Goal: Task Accomplishment & Management: Use online tool/utility

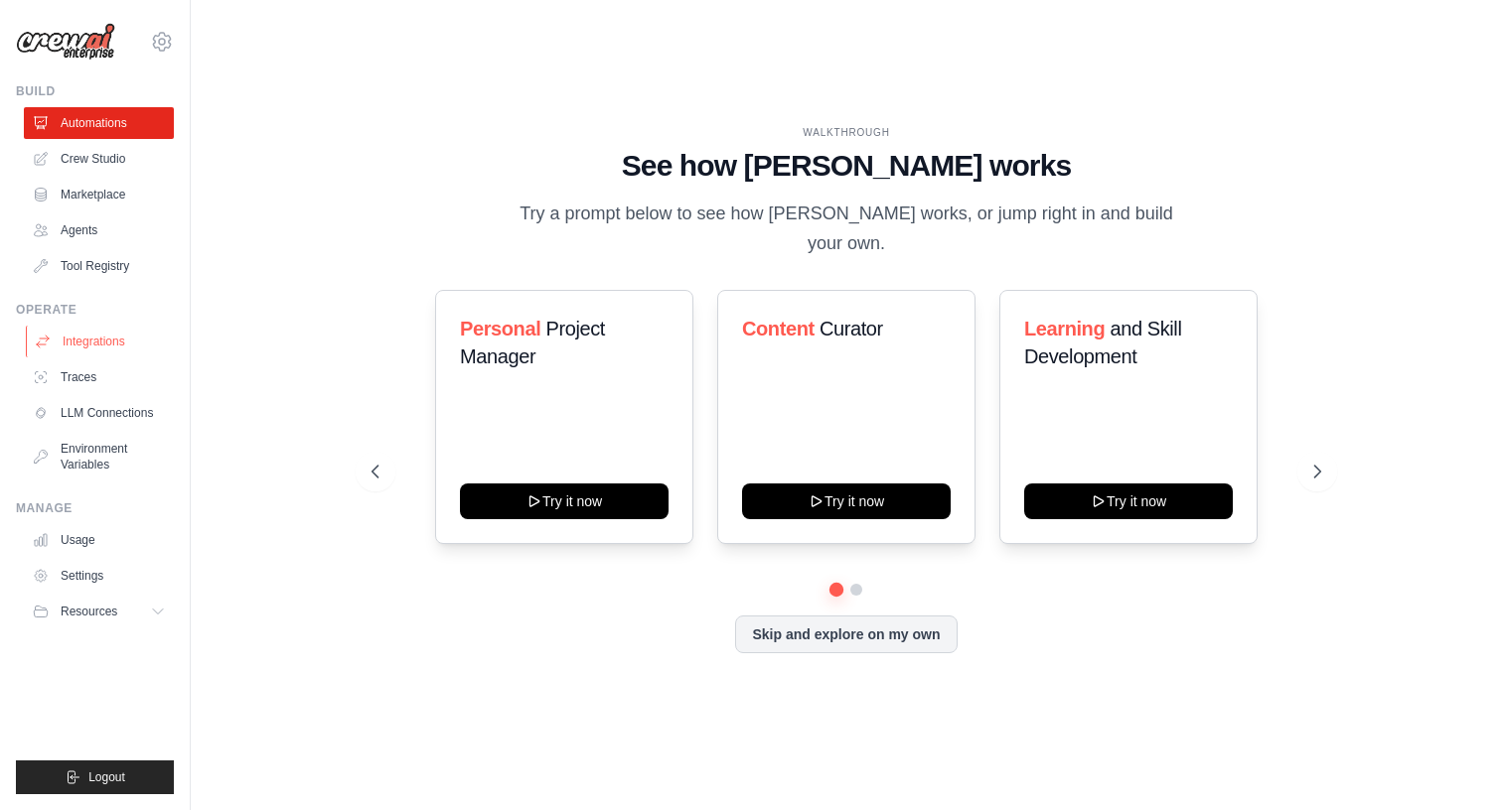
click at [125, 347] on link "Integrations" at bounding box center [101, 342] width 150 height 32
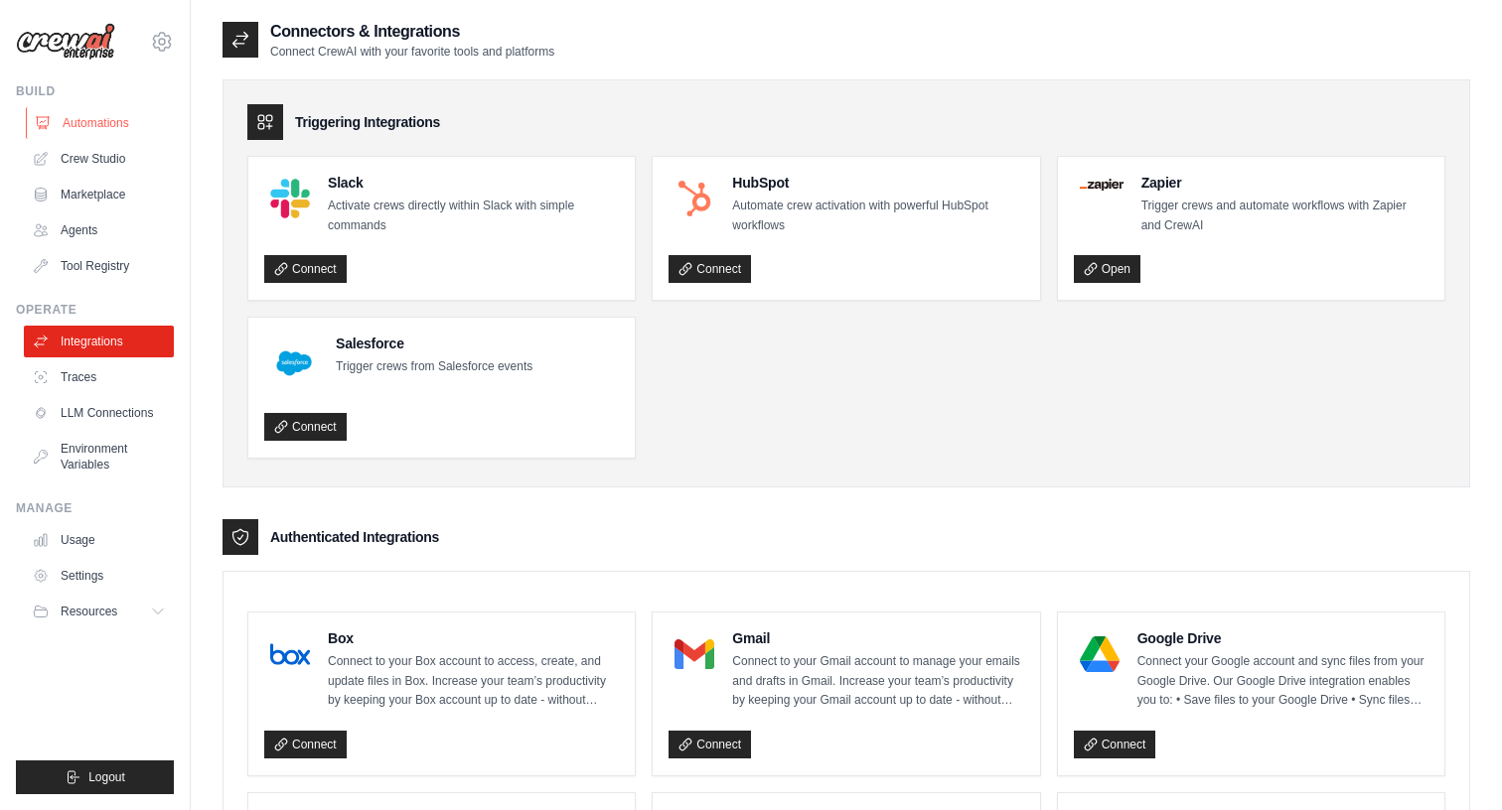
click at [120, 125] on link "Automations" at bounding box center [101, 123] width 150 height 32
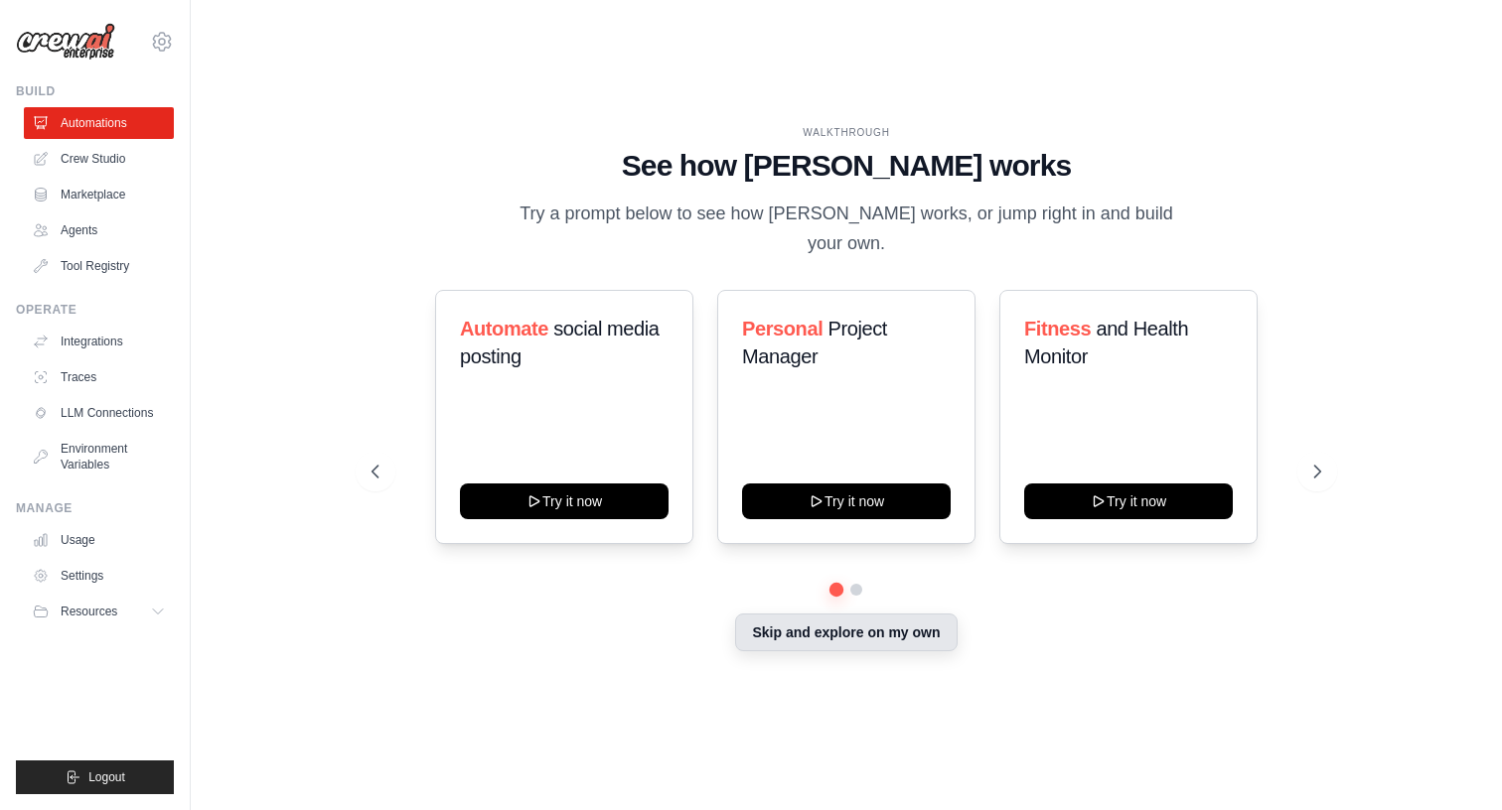
click at [830, 620] on button "Skip and explore on my own" at bounding box center [845, 633] width 221 height 38
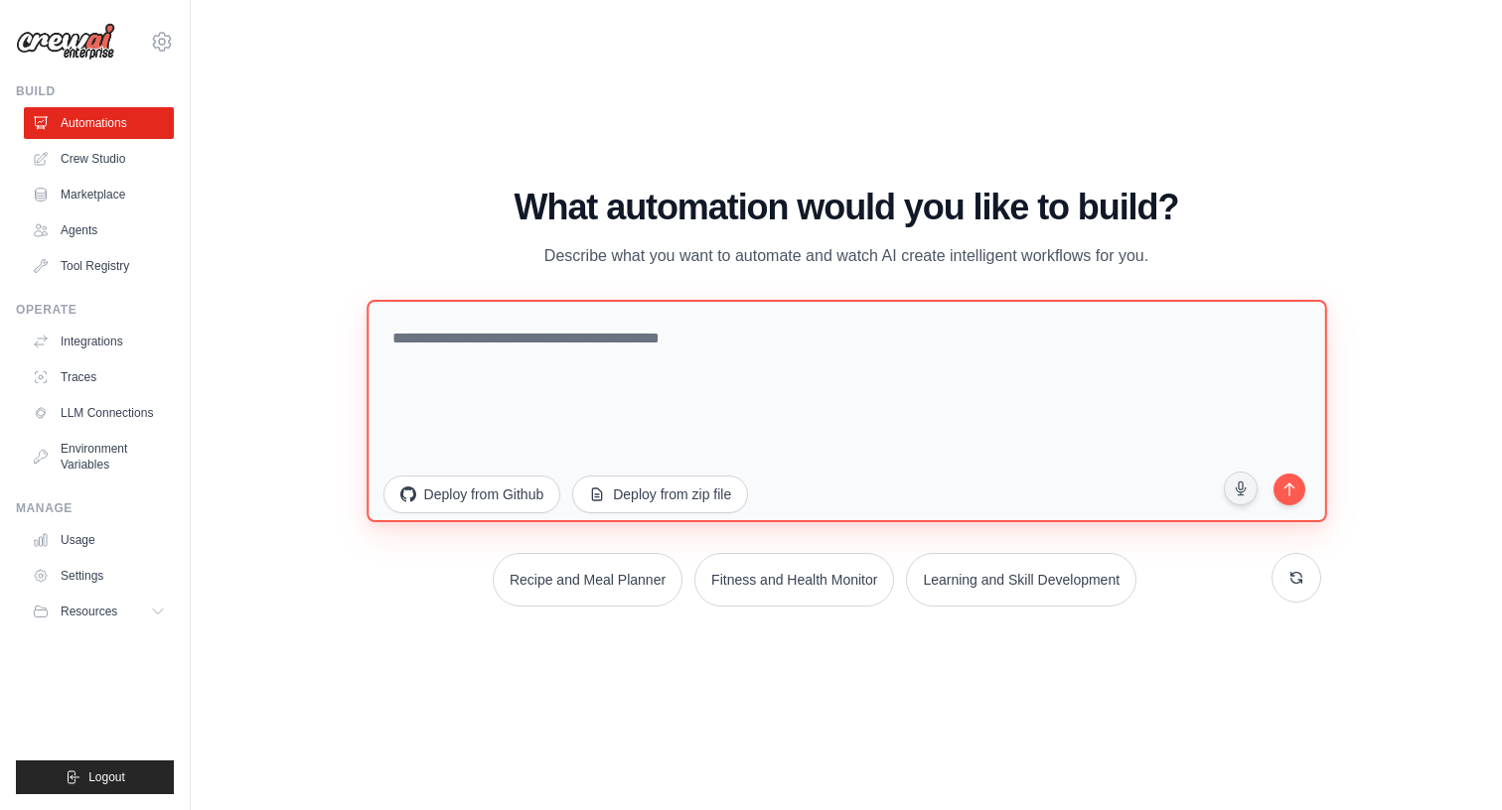
click at [720, 366] on textarea at bounding box center [845, 411] width 959 height 222
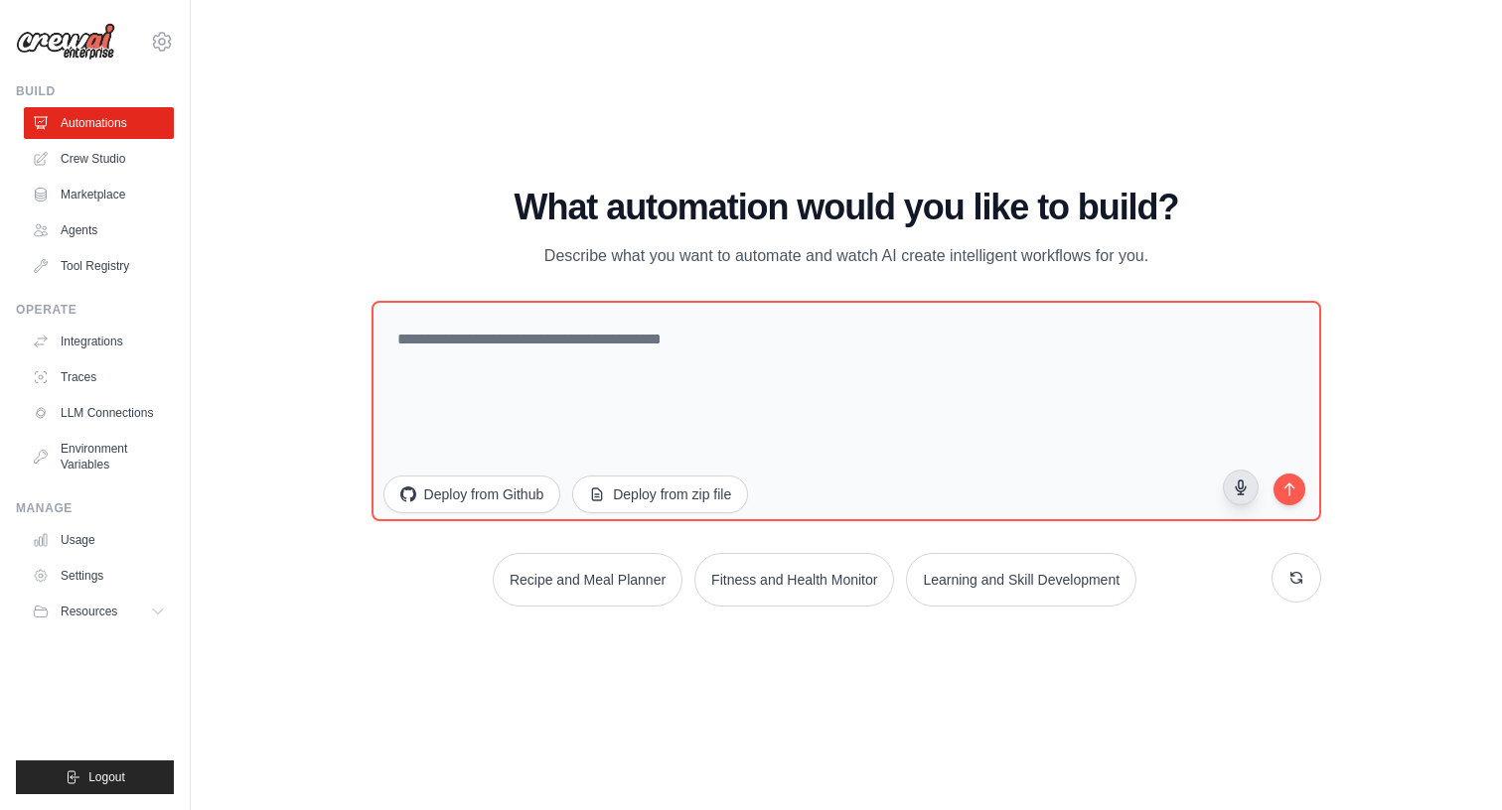
click at [1236, 485] on icon "button" at bounding box center [1241, 488] width 17 height 17
click at [1244, 490] on circle "button" at bounding box center [1241, 488] width 14 height 14
click at [1292, 494] on icon "submit" at bounding box center [1289, 487] width 19 height 19
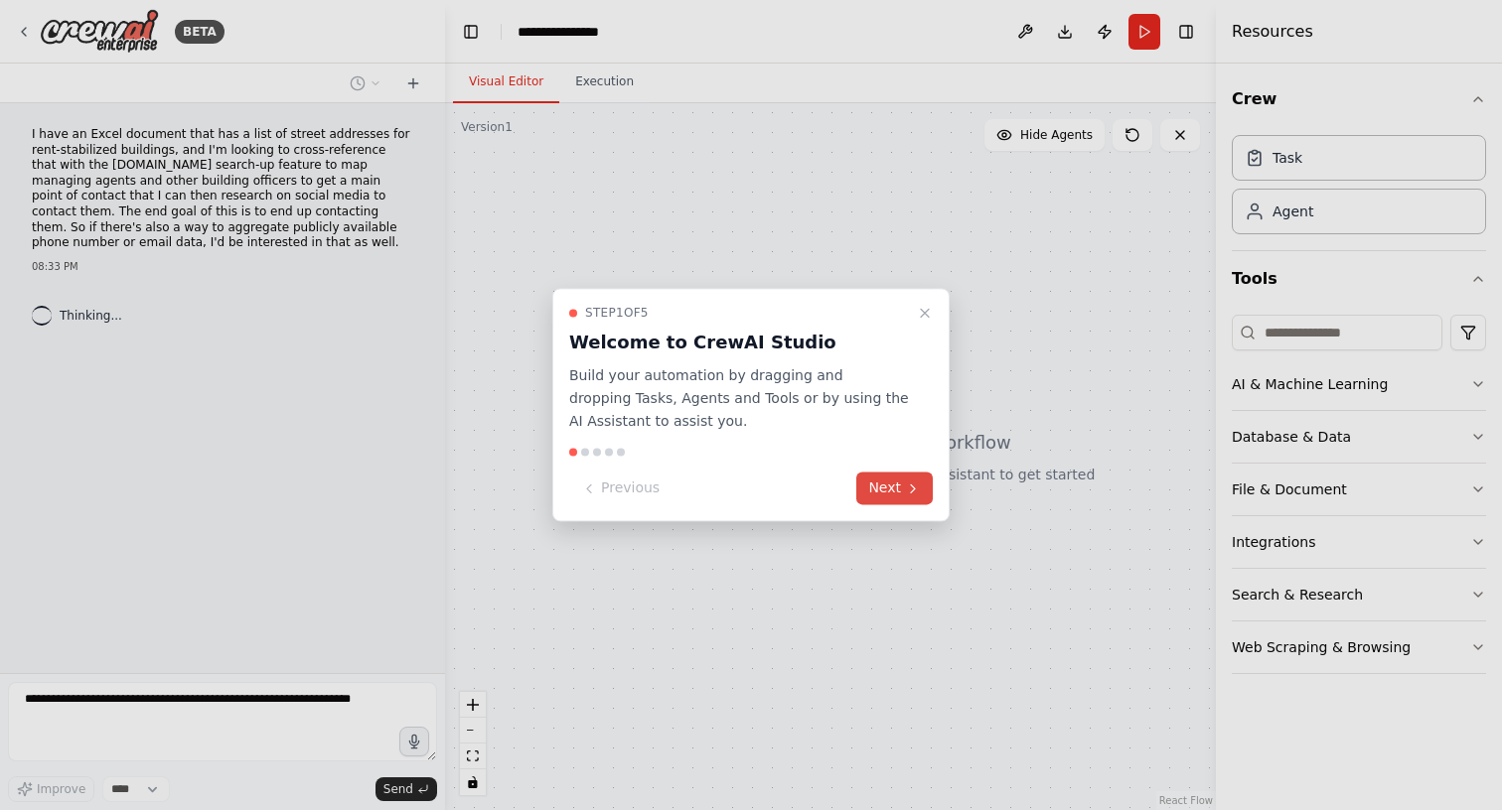
click at [906, 482] on icon at bounding box center [913, 489] width 16 height 16
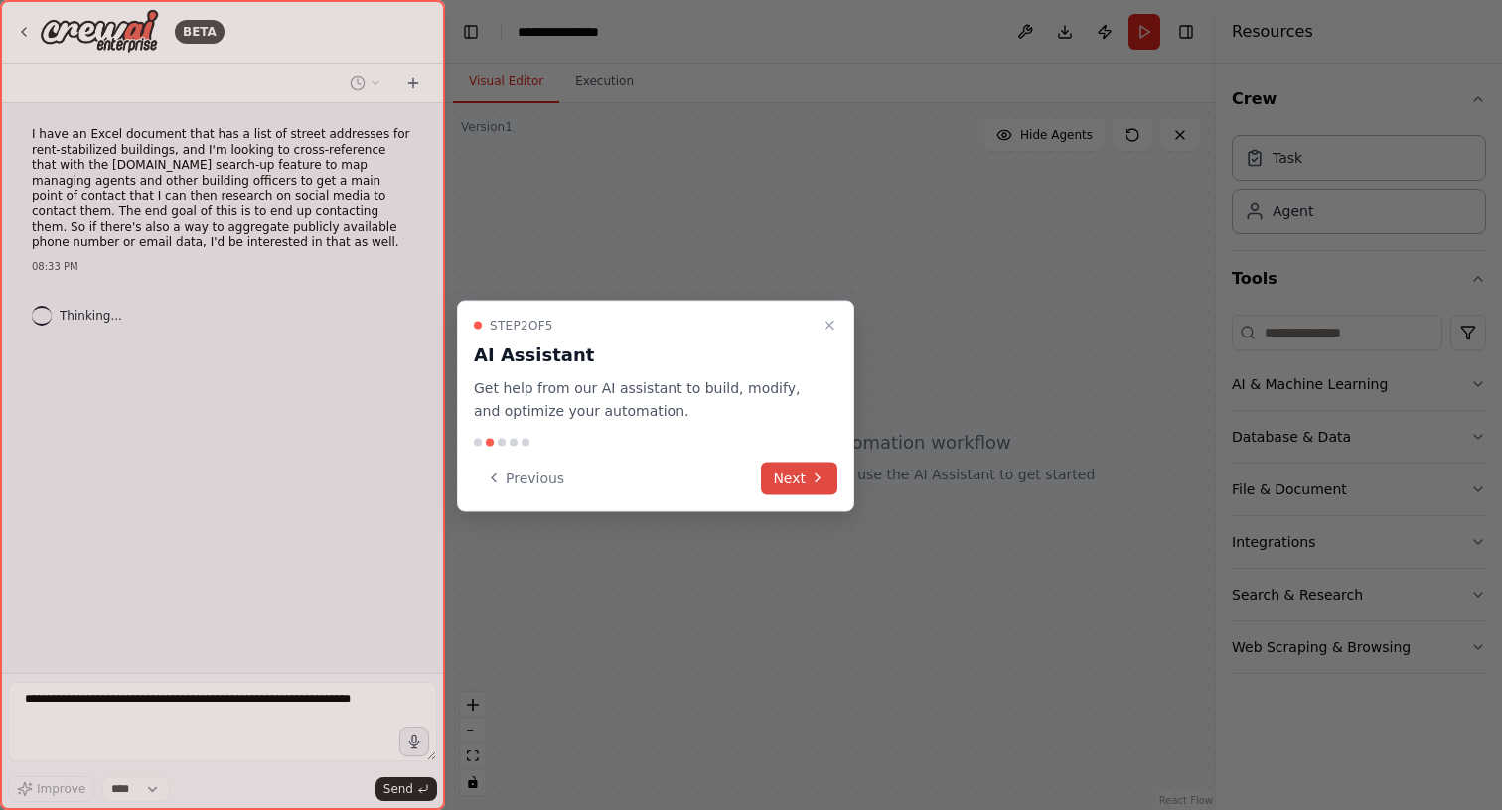
click at [797, 489] on button "Next" at bounding box center [799, 478] width 76 height 33
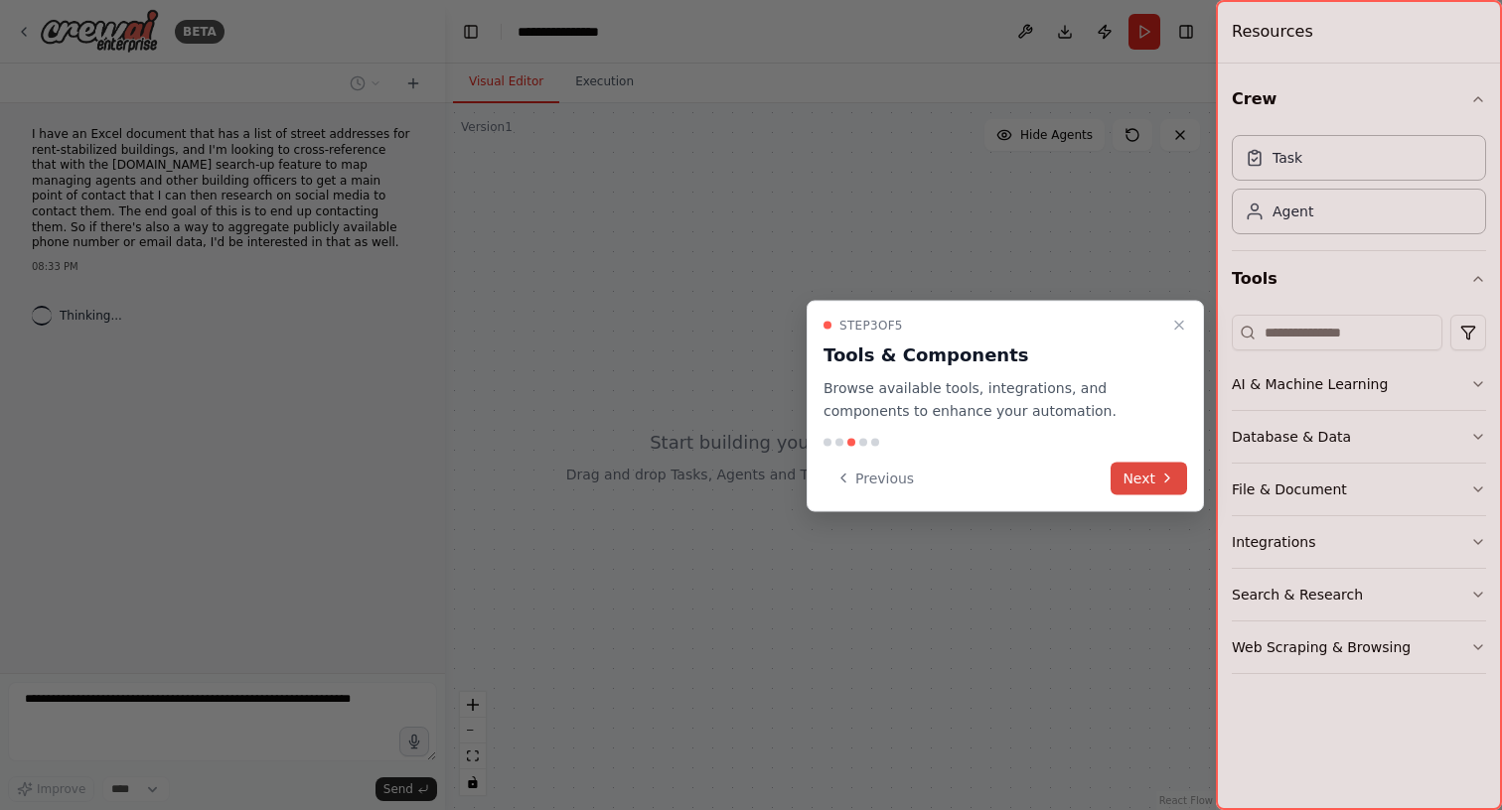
click at [1154, 478] on button "Next" at bounding box center [1148, 478] width 76 height 33
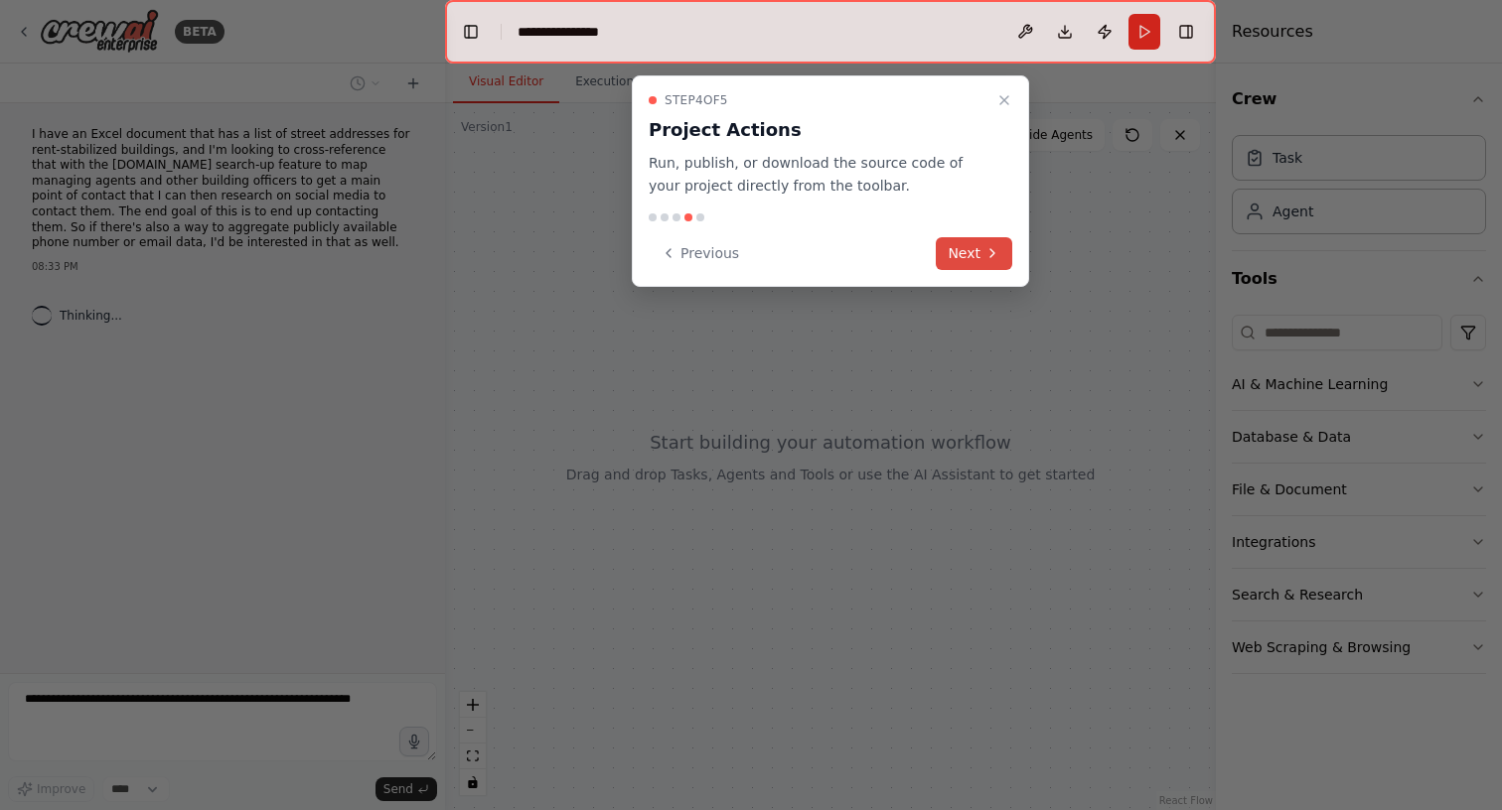
click at [966, 256] on button "Next" at bounding box center [974, 253] width 76 height 33
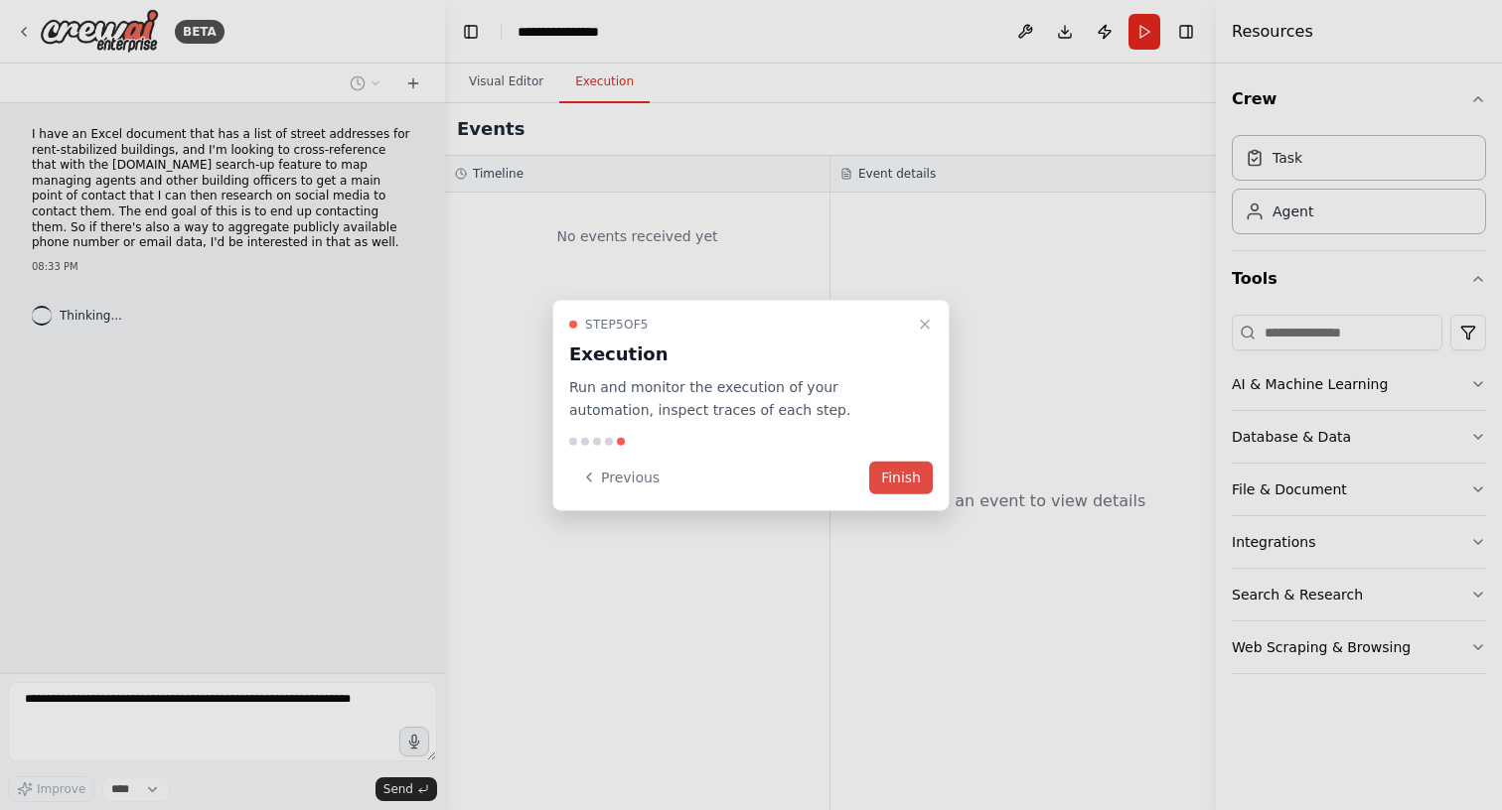
click at [908, 475] on button "Finish" at bounding box center [901, 477] width 64 height 33
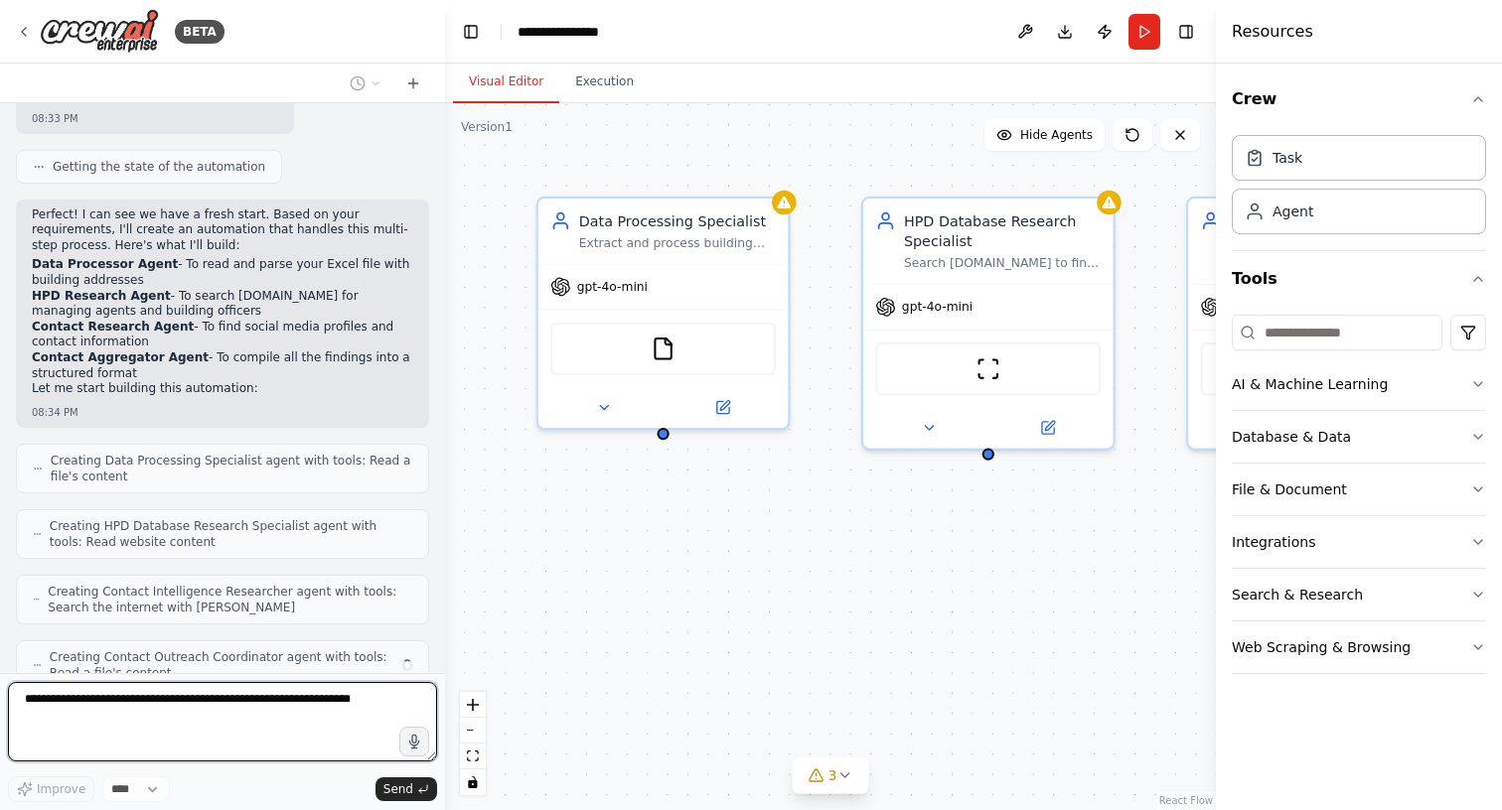
scroll to position [767, 0]
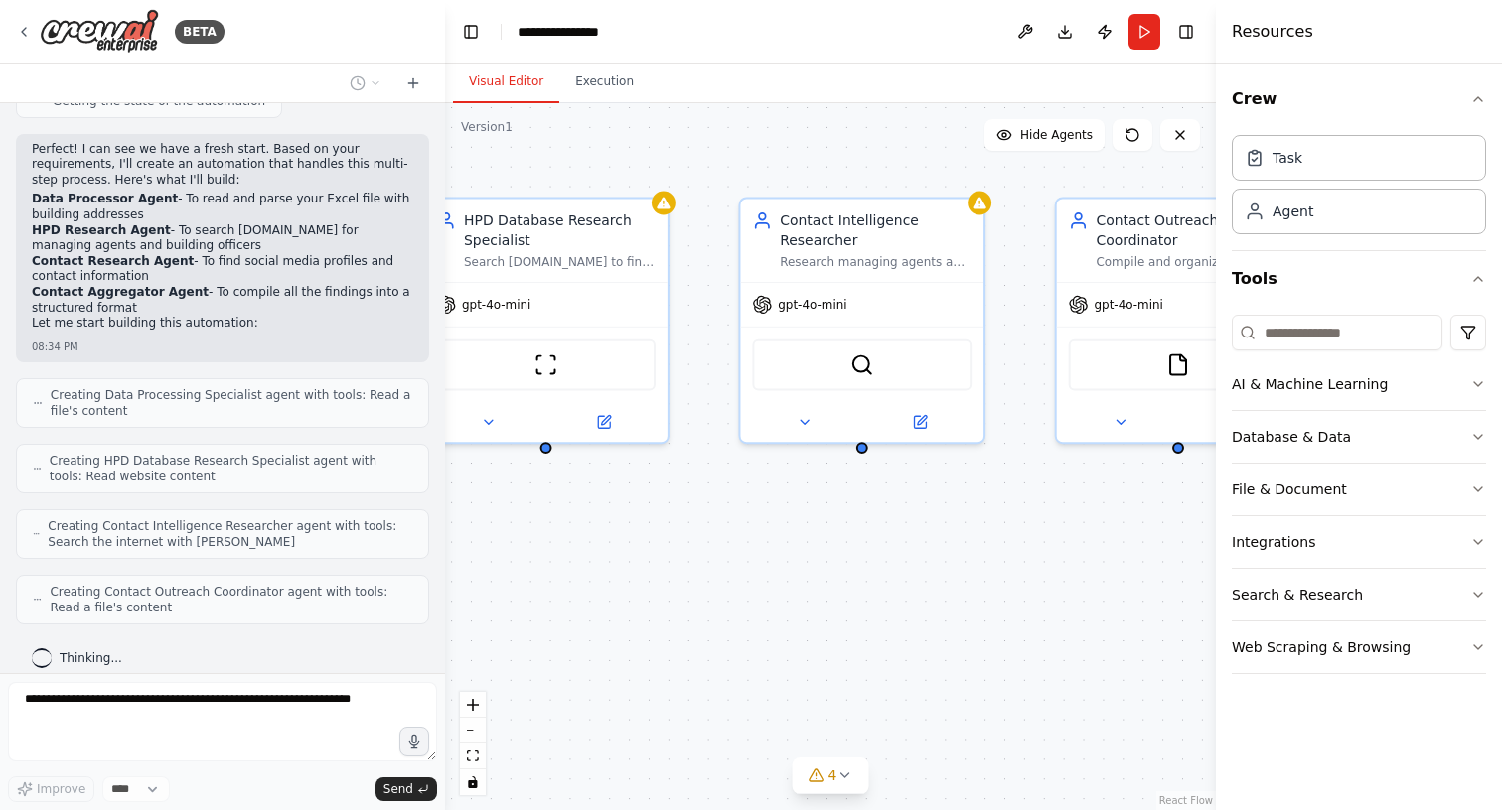
drag, startPoint x: 982, startPoint y: 512, endPoint x: 542, endPoint y: 505, distance: 440.1
click at [542, 505] on div "Data Processing Specialist Extract and process building addresses from Excel fi…" at bounding box center [830, 456] width 771 height 707
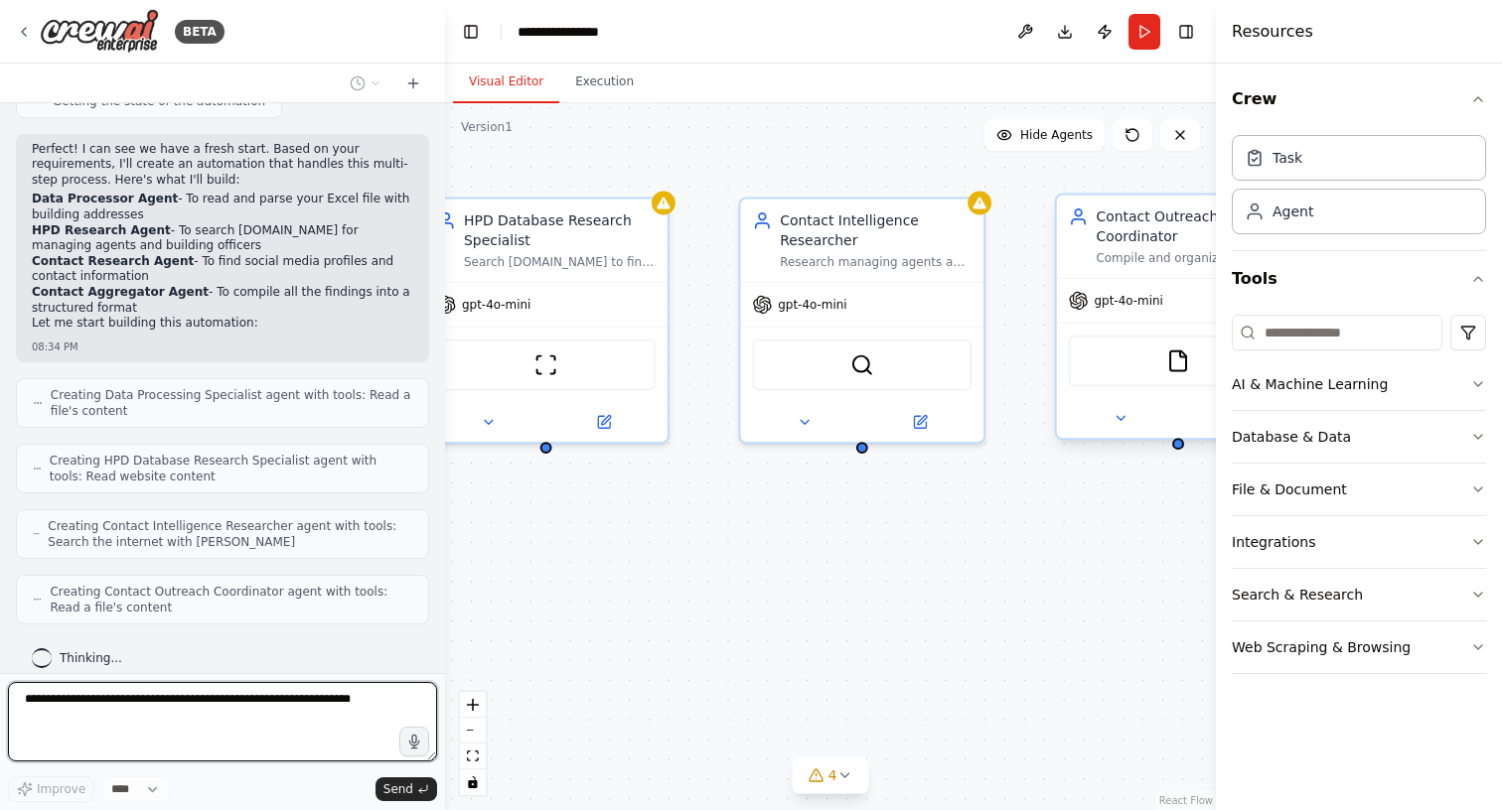
scroll to position [886, 0]
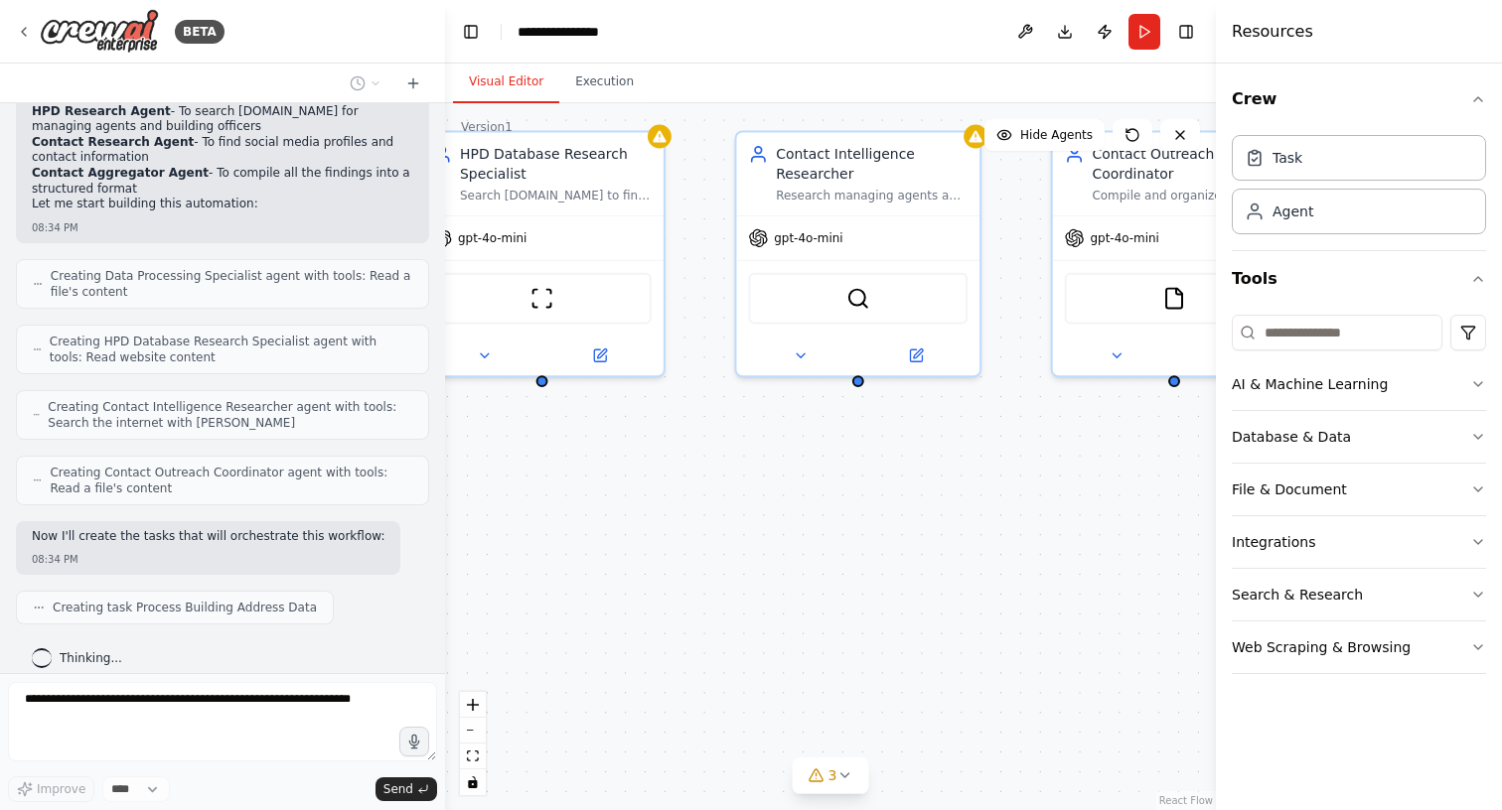
drag, startPoint x: 1046, startPoint y: 519, endPoint x: 1047, endPoint y: 456, distance: 63.6
click at [1044, 456] on div ".deletable-edge-delete-btn { width: 20px; height: 20px; border: 0px solid #ffff…" at bounding box center [830, 456] width 771 height 707
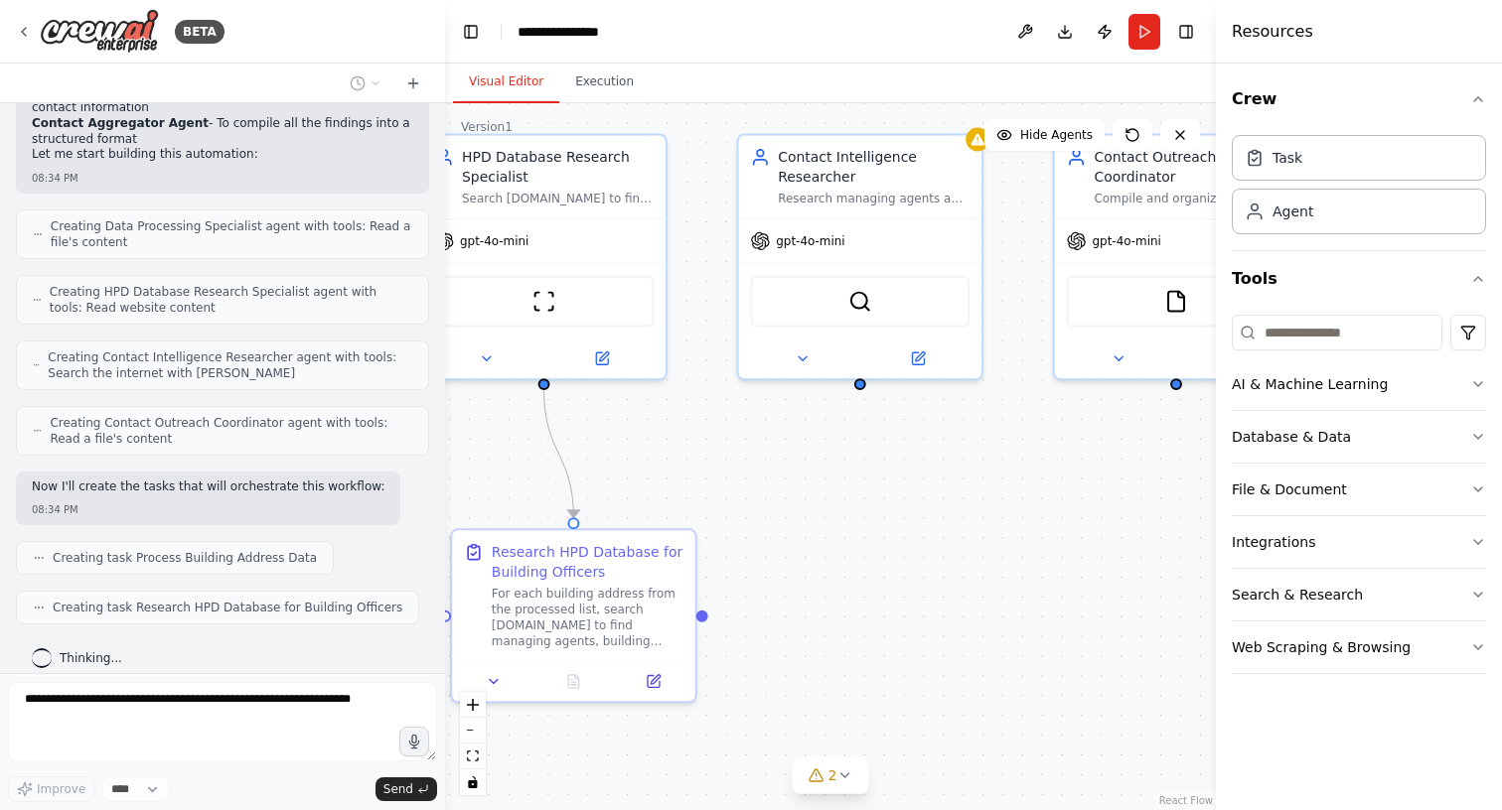
click at [144, 415] on span "Creating Contact Outreach Coordinator agent with tools: Read a file's content" at bounding box center [231, 431] width 363 height 32
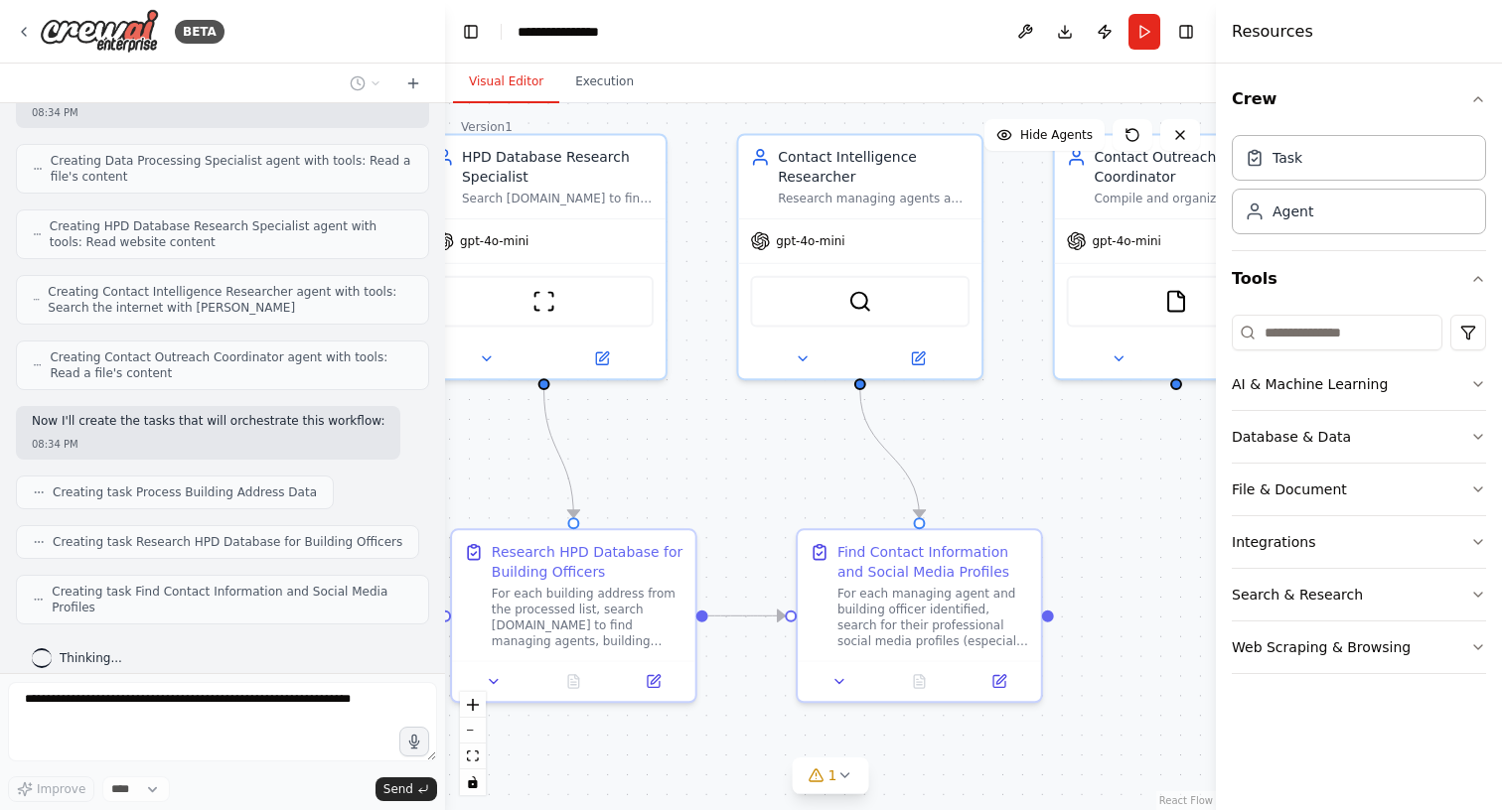
drag, startPoint x: 757, startPoint y: 520, endPoint x: 820, endPoint y: 465, distance: 84.5
click at [820, 466] on div ".deletable-edge-delete-btn { width: 20px; height: 20px; border: 0px solid #ffff…" at bounding box center [830, 456] width 771 height 707
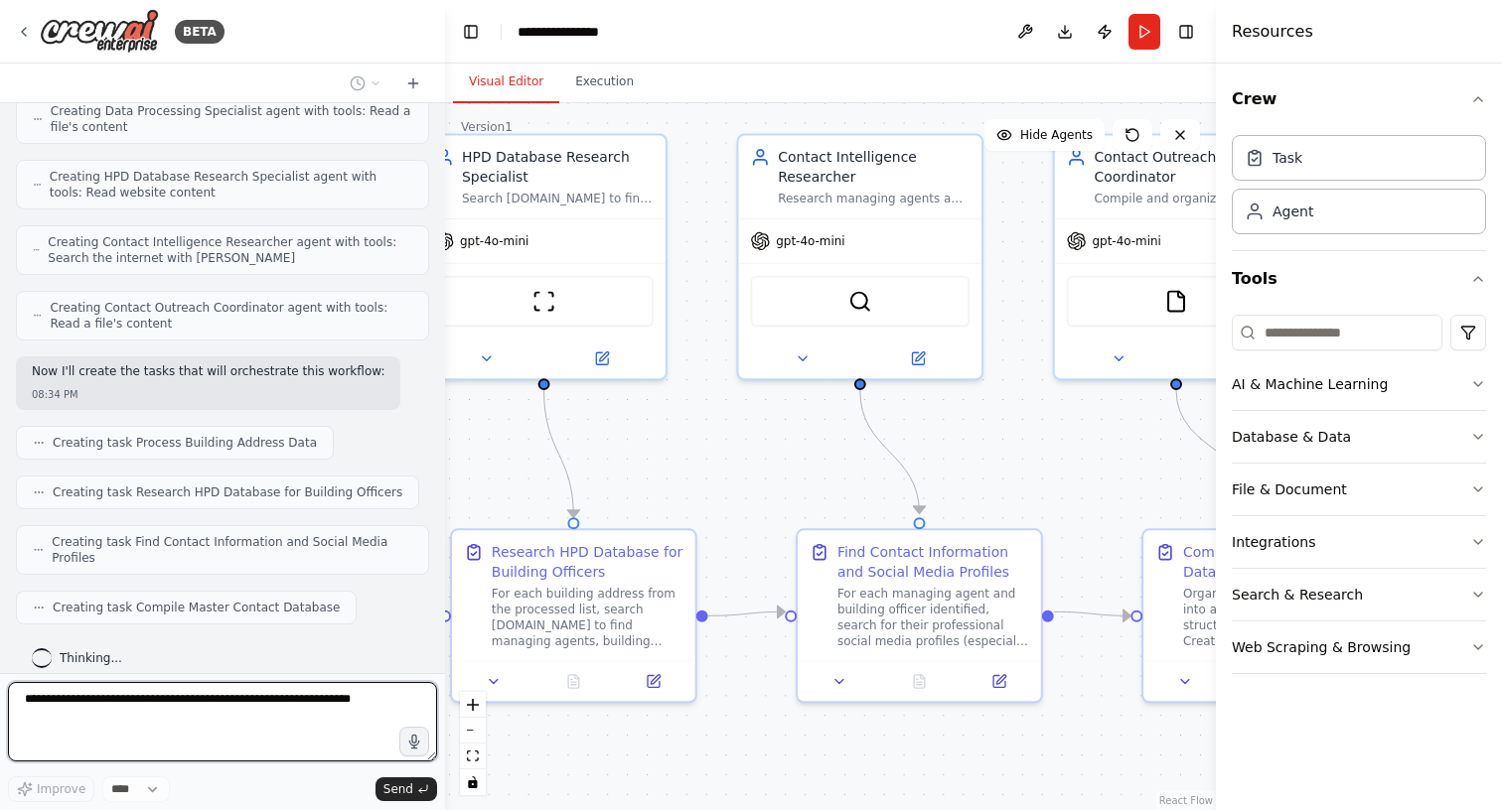
scroll to position [1170, 0]
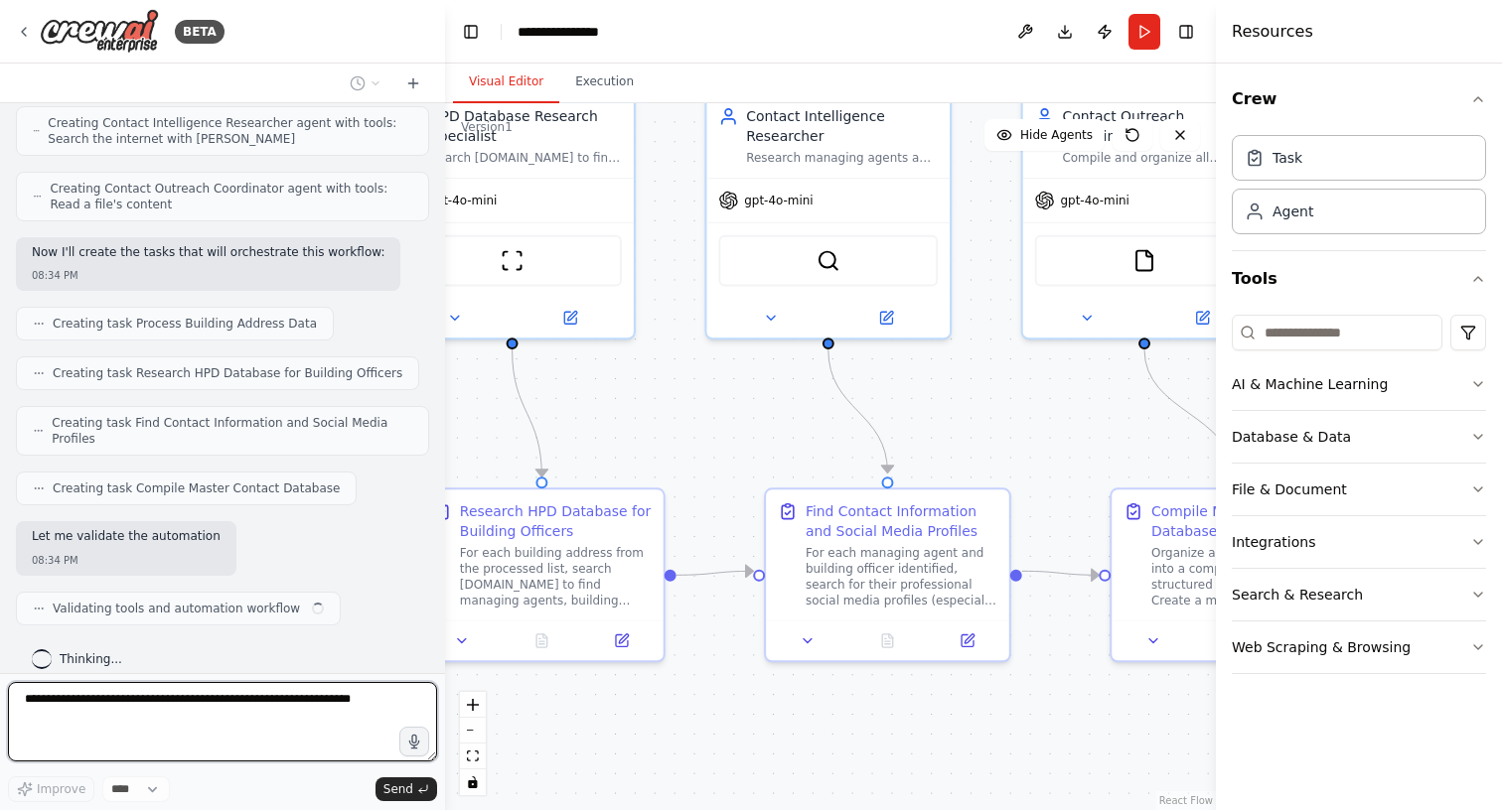
drag, startPoint x: 1098, startPoint y: 489, endPoint x: 1059, endPoint y: 440, distance: 62.2
click at [1059, 440] on div ".deletable-edge-delete-btn { width: 20px; height: 20px; border: 0px solid #ffff…" at bounding box center [830, 456] width 771 height 707
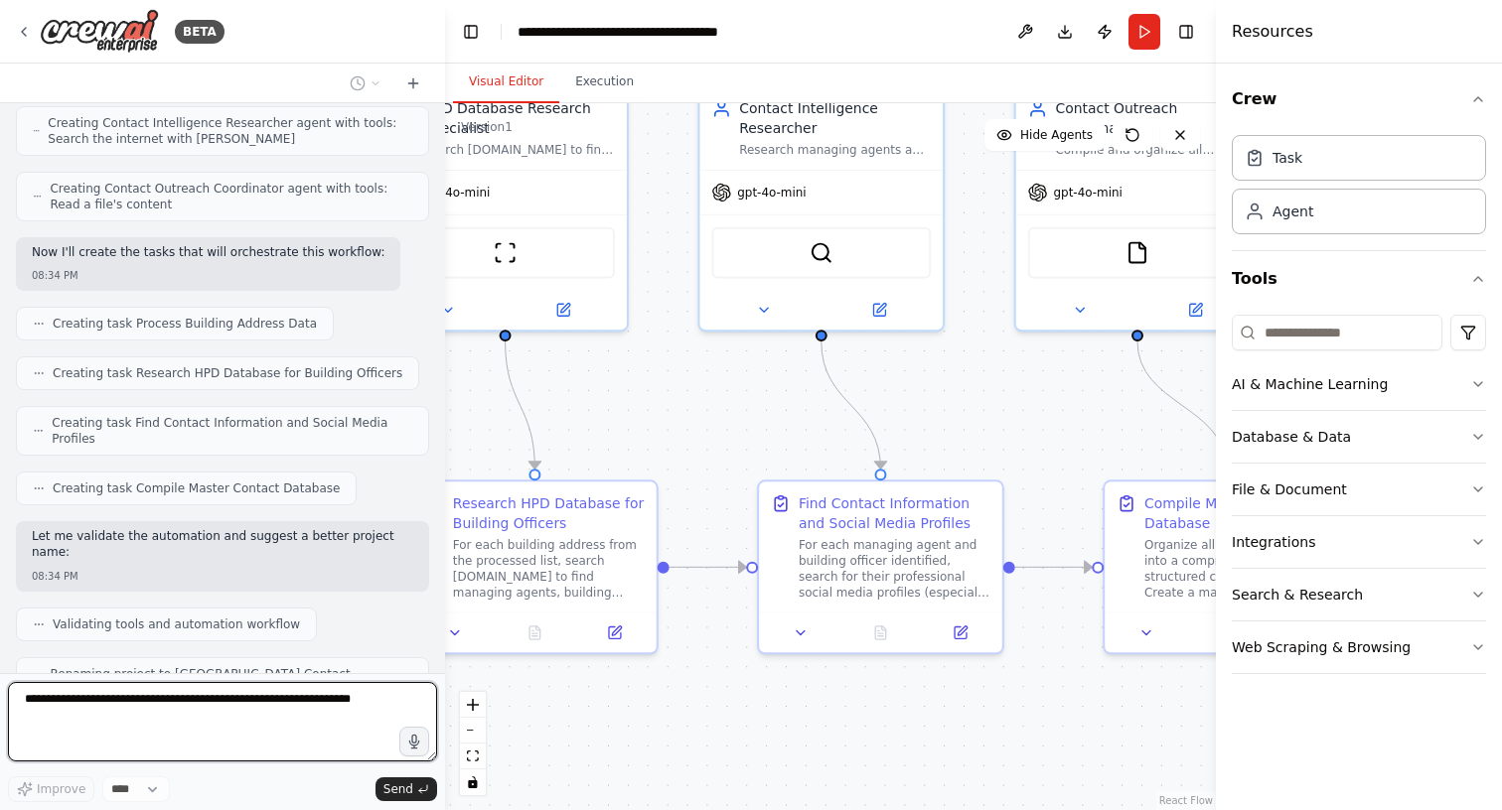
scroll to position [1236, 0]
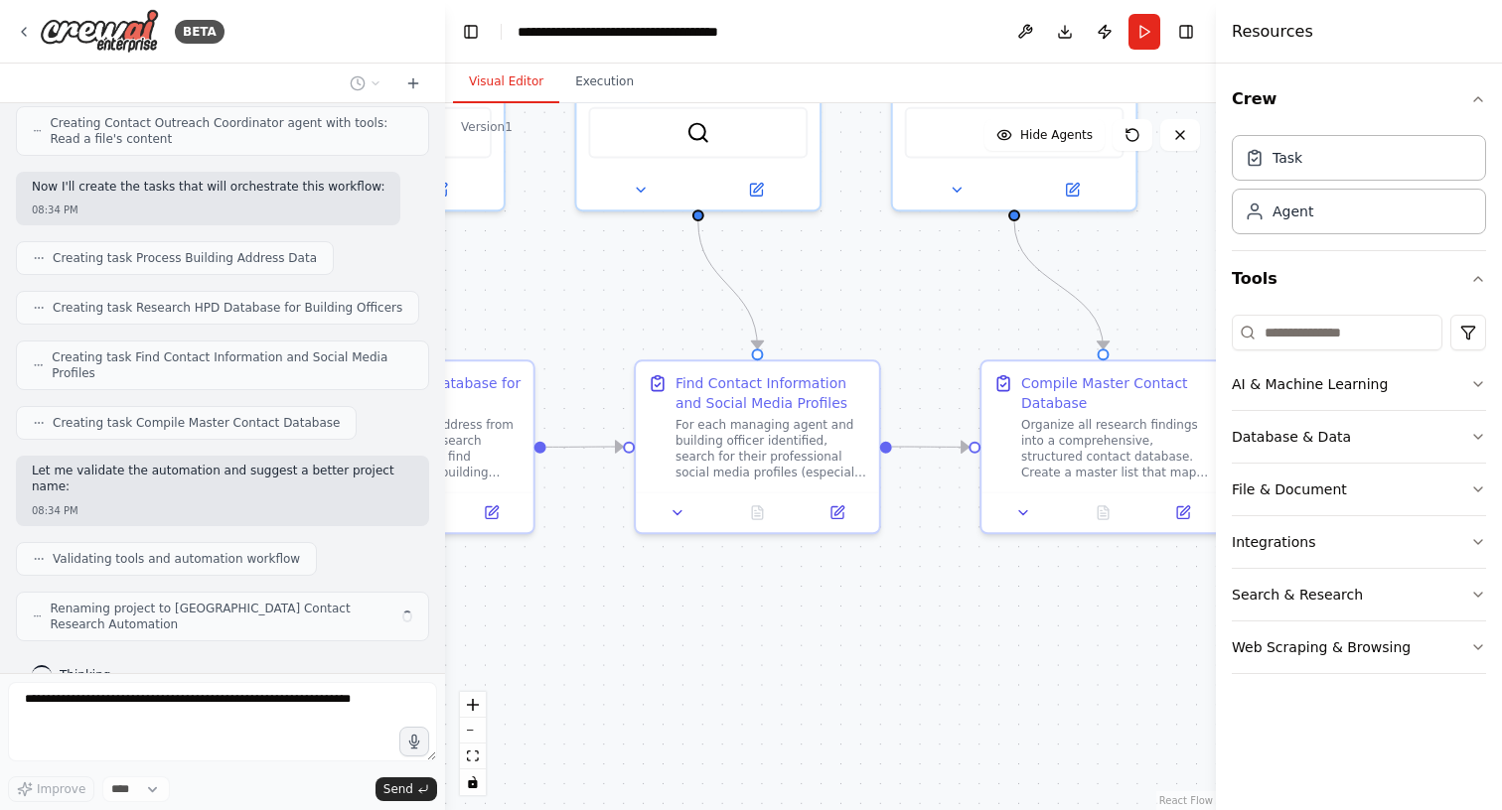
drag, startPoint x: 1045, startPoint y: 451, endPoint x: 916, endPoint y: 321, distance: 183.3
click at [916, 321] on div ".deletable-edge-delete-btn { width: 20px; height: 20px; border: 0px solid #ffff…" at bounding box center [830, 456] width 771 height 707
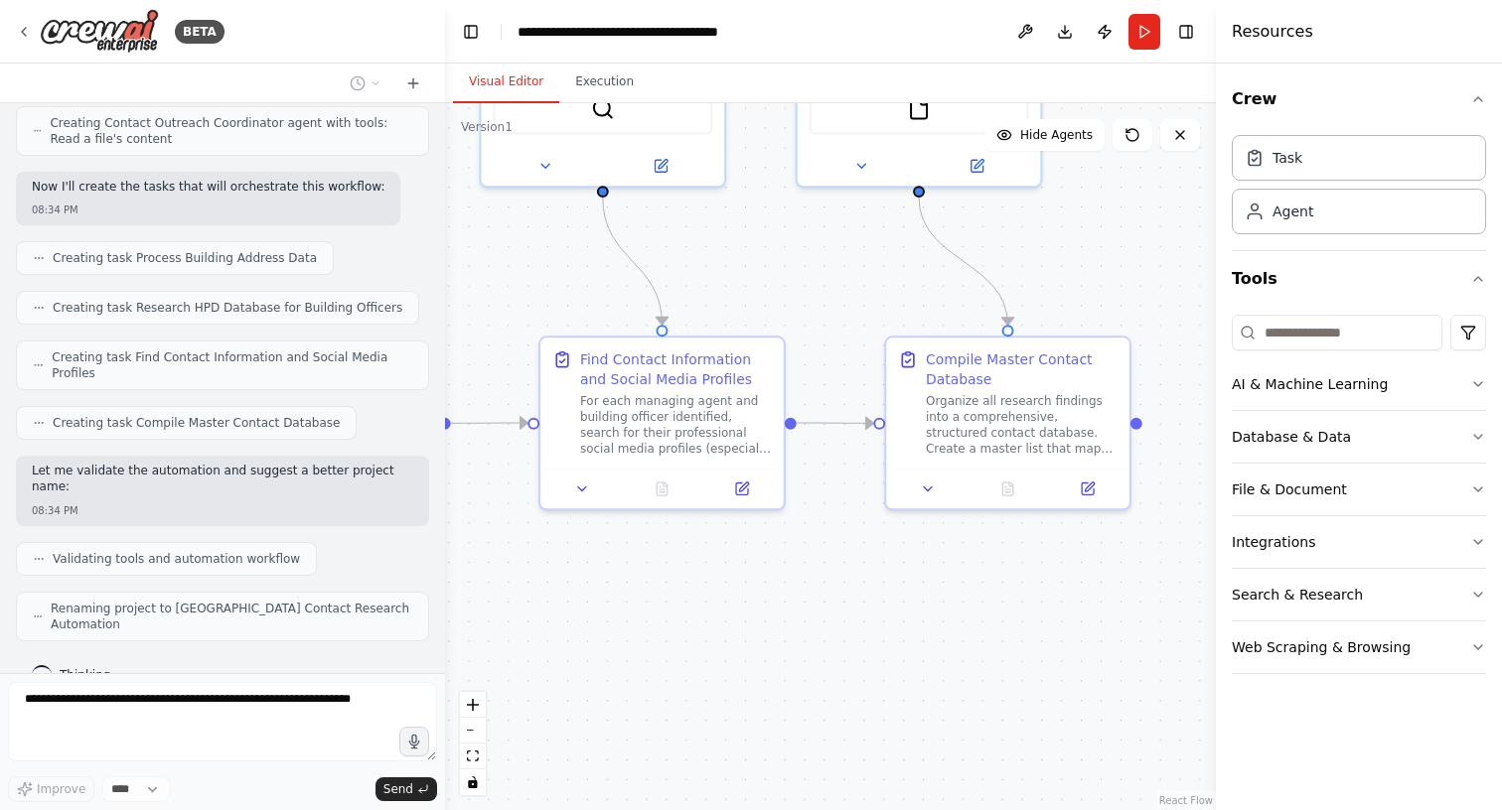
drag, startPoint x: 930, startPoint y: 273, endPoint x: 841, endPoint y: 260, distance: 89.3
click at [840, 260] on div ".deletable-edge-delete-btn { width: 20px; height: 20px; border: 0px solid #ffff…" at bounding box center [830, 456] width 771 height 707
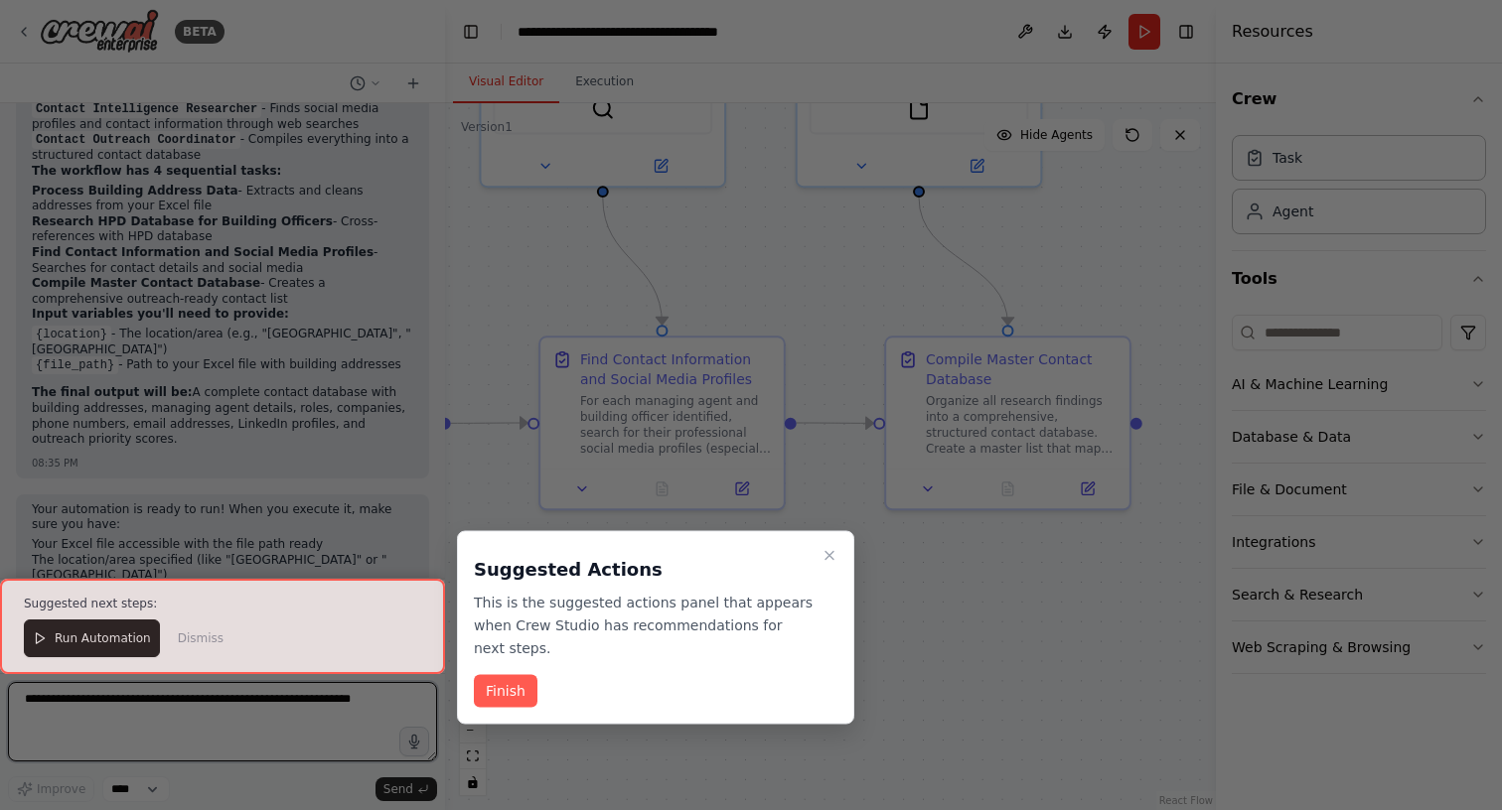
scroll to position [1963, 0]
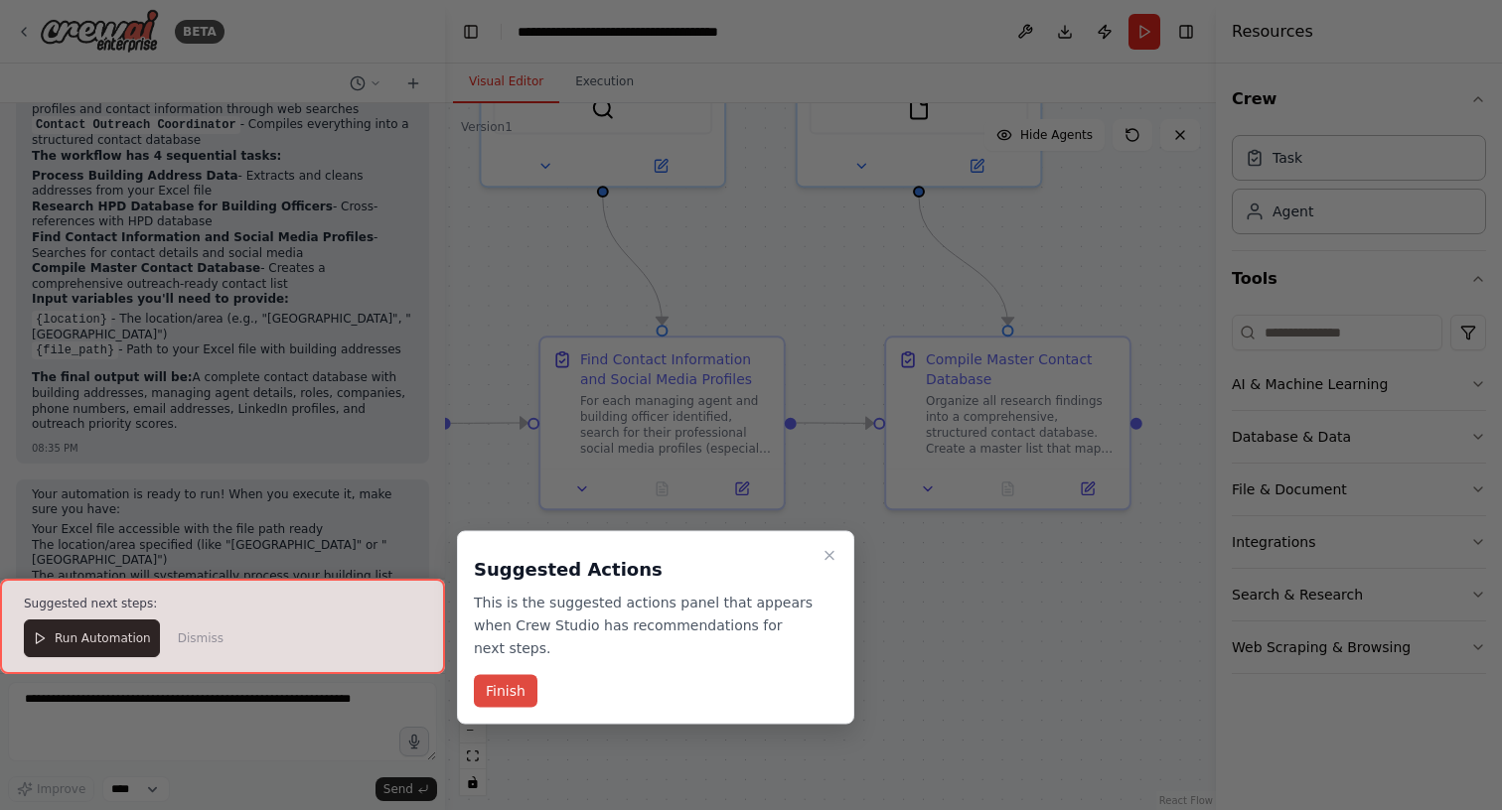
click at [504, 691] on button "Finish" at bounding box center [506, 691] width 64 height 33
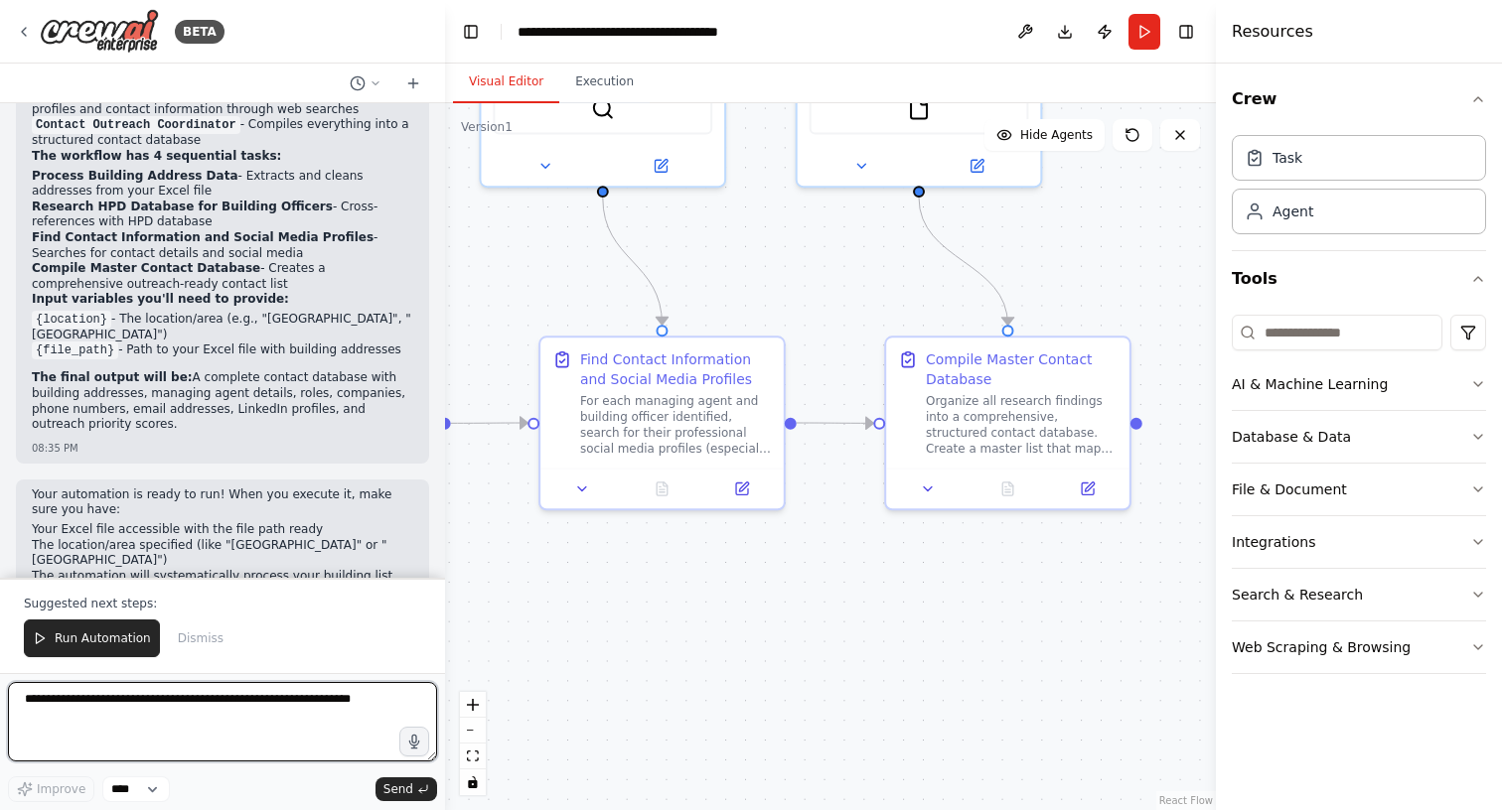
click at [272, 717] on textarea at bounding box center [222, 721] width 429 height 79
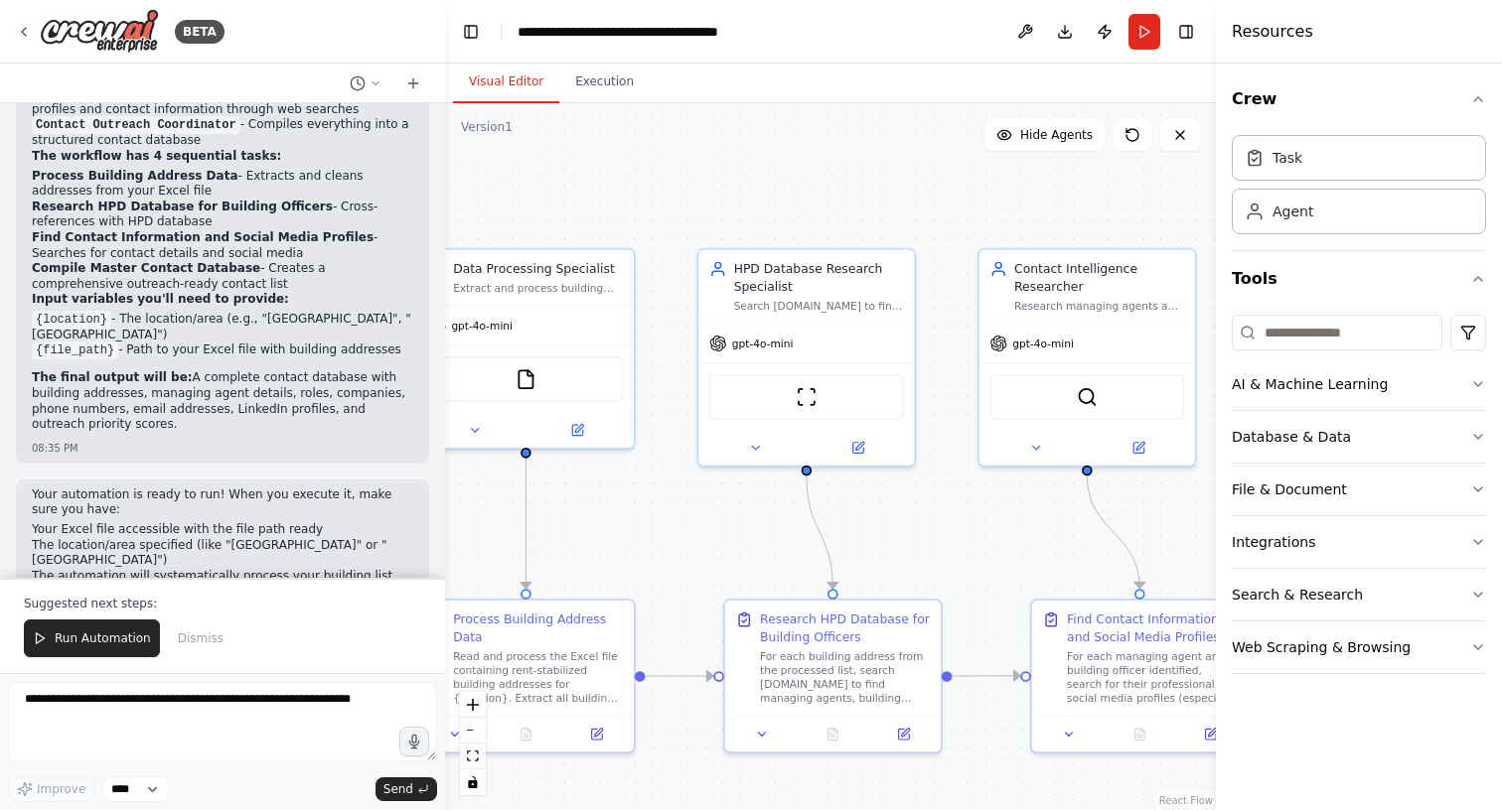
drag, startPoint x: 491, startPoint y: 404, endPoint x: 977, endPoint y: 633, distance: 537.6
click at [977, 633] on div ".deletable-edge-delete-btn { width: 20px; height: 20px; border: 0px solid #ffff…" at bounding box center [830, 456] width 771 height 707
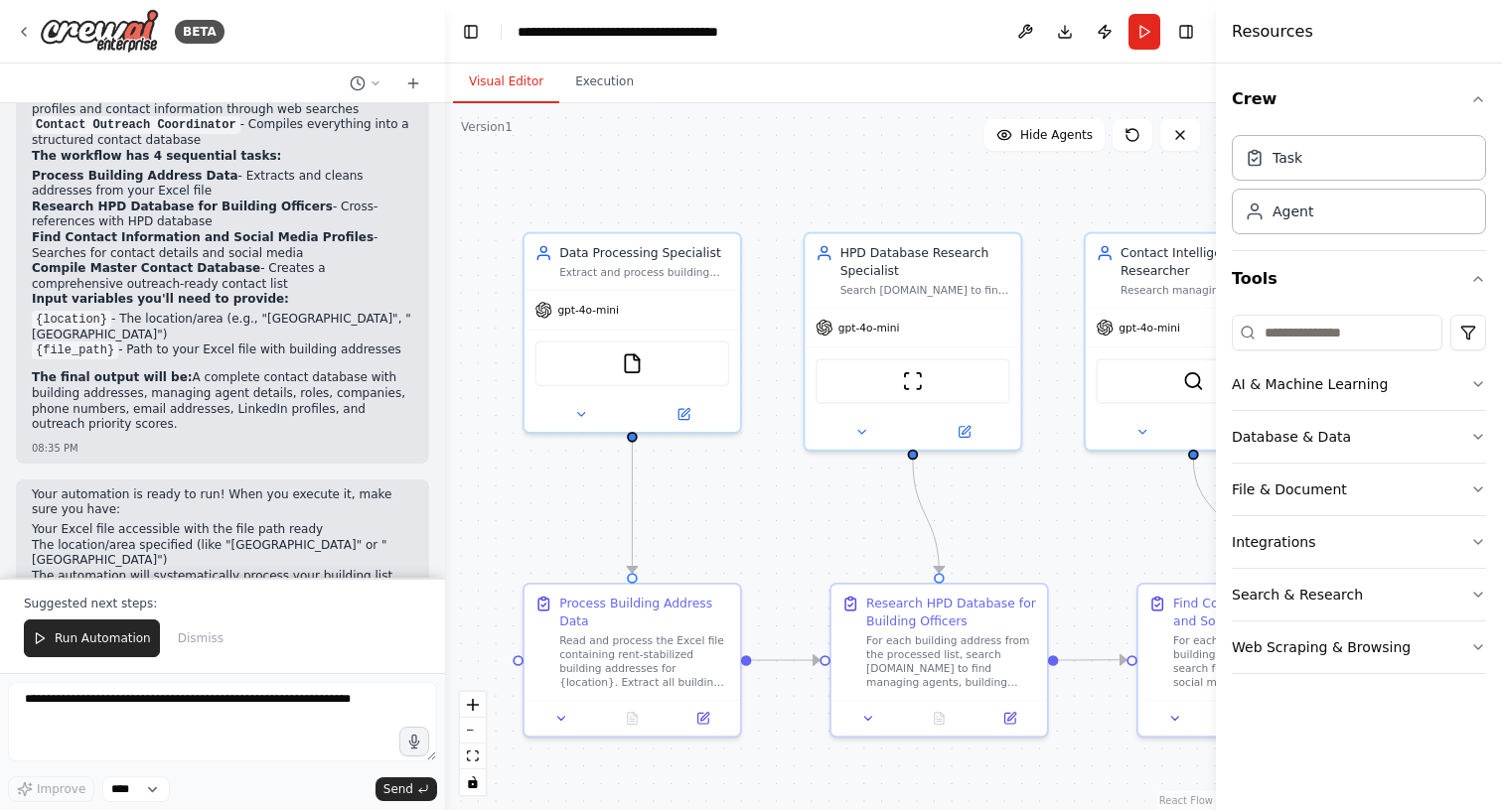
drag, startPoint x: 855, startPoint y: 582, endPoint x: 962, endPoint y: 566, distance: 108.4
click at [962, 566] on div ".deletable-edge-delete-btn { width: 20px; height: 20px; border: 0px solid #ffff…" at bounding box center [830, 456] width 771 height 707
click at [628, 361] on img at bounding box center [632, 360] width 21 height 21
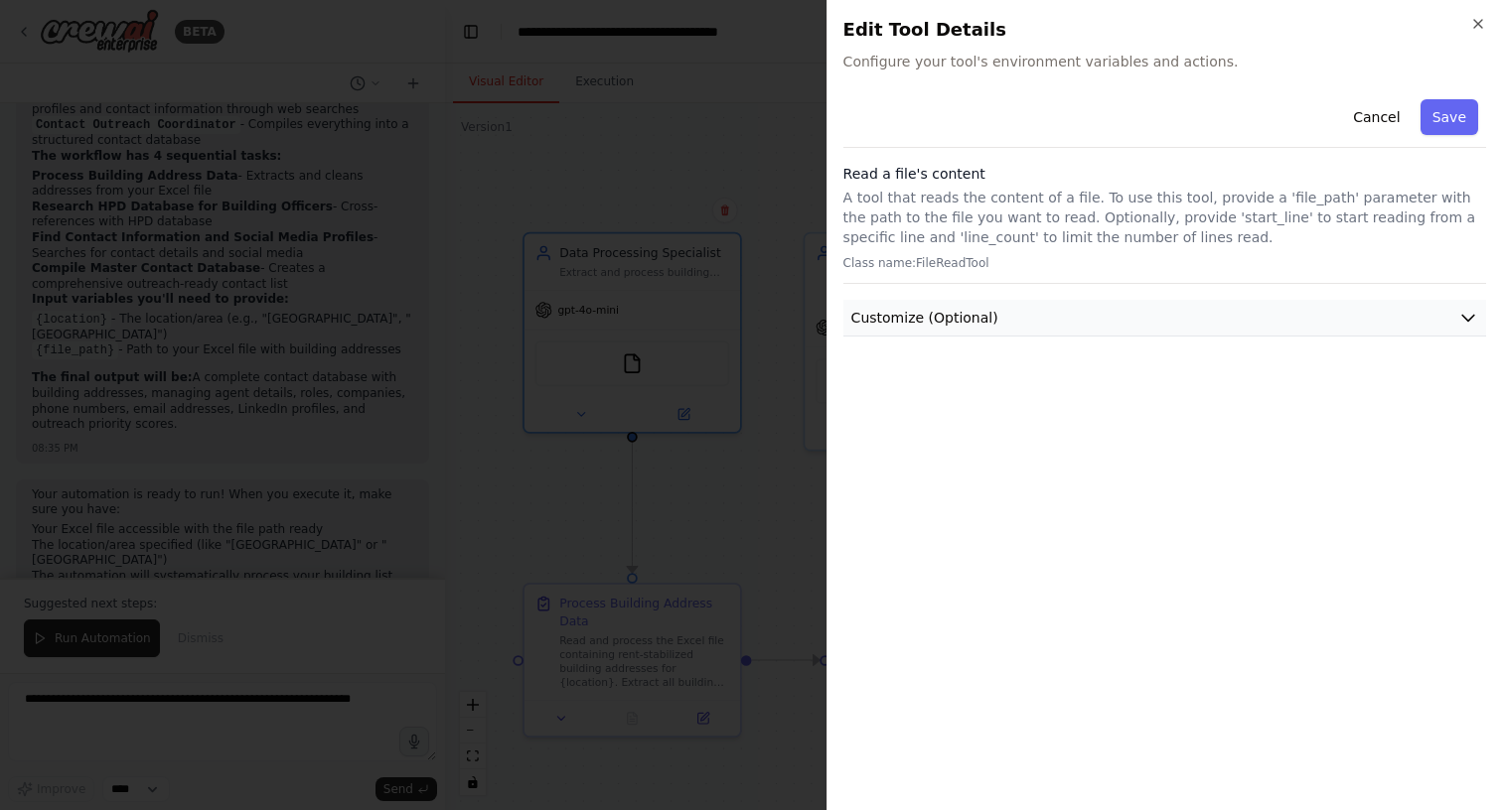
click at [1227, 305] on button "Customize (Optional)" at bounding box center [1164, 318] width 643 height 37
click at [1380, 112] on button "Cancel" at bounding box center [1376, 117] width 71 height 36
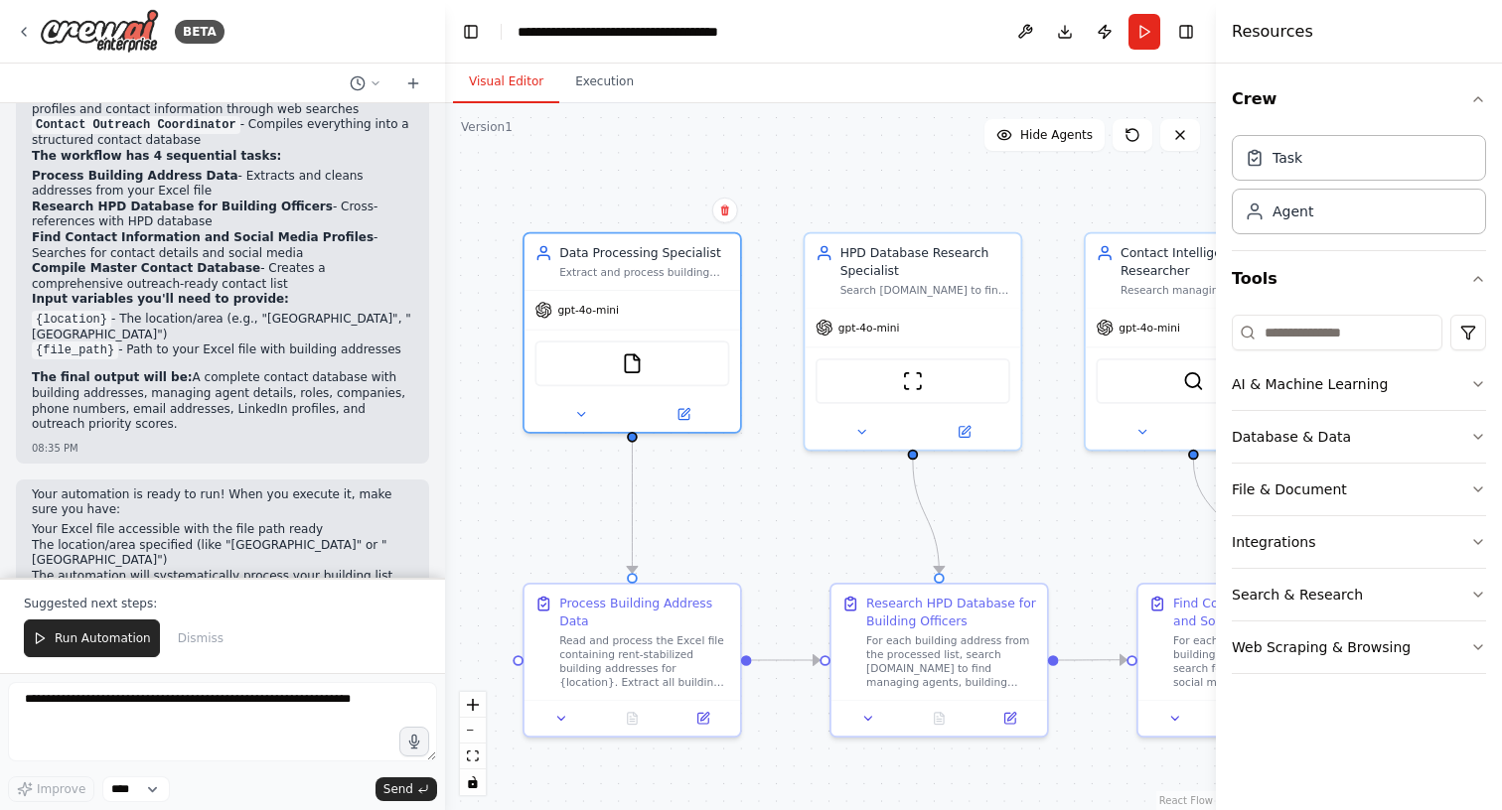
click at [802, 3] on header "**********" at bounding box center [830, 32] width 771 height 64
click at [655, 361] on div "FileReadTool" at bounding box center [631, 361] width 195 height 46
click at [689, 422] on div at bounding box center [632, 410] width 216 height 35
click at [684, 417] on icon at bounding box center [683, 411] width 14 height 14
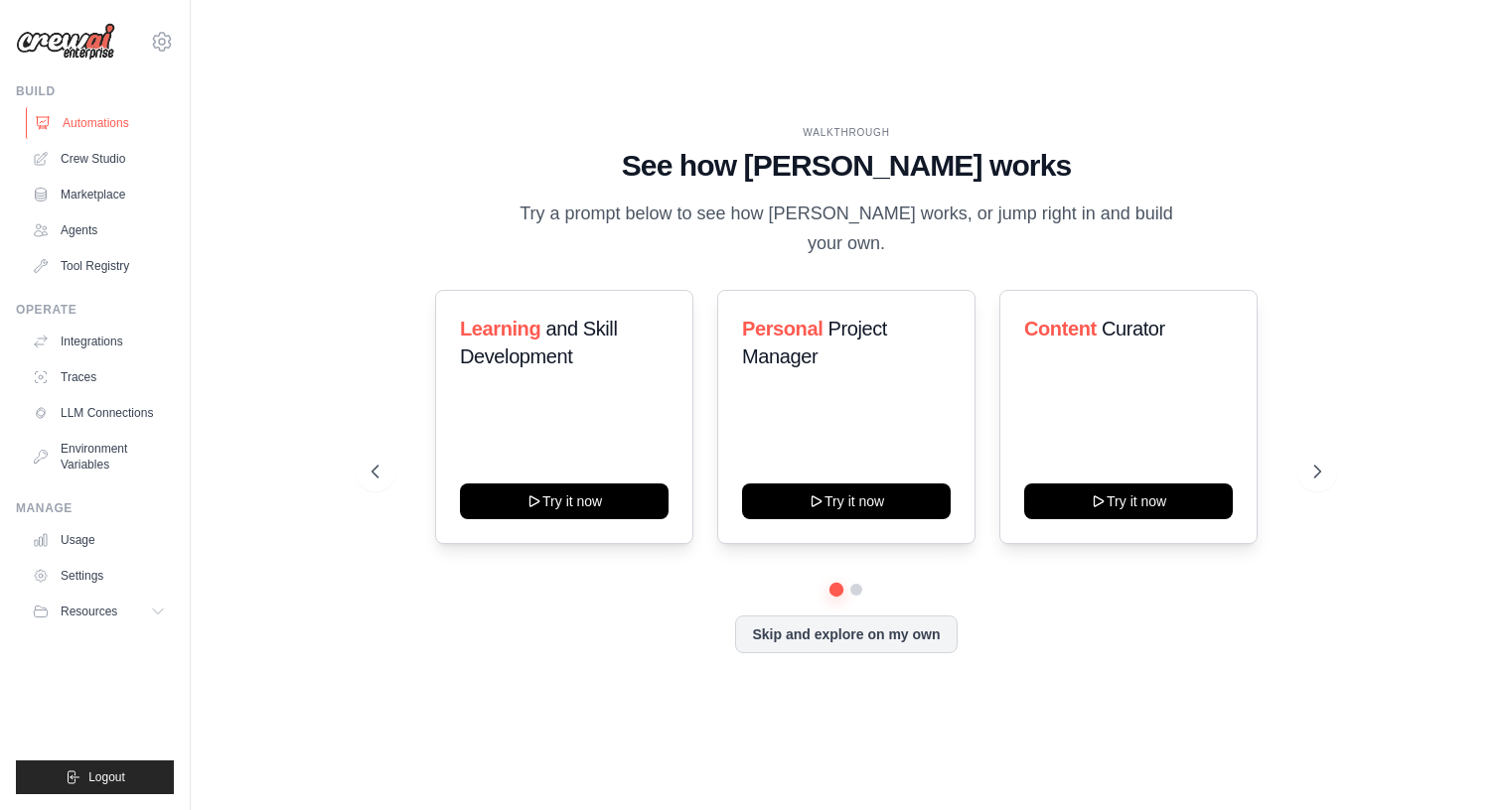
click at [76, 119] on link "Automations" at bounding box center [101, 123] width 150 height 32
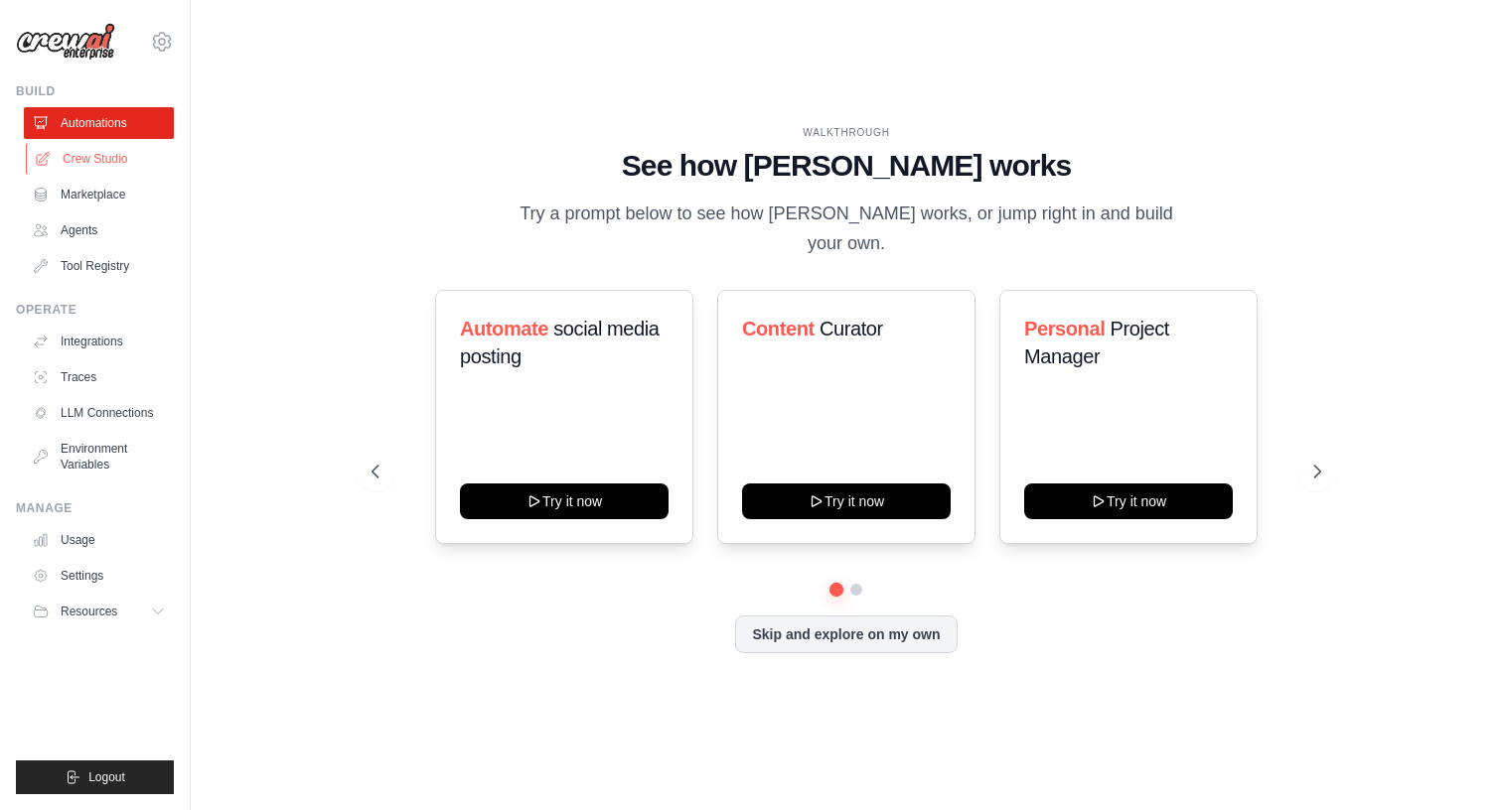
click at [97, 154] on link "Crew Studio" at bounding box center [101, 159] width 150 height 32
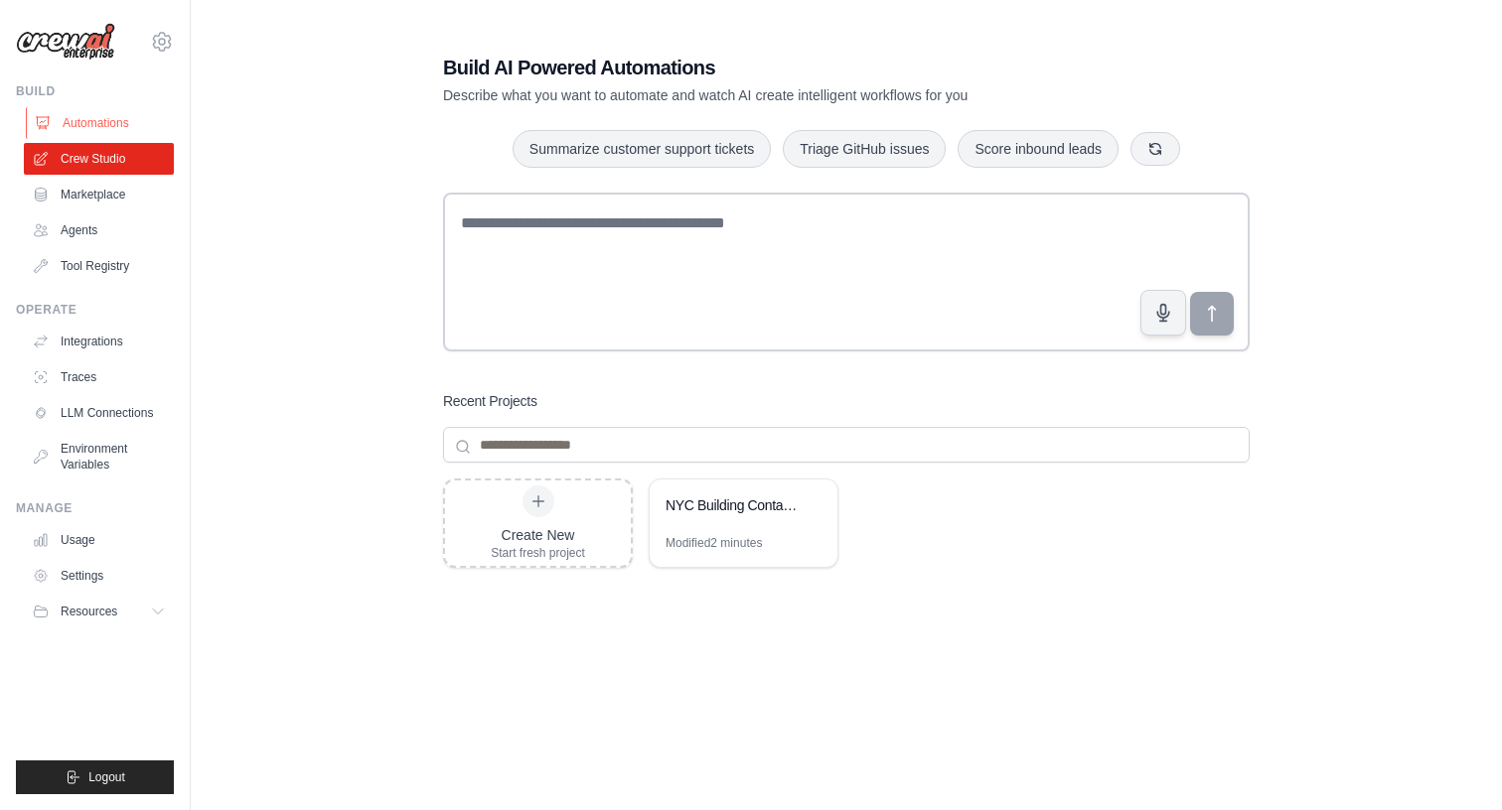
click at [120, 125] on link "Automations" at bounding box center [101, 123] width 150 height 32
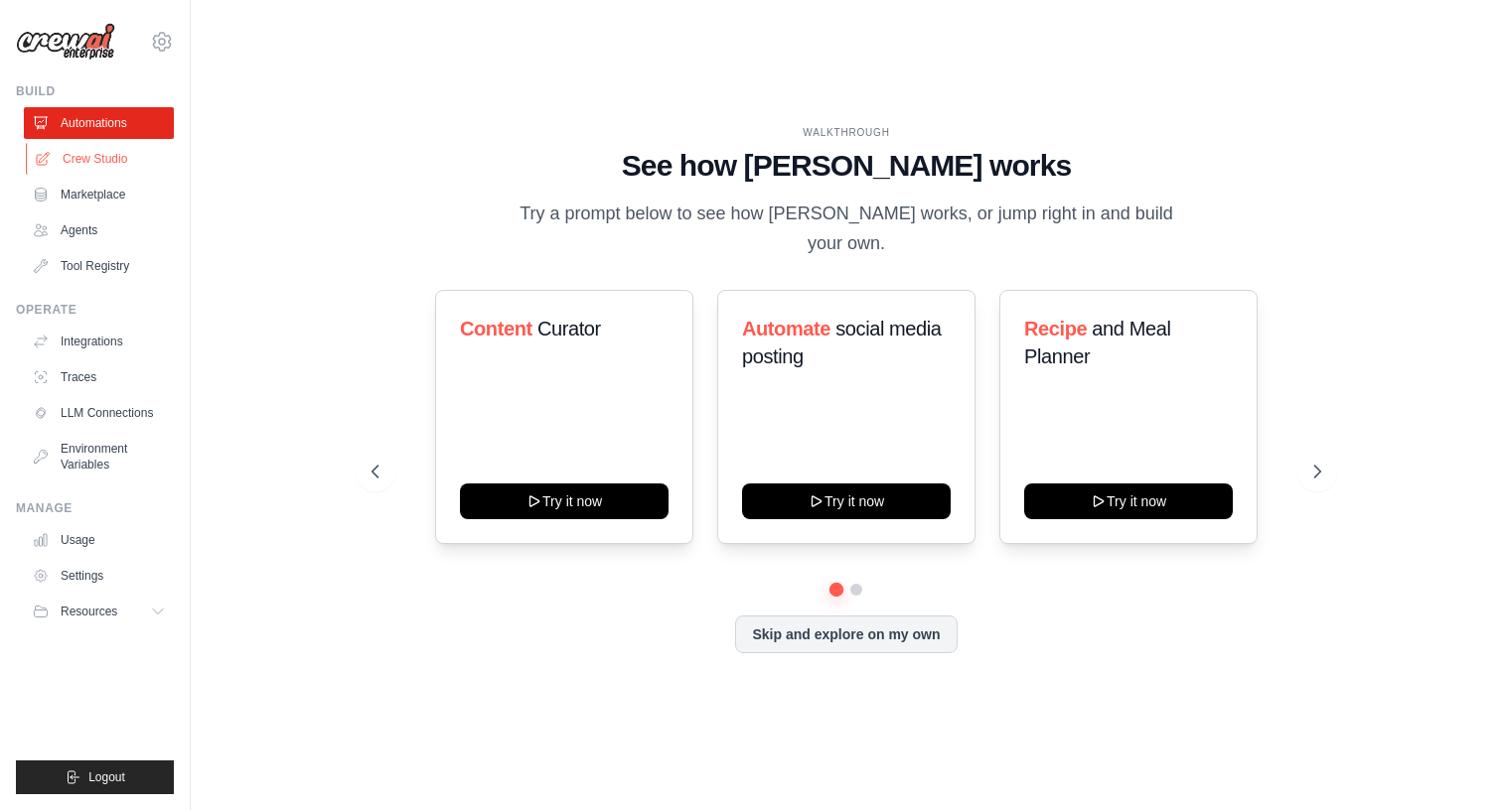
click at [108, 162] on link "Crew Studio" at bounding box center [101, 159] width 150 height 32
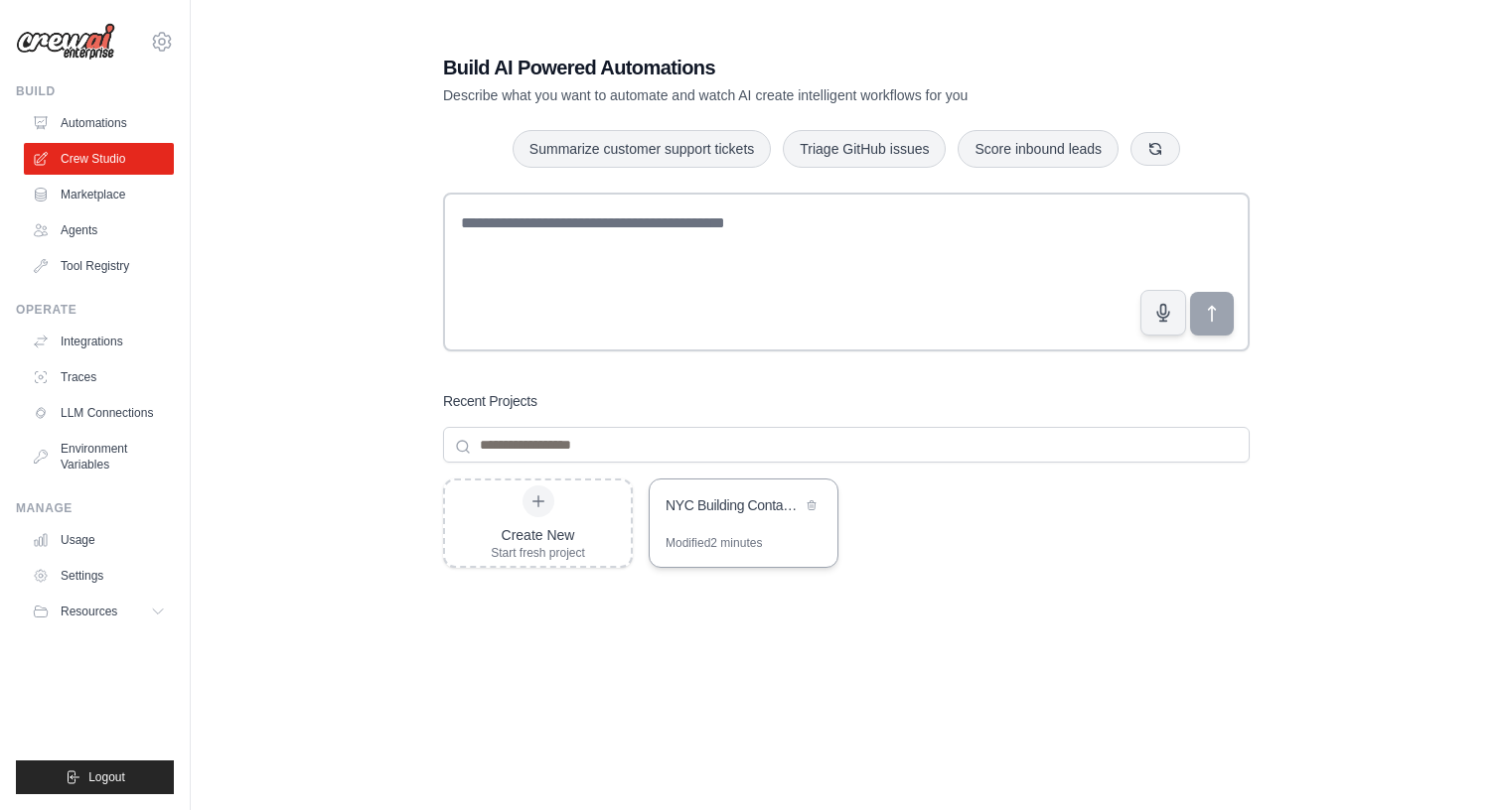
click at [758, 516] on div "NYC Building Contact Research Automation" at bounding box center [733, 508] width 136 height 24
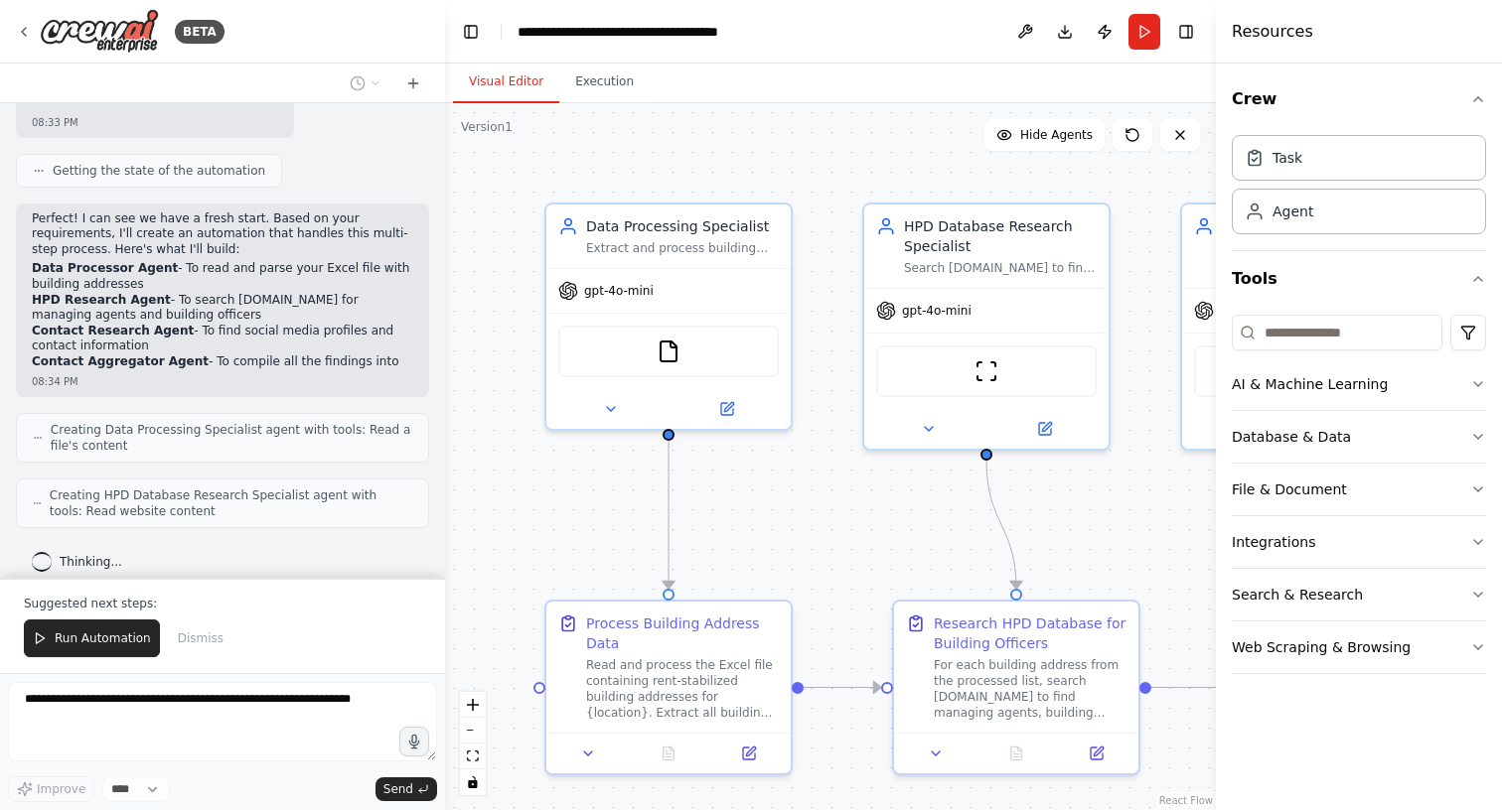
scroll to position [731, 0]
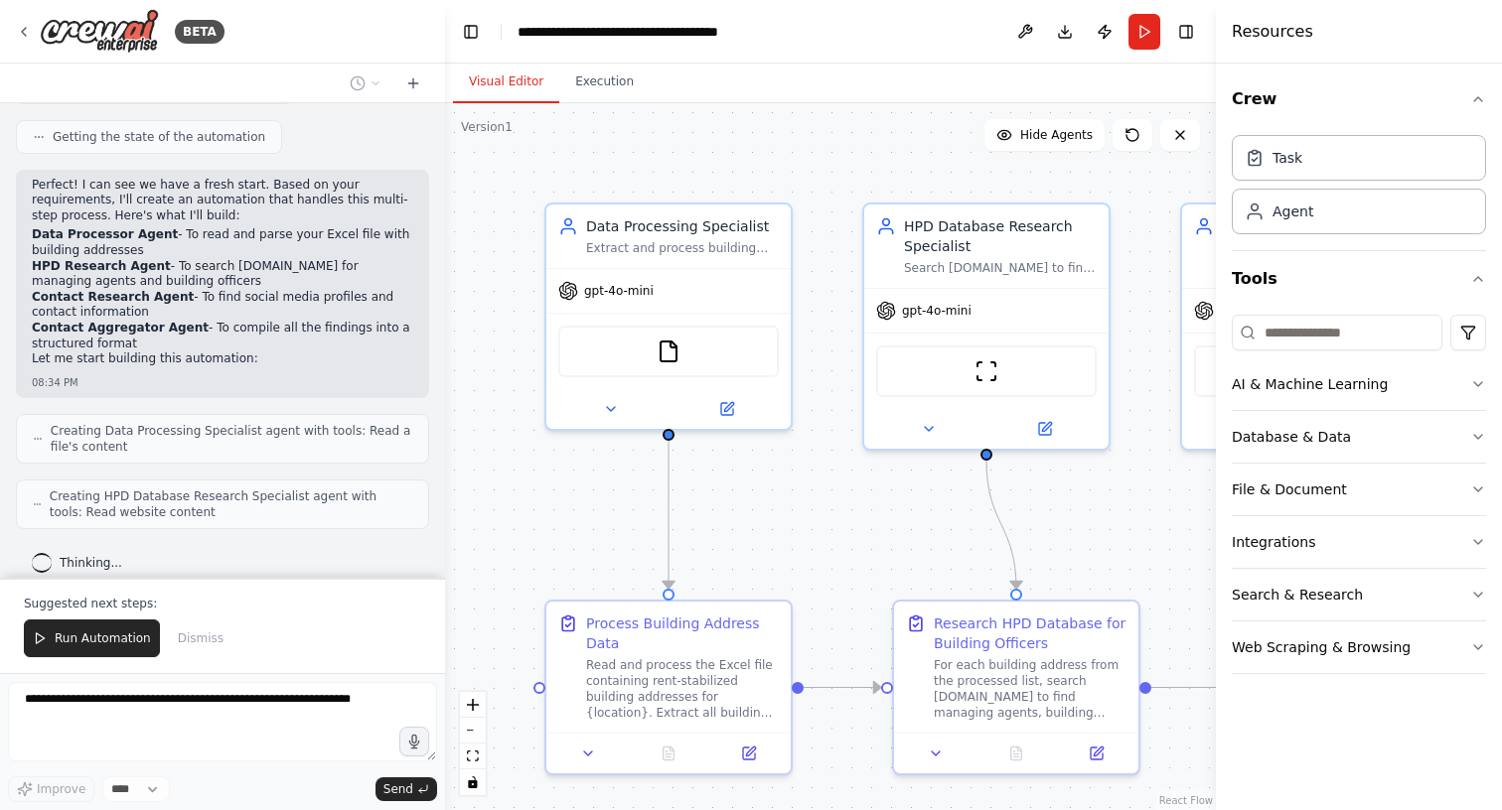
click at [118, 702] on textarea at bounding box center [222, 721] width 429 height 79
click at [183, 704] on textarea at bounding box center [222, 721] width 429 height 79
click at [416, 741] on icon "button" at bounding box center [414, 742] width 10 height 14
click at [277, 708] on textarea at bounding box center [222, 721] width 429 height 79
click at [242, 693] on textarea at bounding box center [222, 721] width 429 height 79
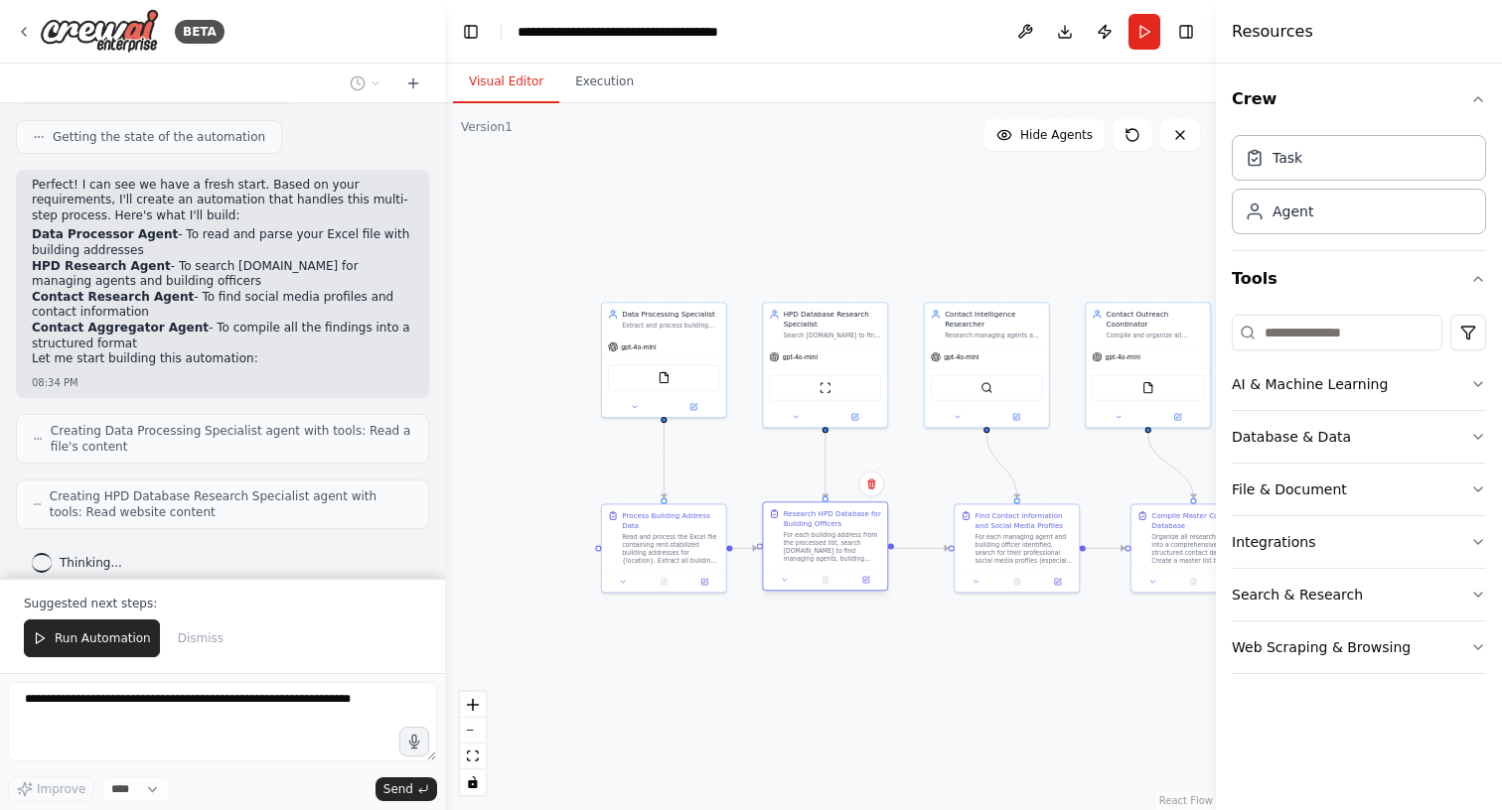
click at [886, 524] on div "Research HPD Database for Building Officers For each building address from the …" at bounding box center [825, 536] width 124 height 67
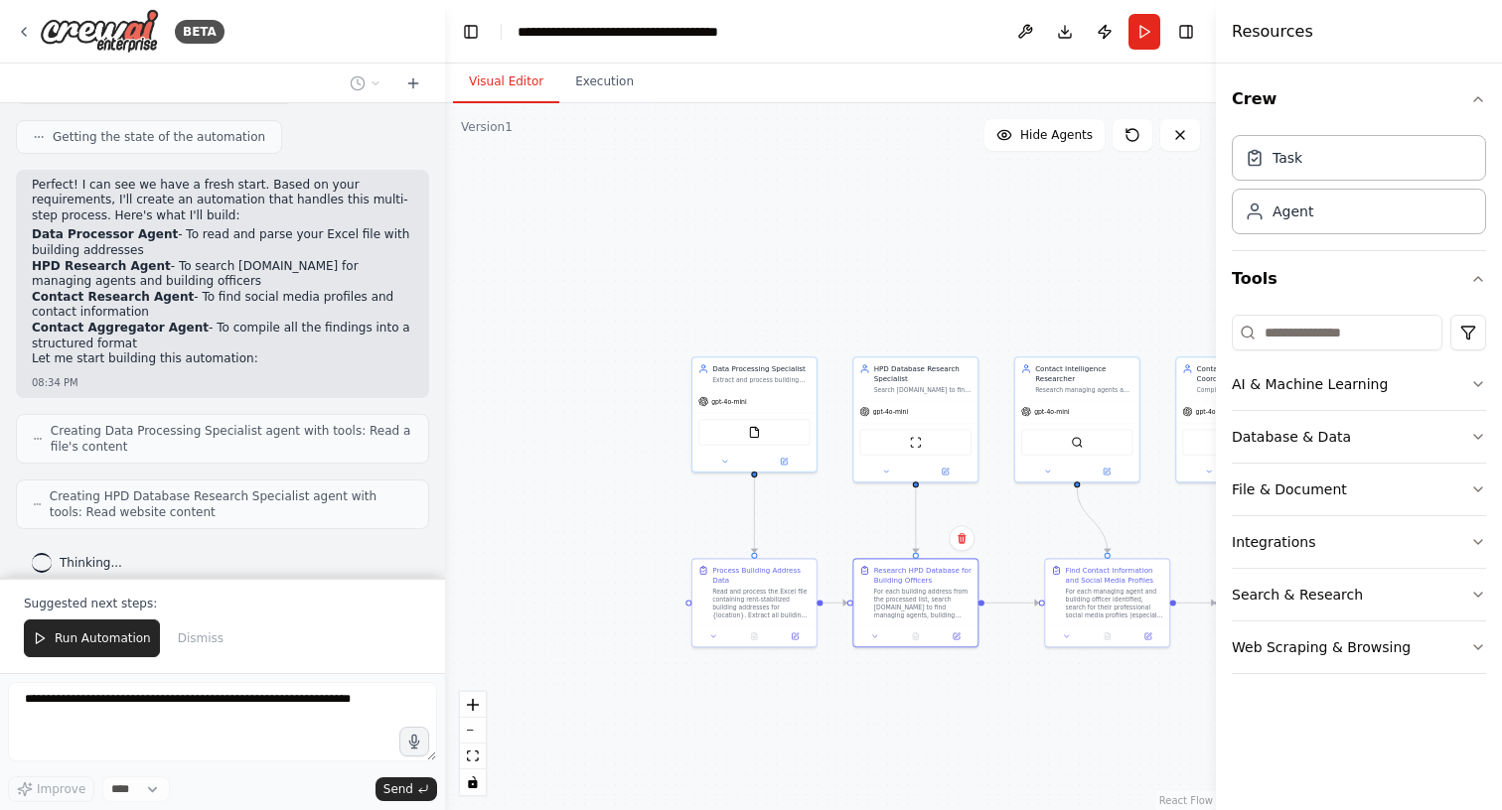
drag, startPoint x: 1004, startPoint y: 264, endPoint x: 1095, endPoint y: 319, distance: 105.6
click at [1095, 319] on div ".deletable-edge-delete-btn { width: 20px; height: 20px; border: 0px solid #ffff…" at bounding box center [830, 456] width 771 height 707
click at [411, 741] on icon "button" at bounding box center [414, 742] width 17 height 17
click at [297, 700] on textarea at bounding box center [222, 721] width 429 height 79
click at [270, 700] on textarea at bounding box center [222, 721] width 429 height 79
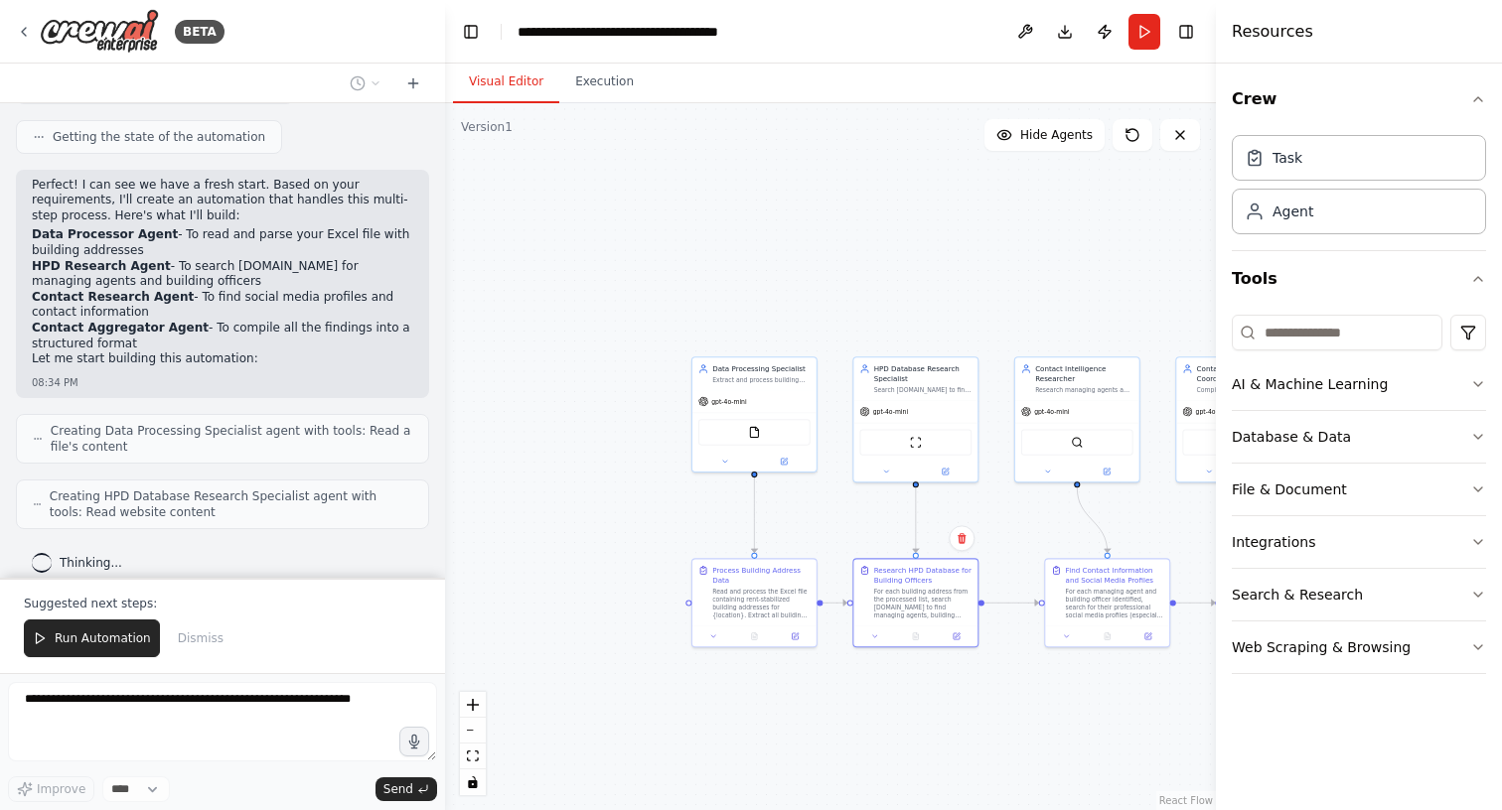
click at [380, 706] on textarea at bounding box center [222, 721] width 429 height 79
click at [218, 682] on form "Improve **** Send" at bounding box center [222, 741] width 445 height 137
click at [218, 689] on textarea at bounding box center [222, 721] width 429 height 79
click at [218, 691] on textarea at bounding box center [222, 721] width 429 height 79
click at [218, 692] on textarea at bounding box center [222, 721] width 429 height 79
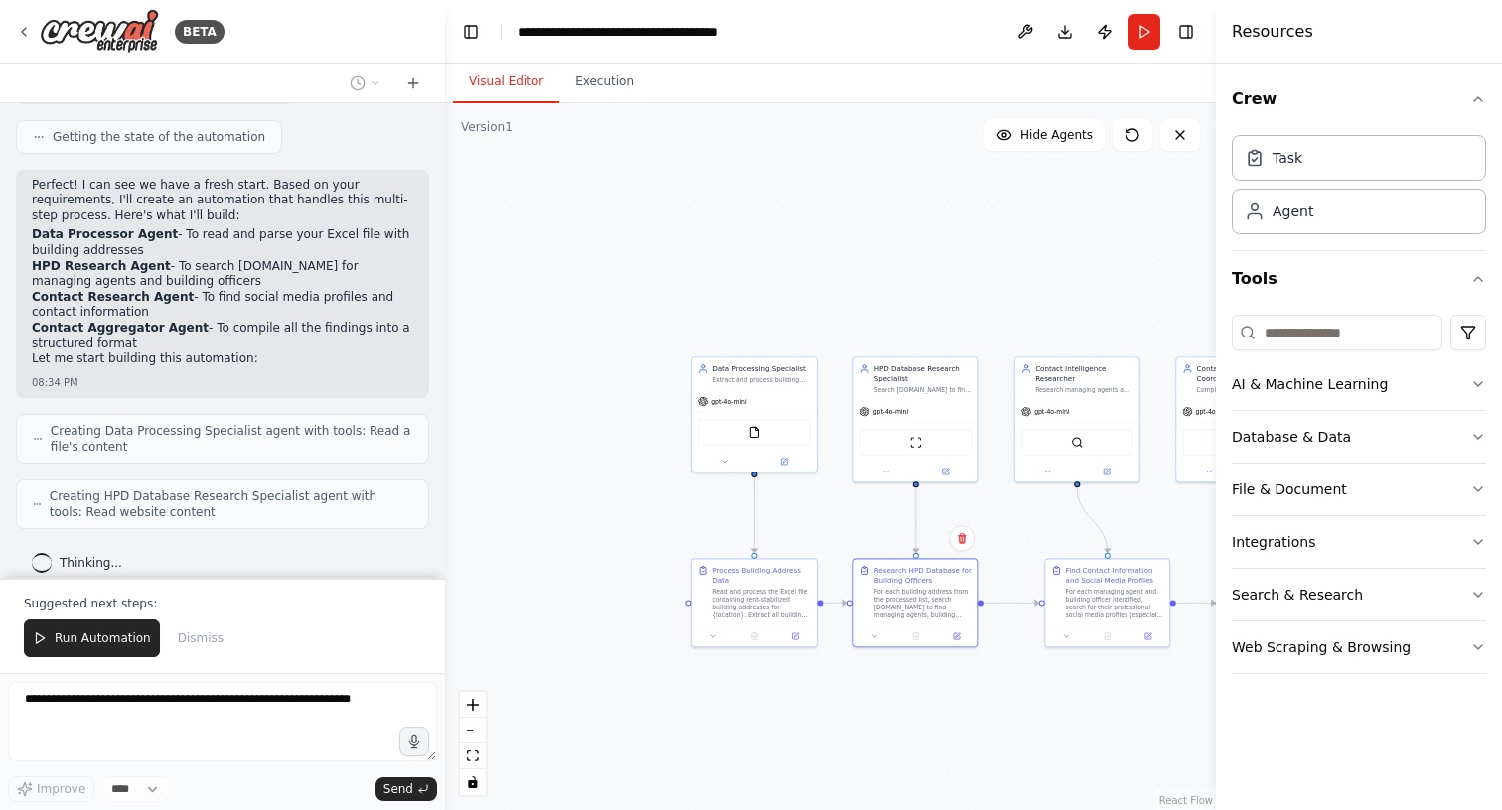
click at [129, 699] on textarea at bounding box center [222, 721] width 429 height 79
click at [142, 699] on textarea at bounding box center [222, 721] width 429 height 79
click at [441, 609] on div at bounding box center [441, 405] width 8 height 810
click at [509, 592] on div ".deletable-edge-delete-btn { width: 20px; height: 20px; border: 0px solid #ffff…" at bounding box center [830, 456] width 771 height 707
click at [44, 636] on icon at bounding box center [40, 639] width 14 height 14
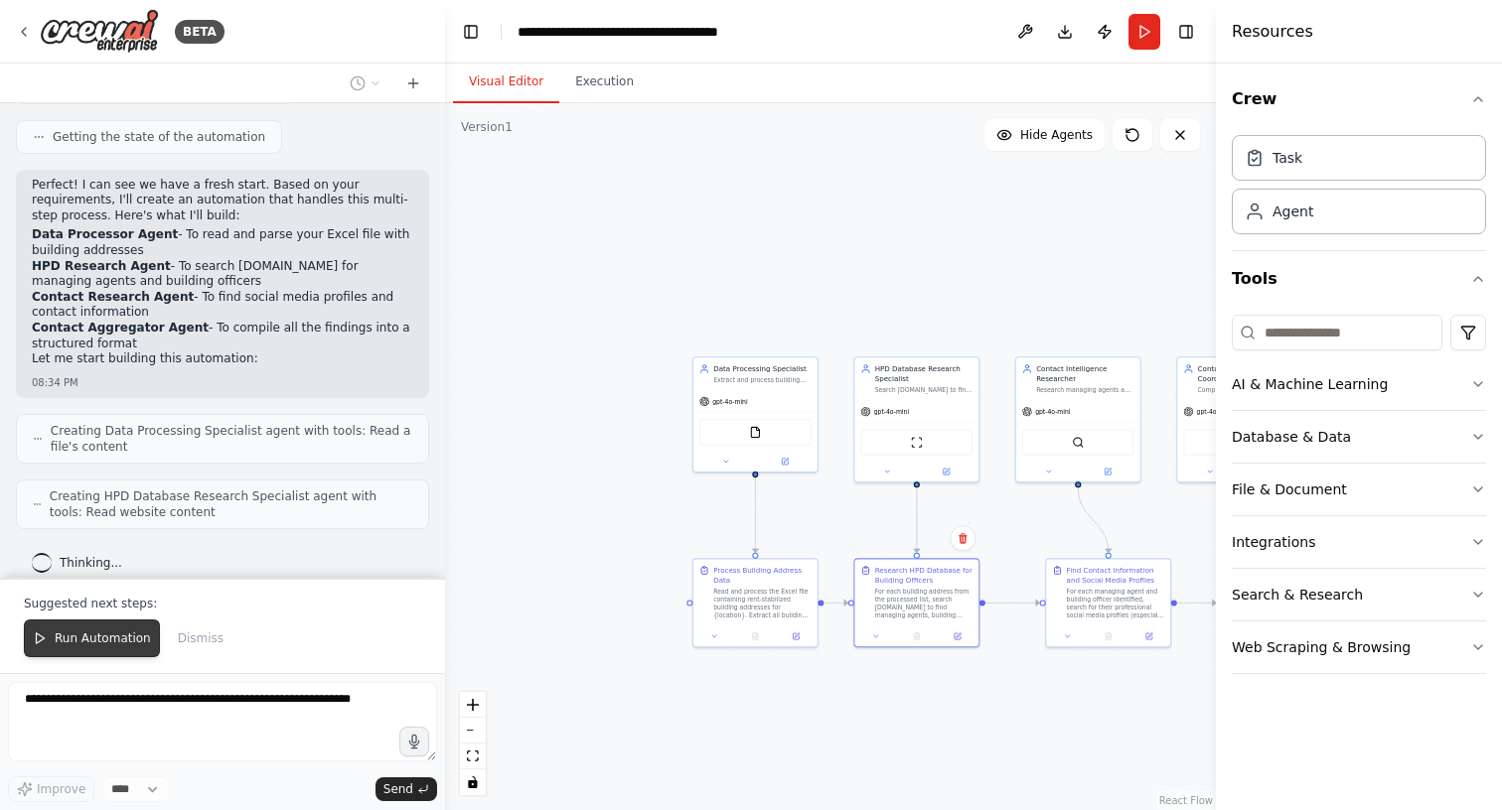
scroll to position [636, 0]
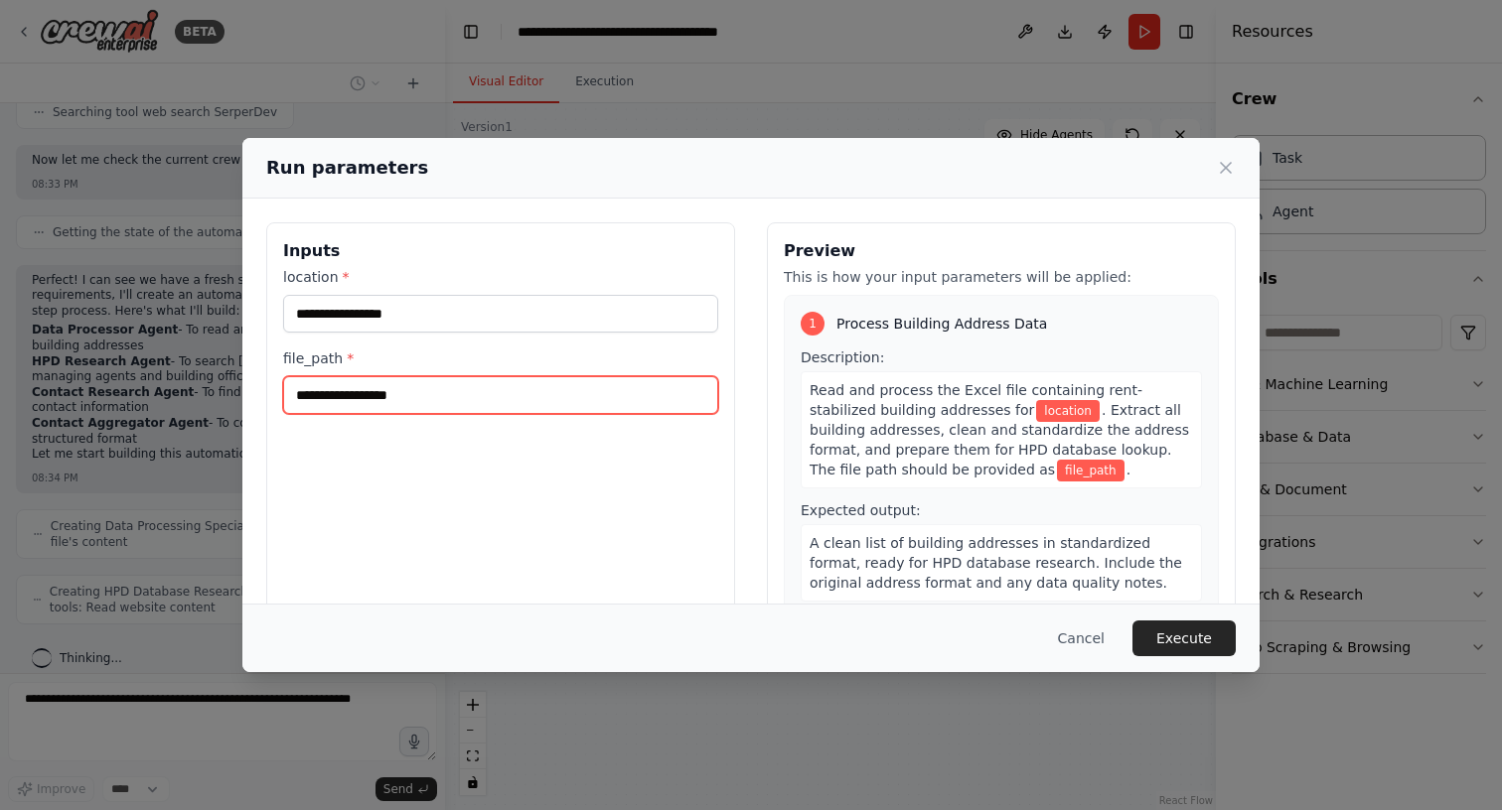
click at [397, 399] on input "file_path *" at bounding box center [500, 395] width 435 height 38
click at [400, 399] on input "file_path *" at bounding box center [500, 395] width 435 height 38
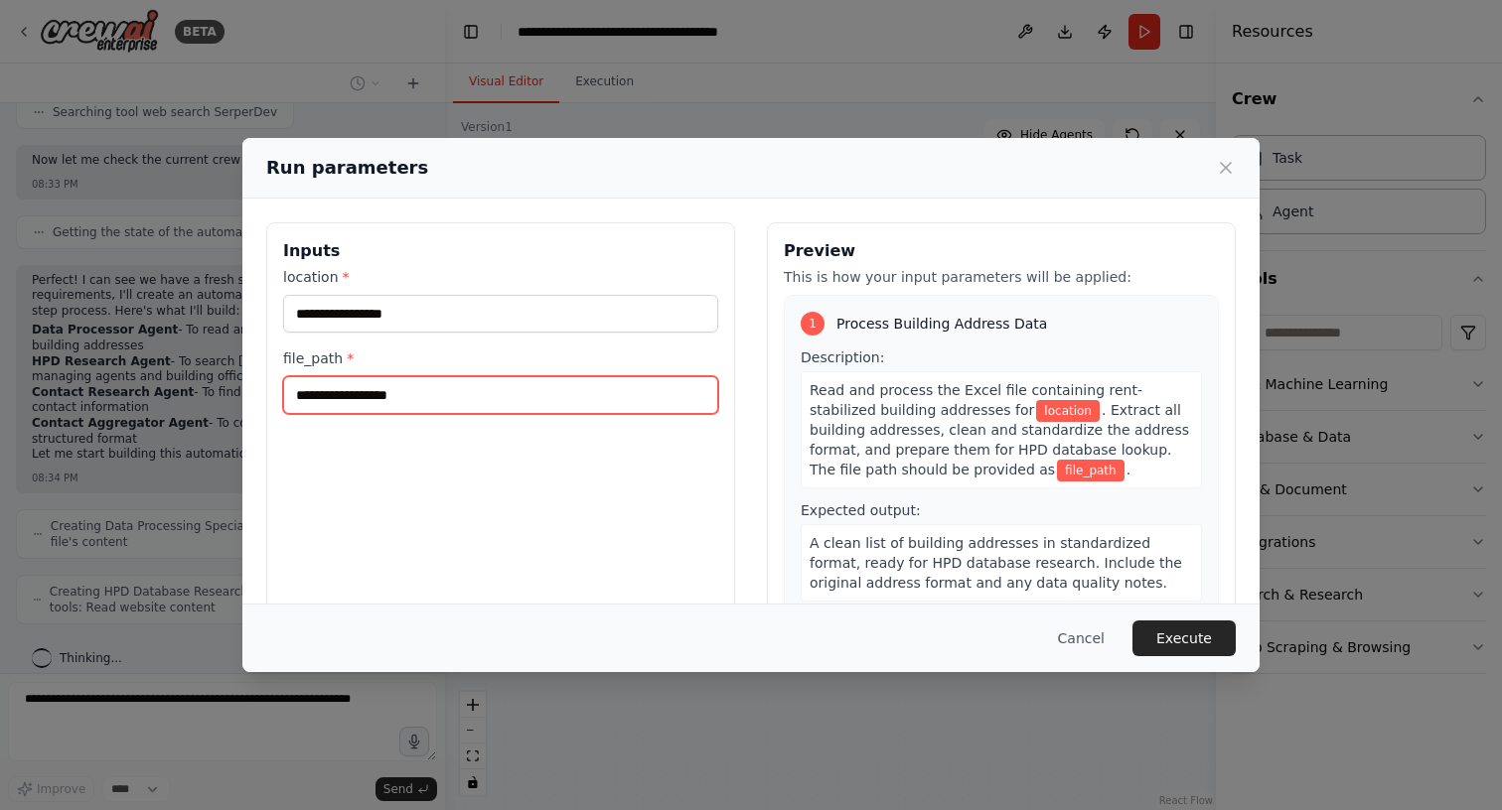
click at [400, 399] on input "file_path *" at bounding box center [500, 395] width 435 height 38
click at [1083, 637] on button "Cancel" at bounding box center [1081, 639] width 78 height 36
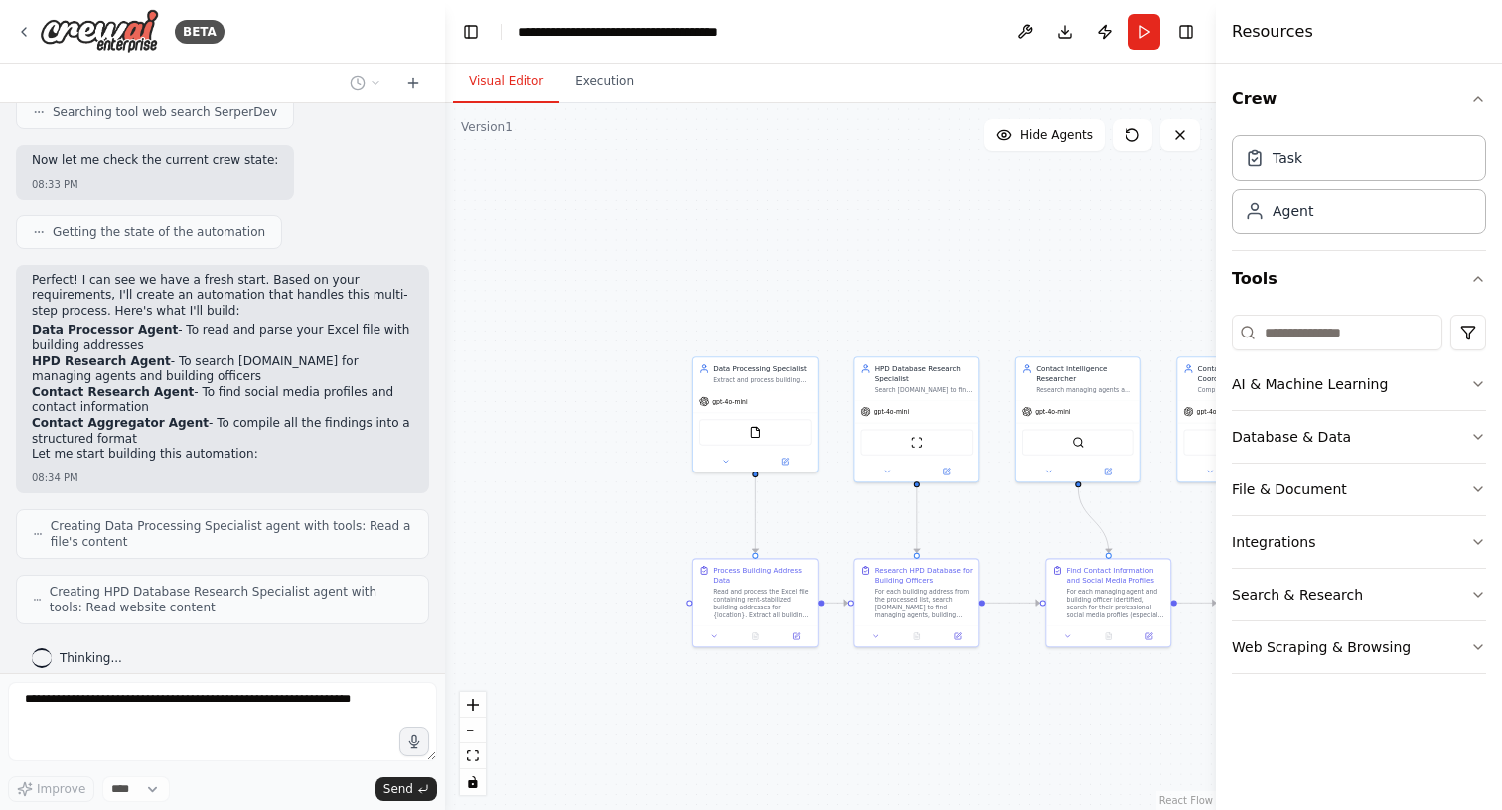
click at [155, 702] on textarea at bounding box center [222, 721] width 429 height 79
drag, startPoint x: 440, startPoint y: 574, endPoint x: 444, endPoint y: 511, distance: 63.7
click at [444, 511] on div "BETA I have an Excel document that has a list of street addresses for rent-stab…" at bounding box center [751, 405] width 1502 height 810
click at [121, 708] on textarea at bounding box center [222, 721] width 428 height 79
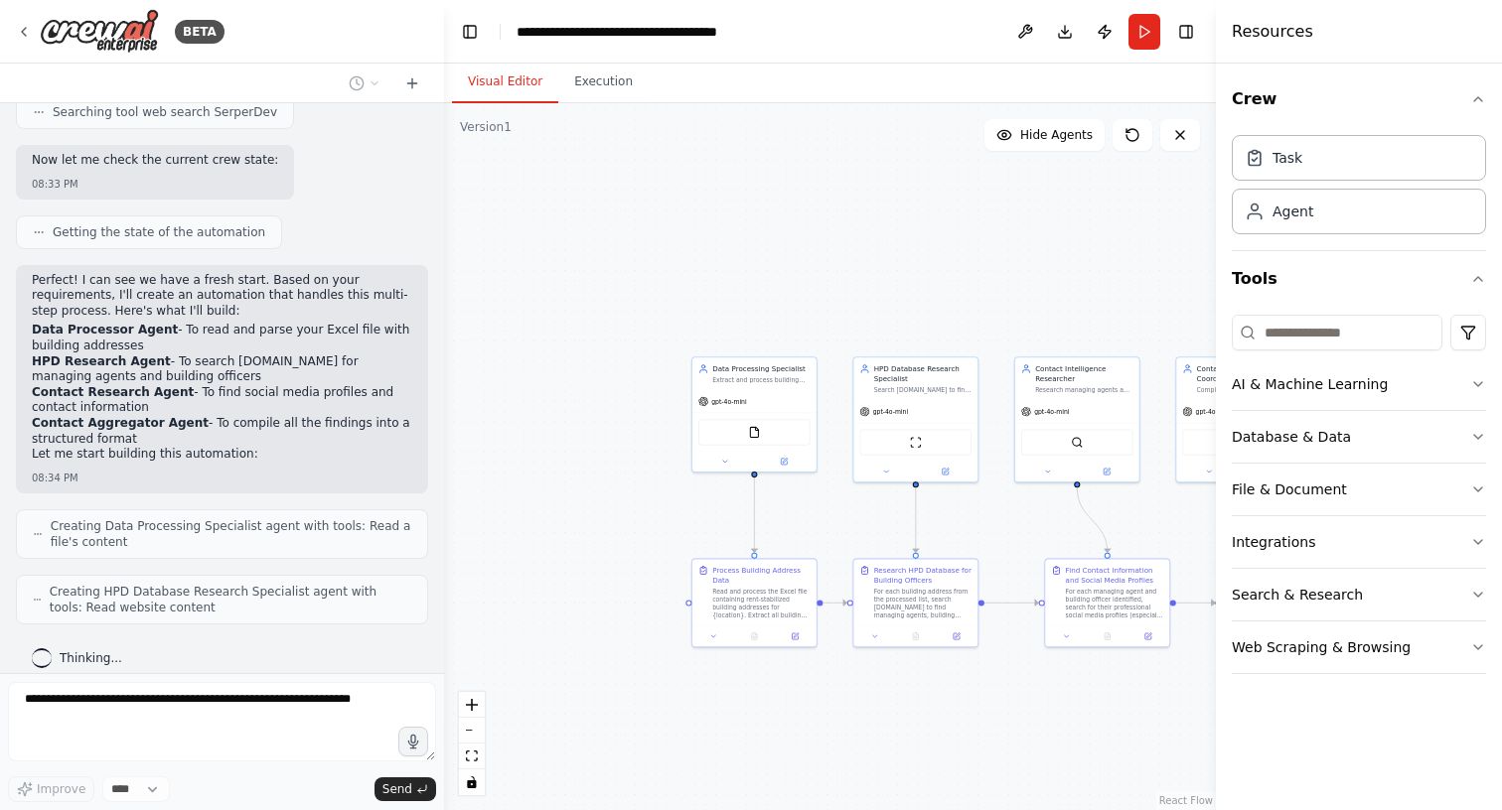
click at [149, 708] on textarea at bounding box center [222, 721] width 428 height 79
click at [87, 713] on textarea at bounding box center [222, 721] width 428 height 79
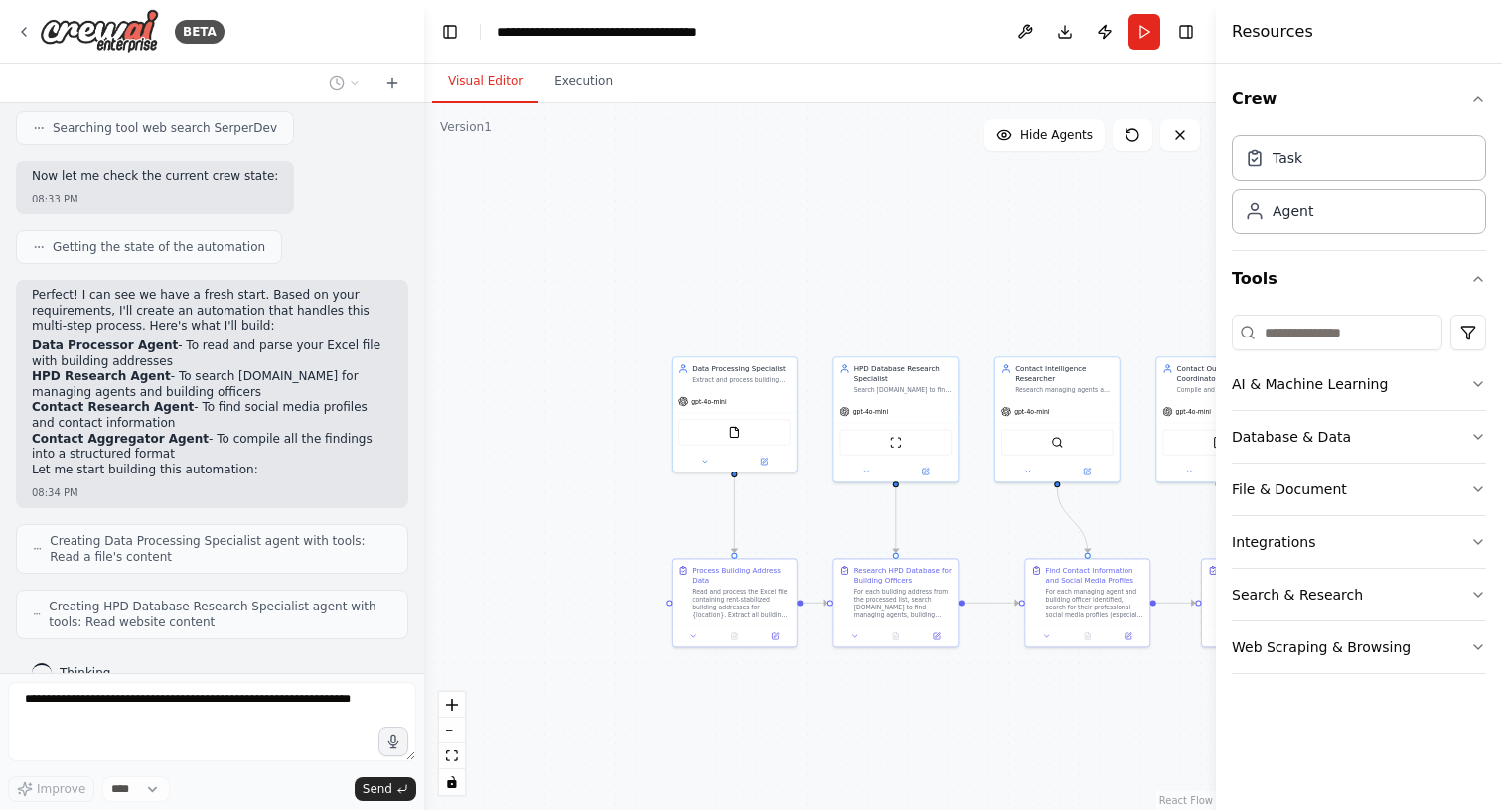
click at [424, 546] on div "BETA I have an Excel document that has a list of street addresses for rent-stab…" at bounding box center [751, 405] width 1502 height 810
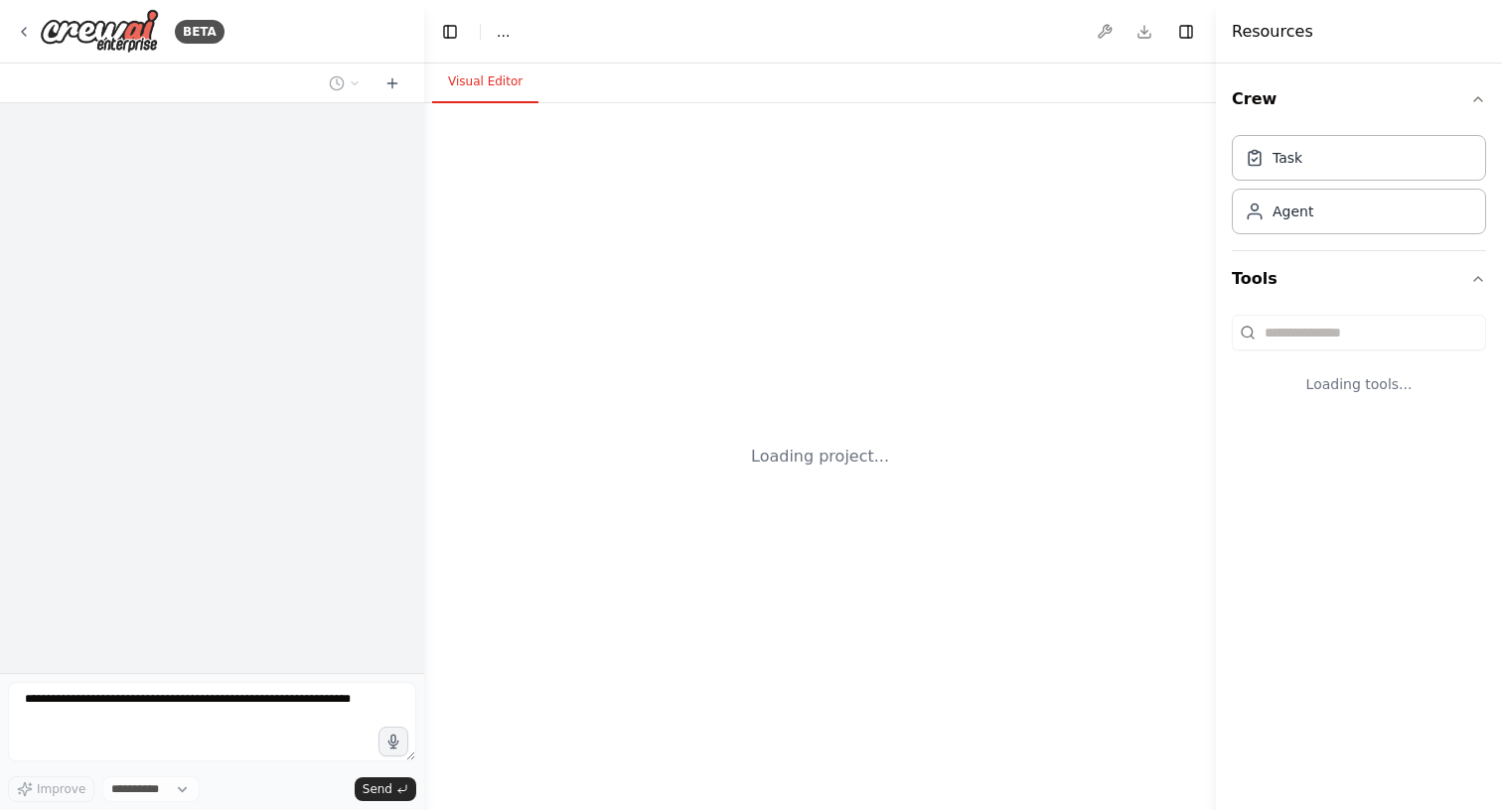
select select "****"
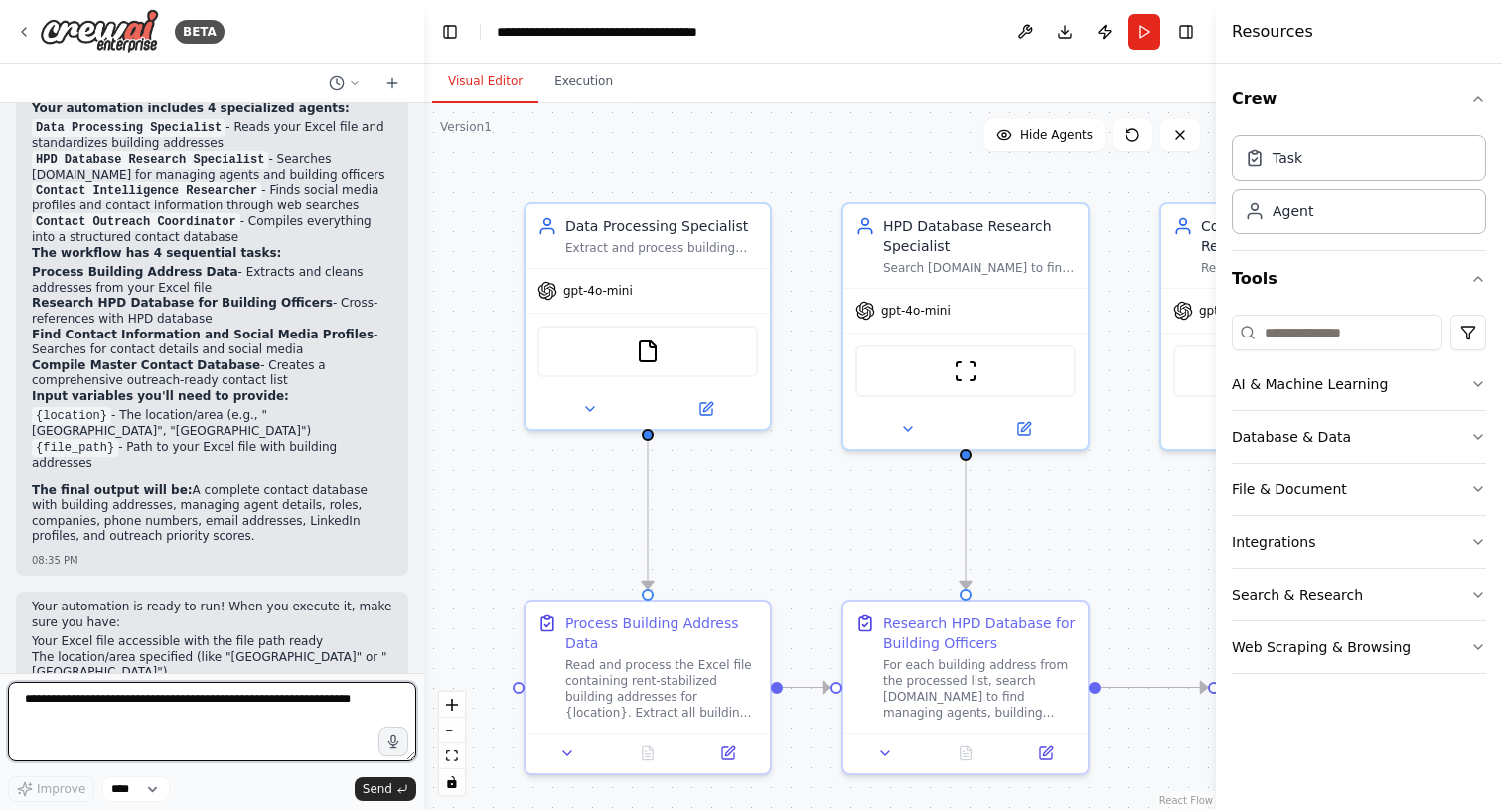
click at [157, 703] on textarea at bounding box center [212, 721] width 408 height 79
click at [220, 703] on textarea at bounding box center [212, 721] width 408 height 79
click at [396, 738] on icon "button" at bounding box center [393, 742] width 17 height 17
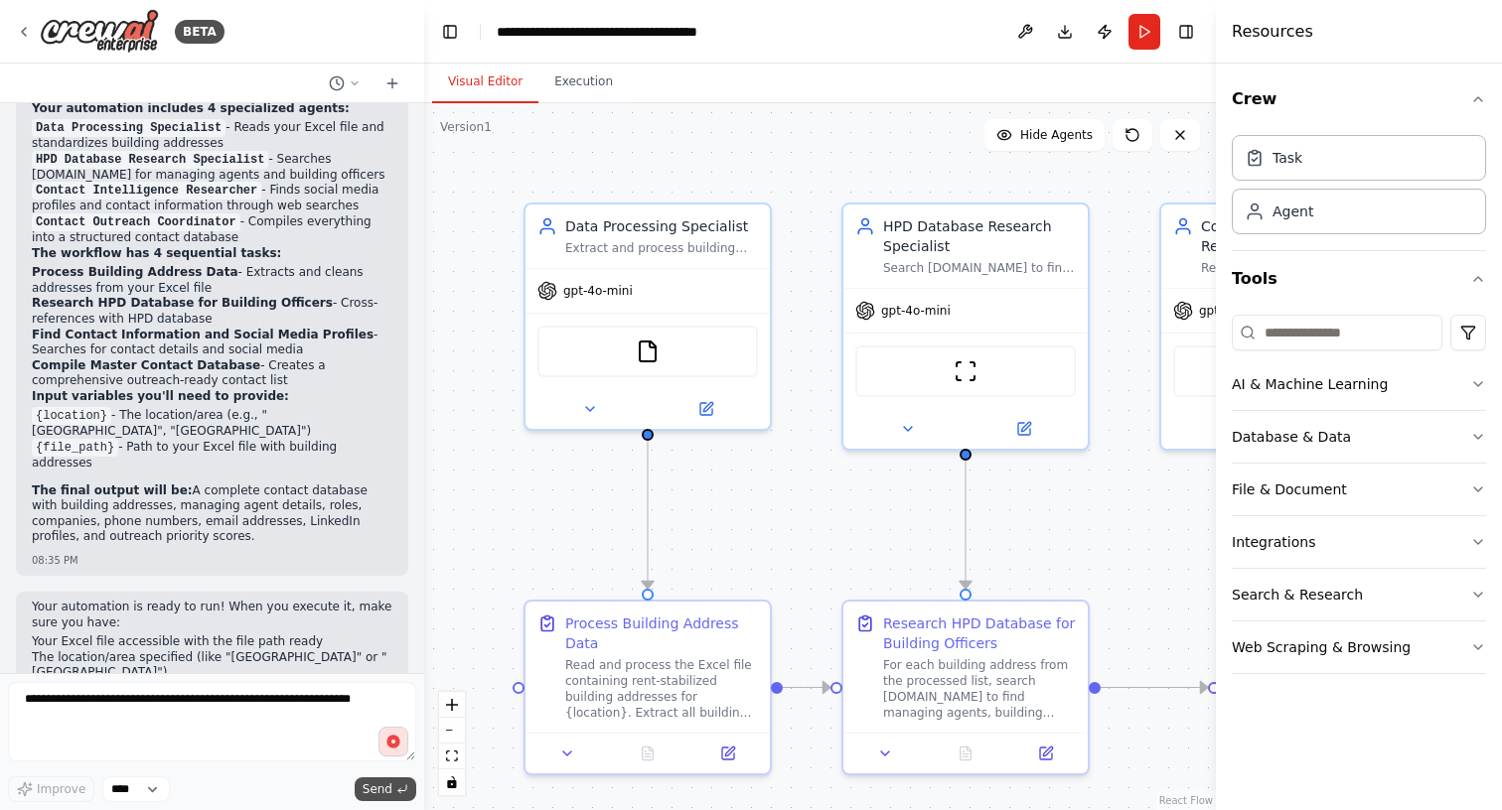
click at [380, 789] on span "Send" at bounding box center [378, 790] width 30 height 16
click at [650, 352] on img at bounding box center [648, 348] width 24 height 24
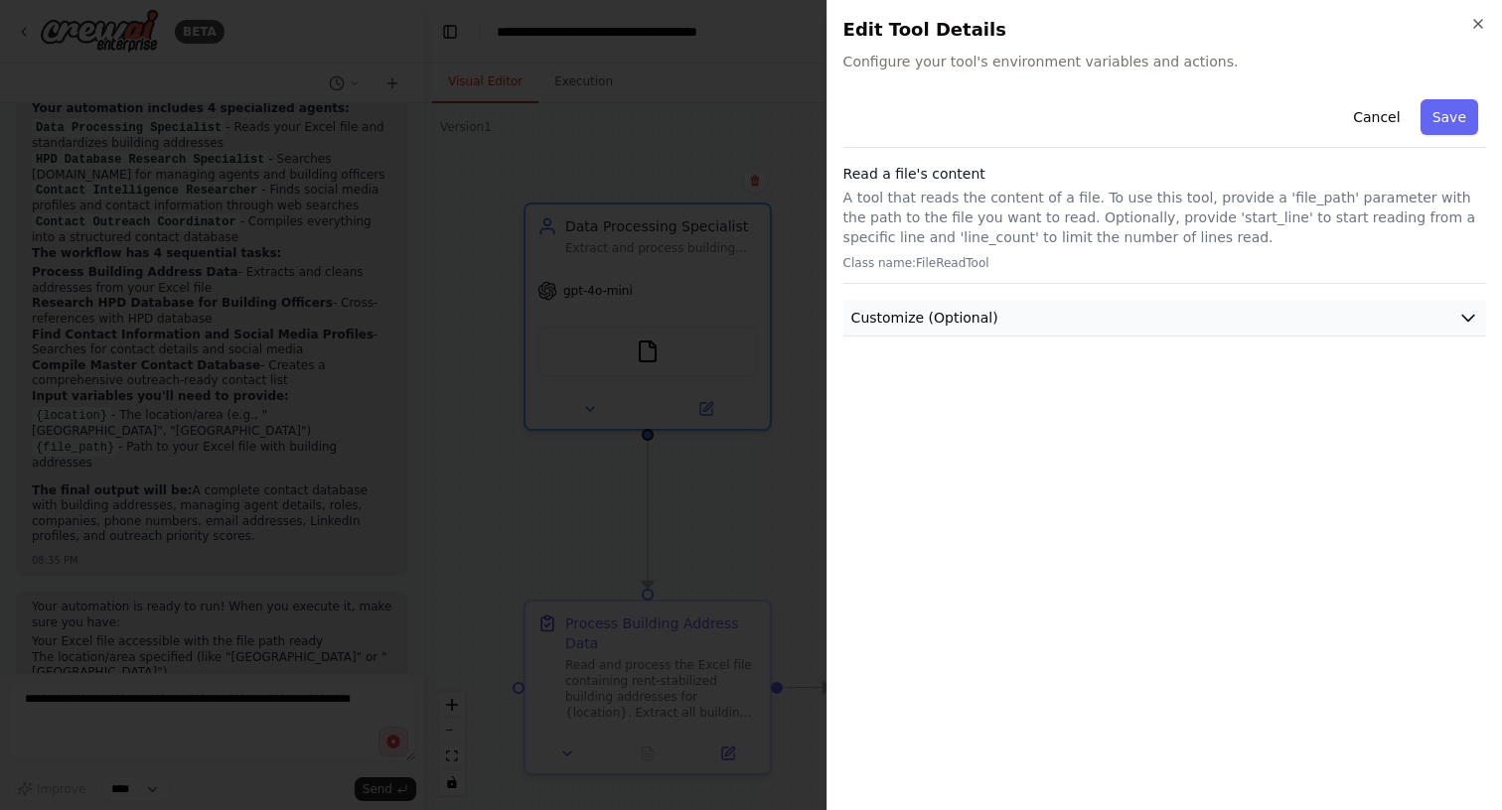
click at [1006, 322] on button "Customize (Optional)" at bounding box center [1164, 318] width 643 height 37
click at [1031, 317] on button "Customize (Optional)" at bounding box center [1164, 318] width 643 height 37
click at [1021, 369] on div "File Path" at bounding box center [1164, 381] width 635 height 56
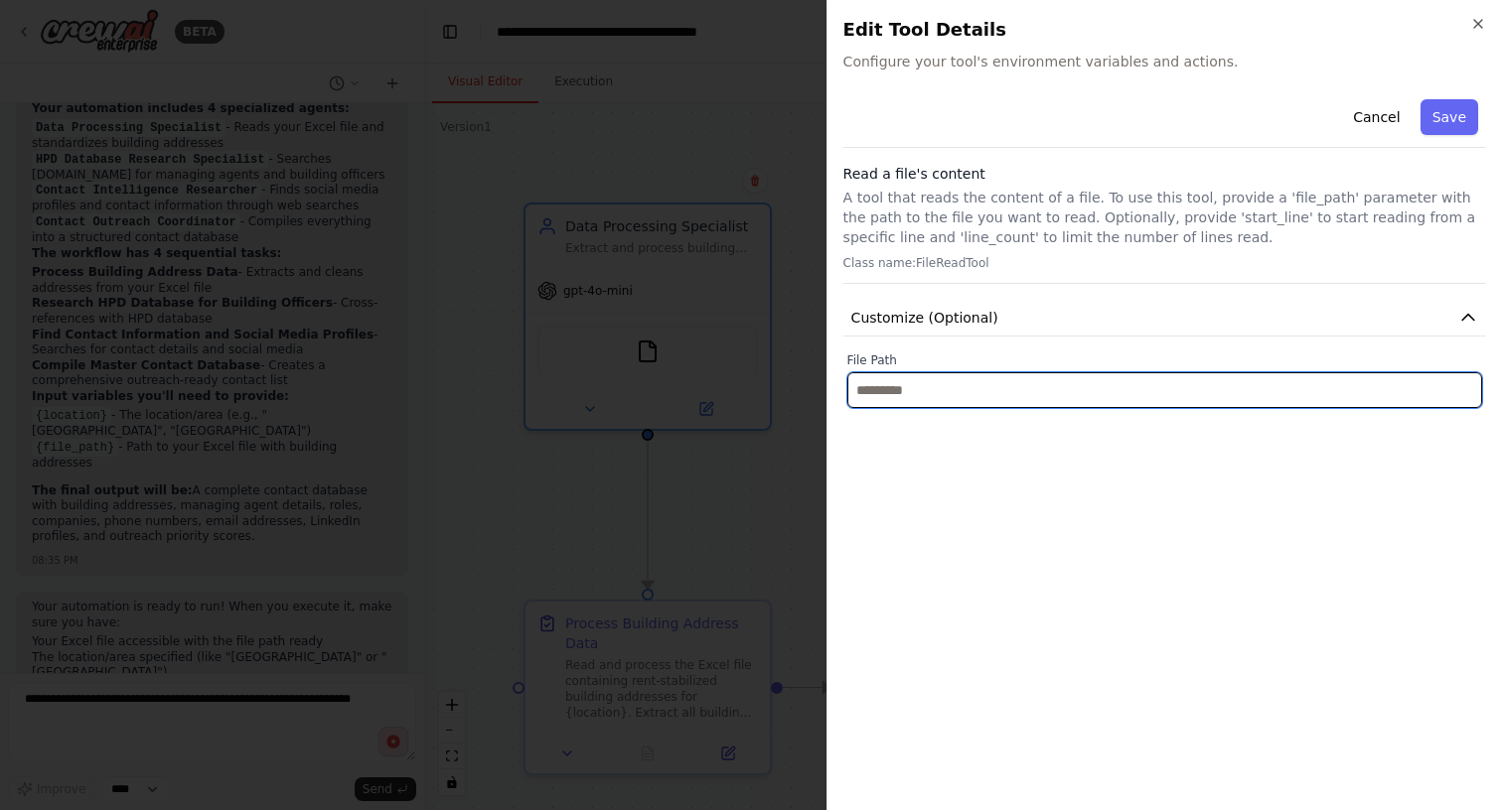
click at [1021, 385] on input "text" at bounding box center [1164, 390] width 635 height 36
type input "********"
type input "*****"
click at [864, 392] on input "**********" at bounding box center [1164, 390] width 635 height 36
type input "*"
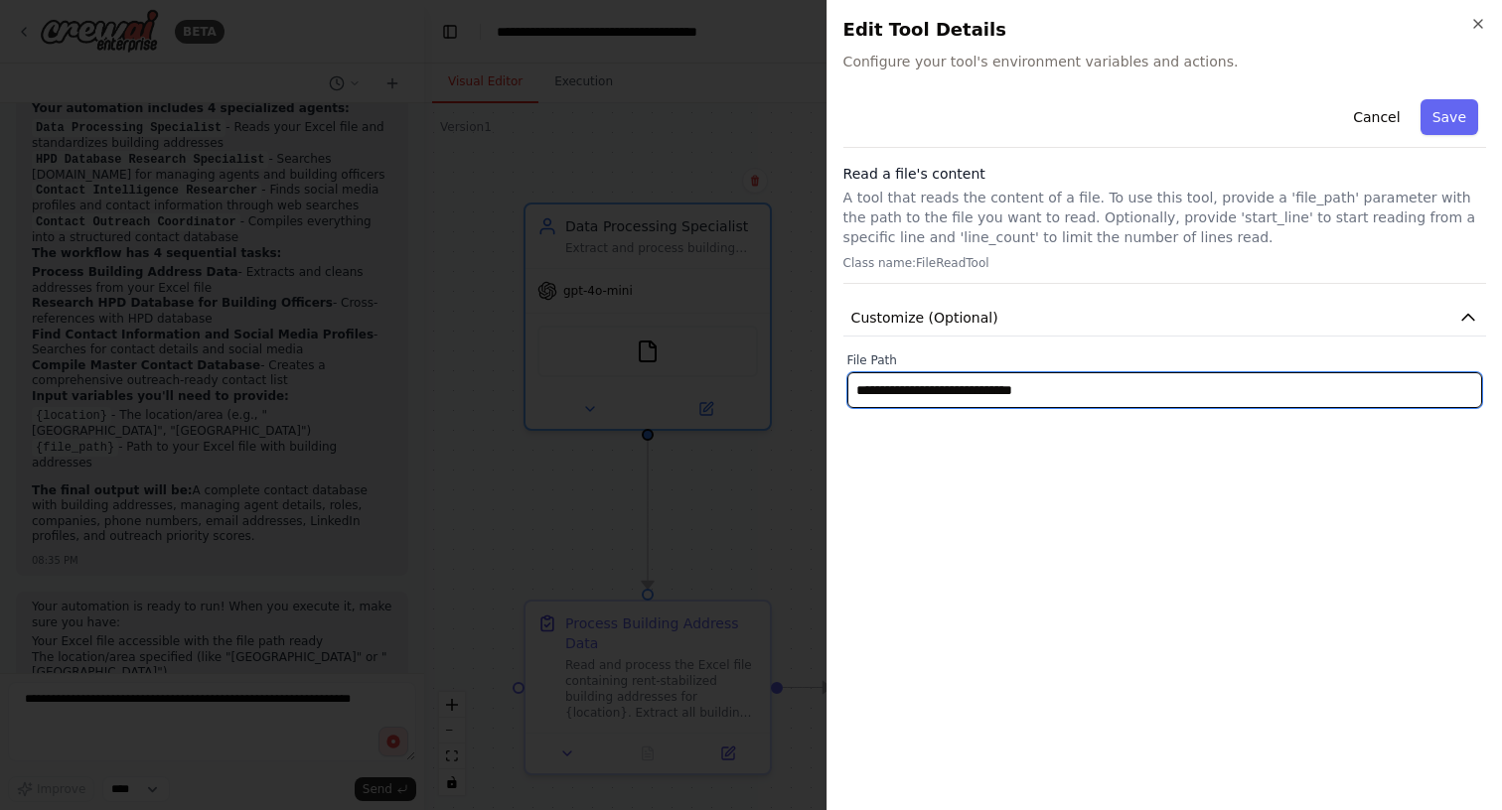
drag, startPoint x: 1376, startPoint y: 804, endPoint x: 1029, endPoint y: 390, distance: 539.3
click at [1029, 390] on input "**********" at bounding box center [1164, 390] width 635 height 36
click at [1038, 386] on input "**********" at bounding box center [1164, 390] width 635 height 36
click at [1045, 393] on input "**********" at bounding box center [1164, 390] width 635 height 36
type input "**********"
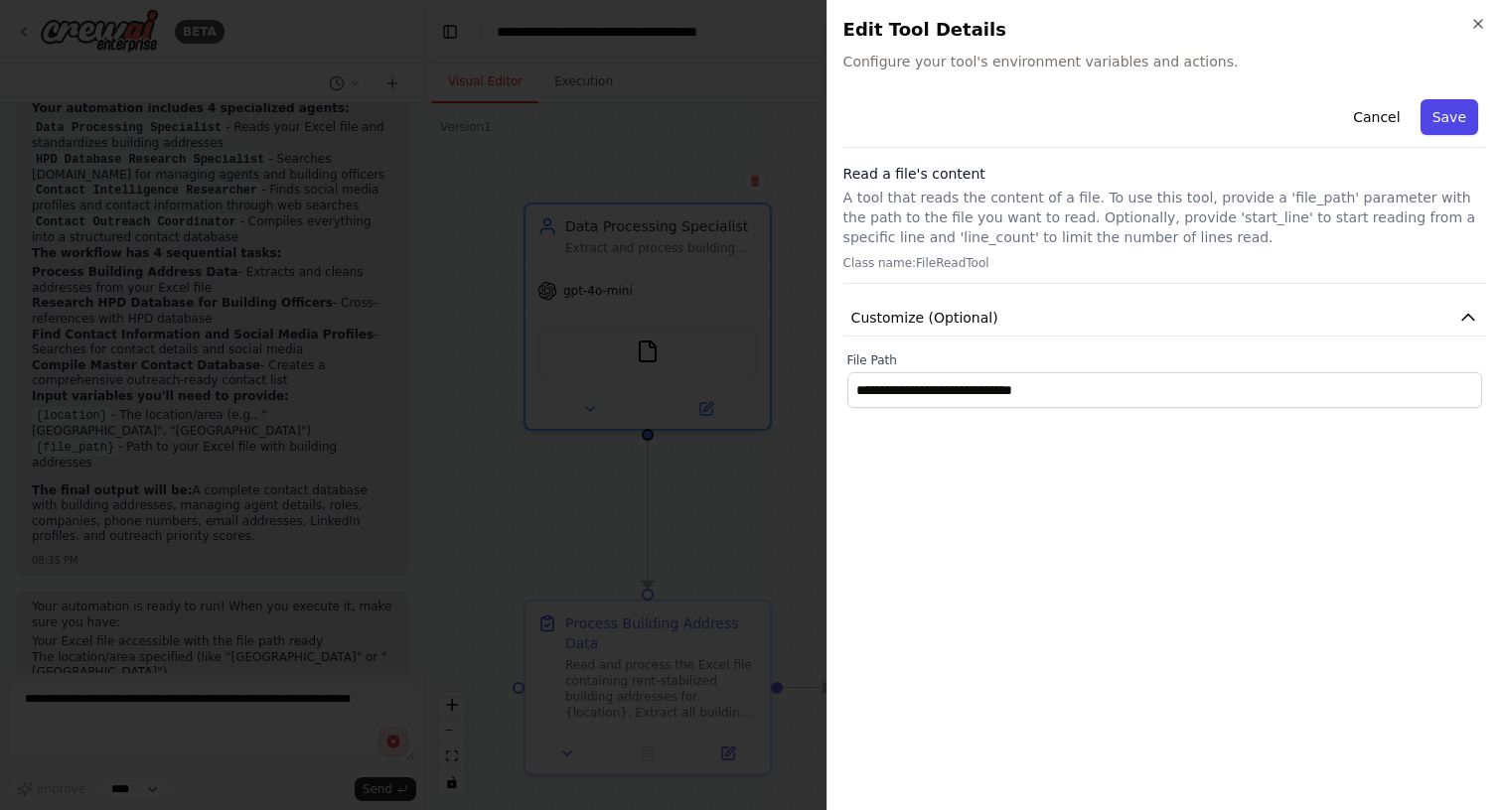
click at [1449, 116] on button "Save" at bounding box center [1449, 117] width 58 height 36
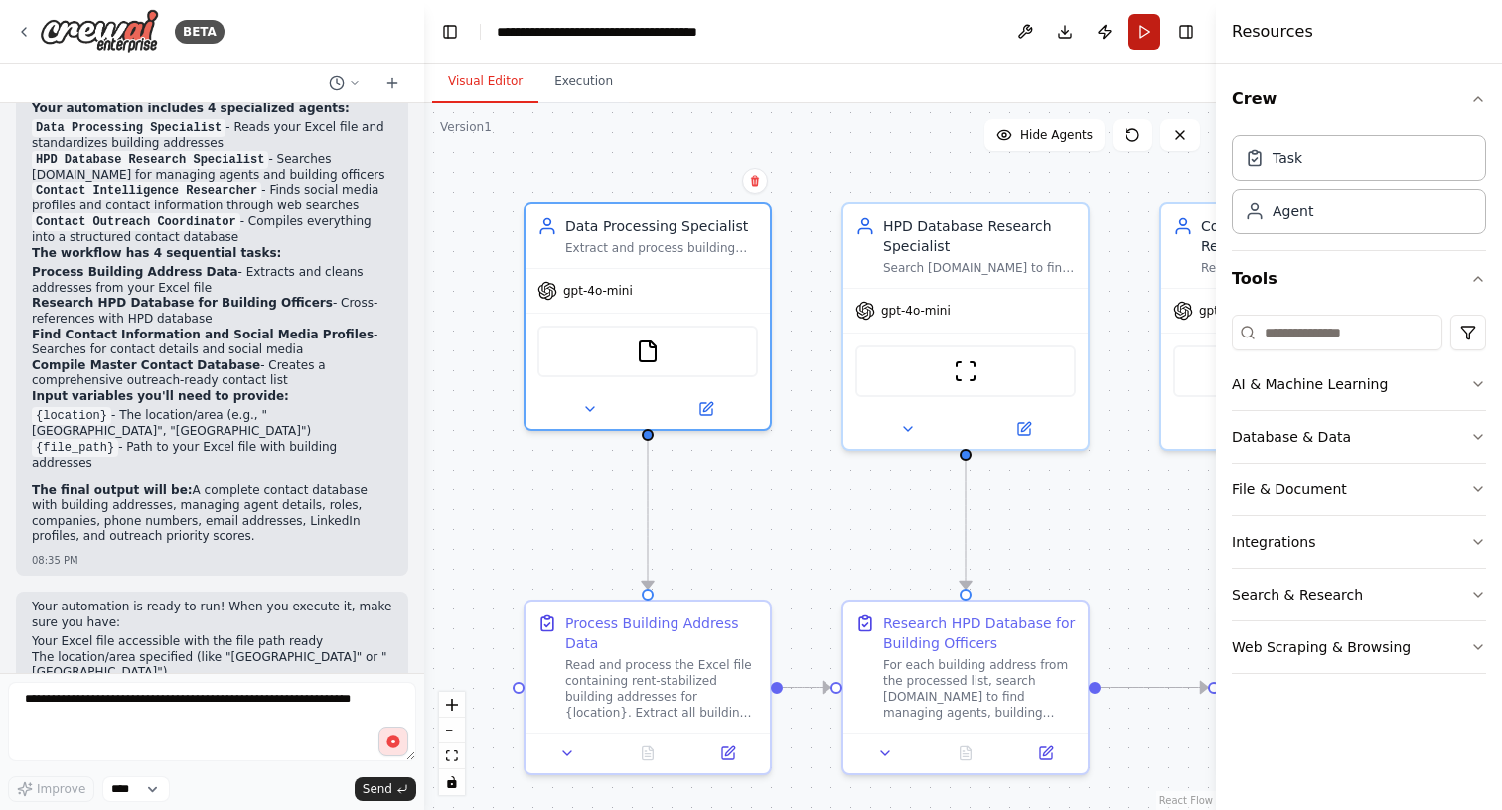
click at [1140, 34] on button "Run" at bounding box center [1144, 32] width 32 height 36
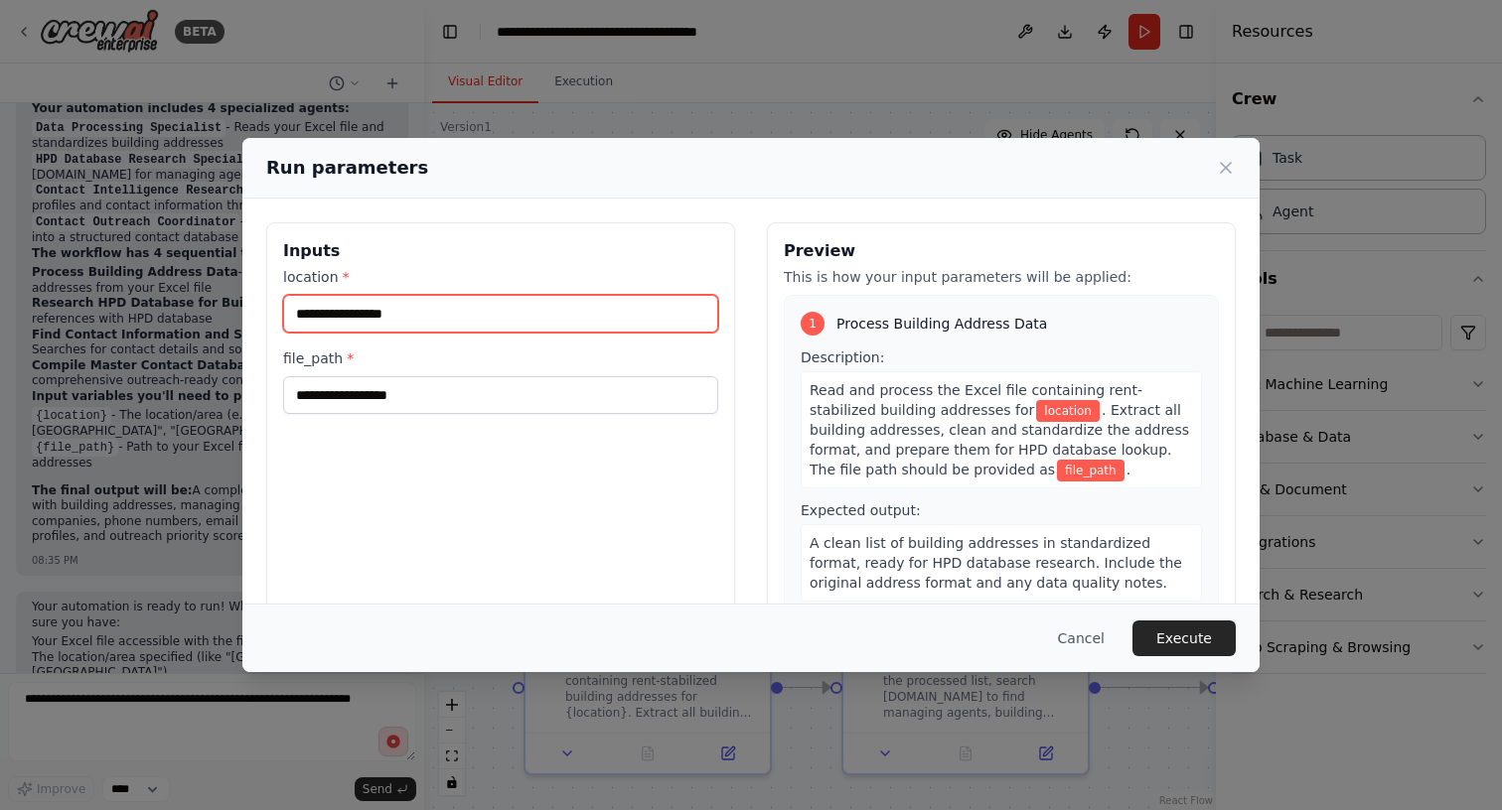
click at [512, 326] on input "location *" at bounding box center [500, 314] width 435 height 38
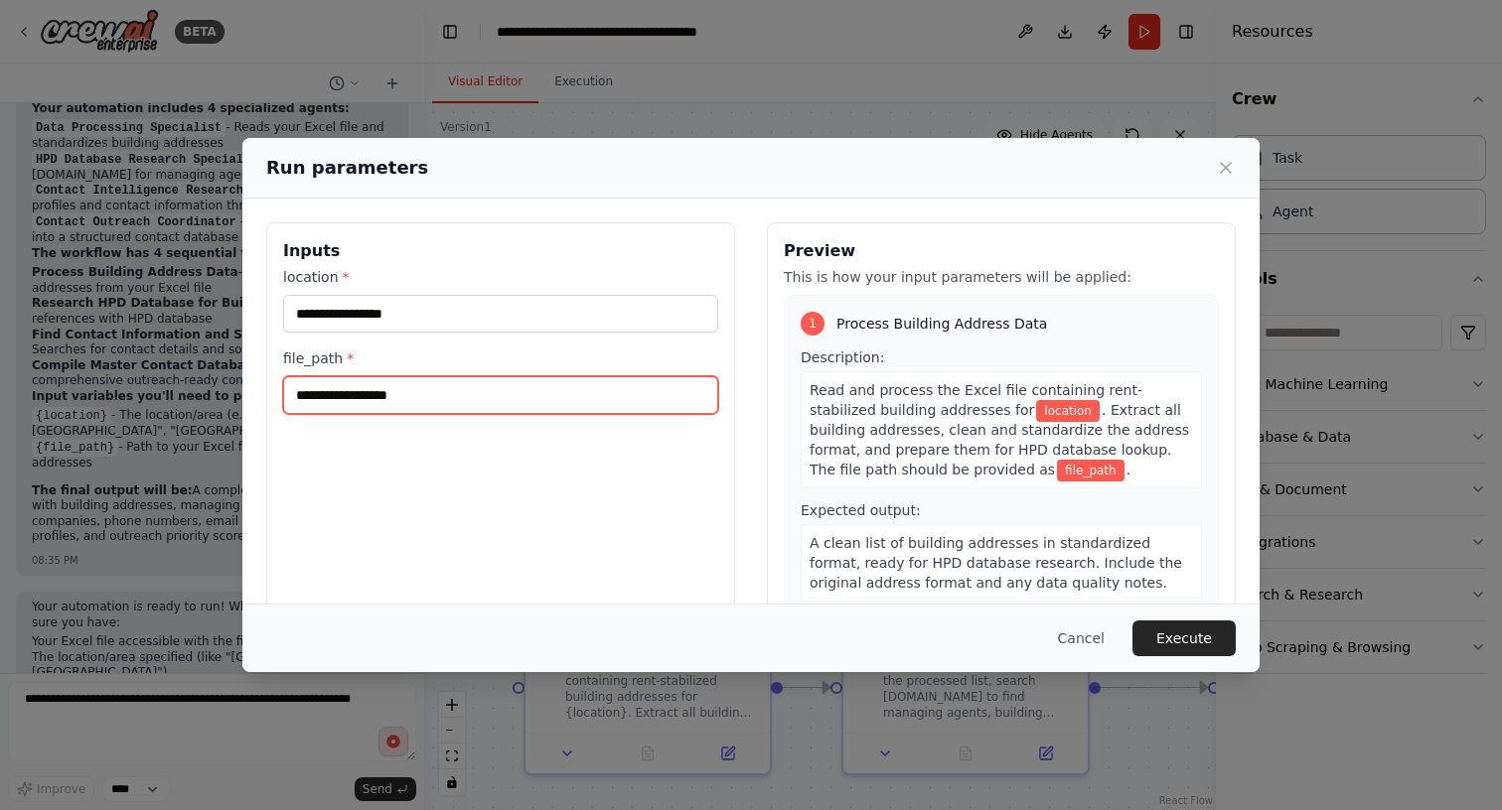
click at [513, 383] on input "file_path *" at bounding box center [500, 395] width 435 height 38
type input "*"
type input "******"
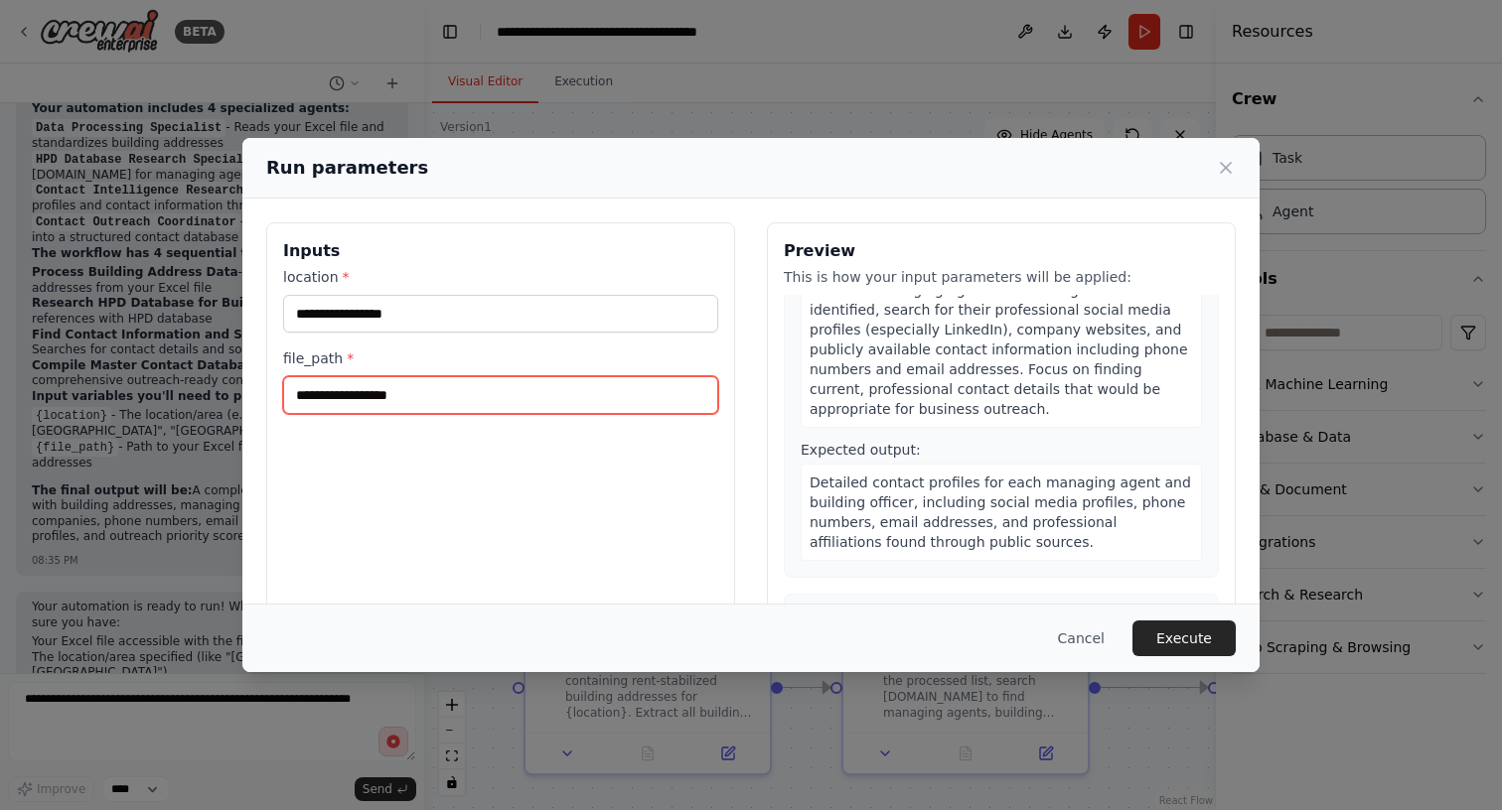
scroll to position [807, 0]
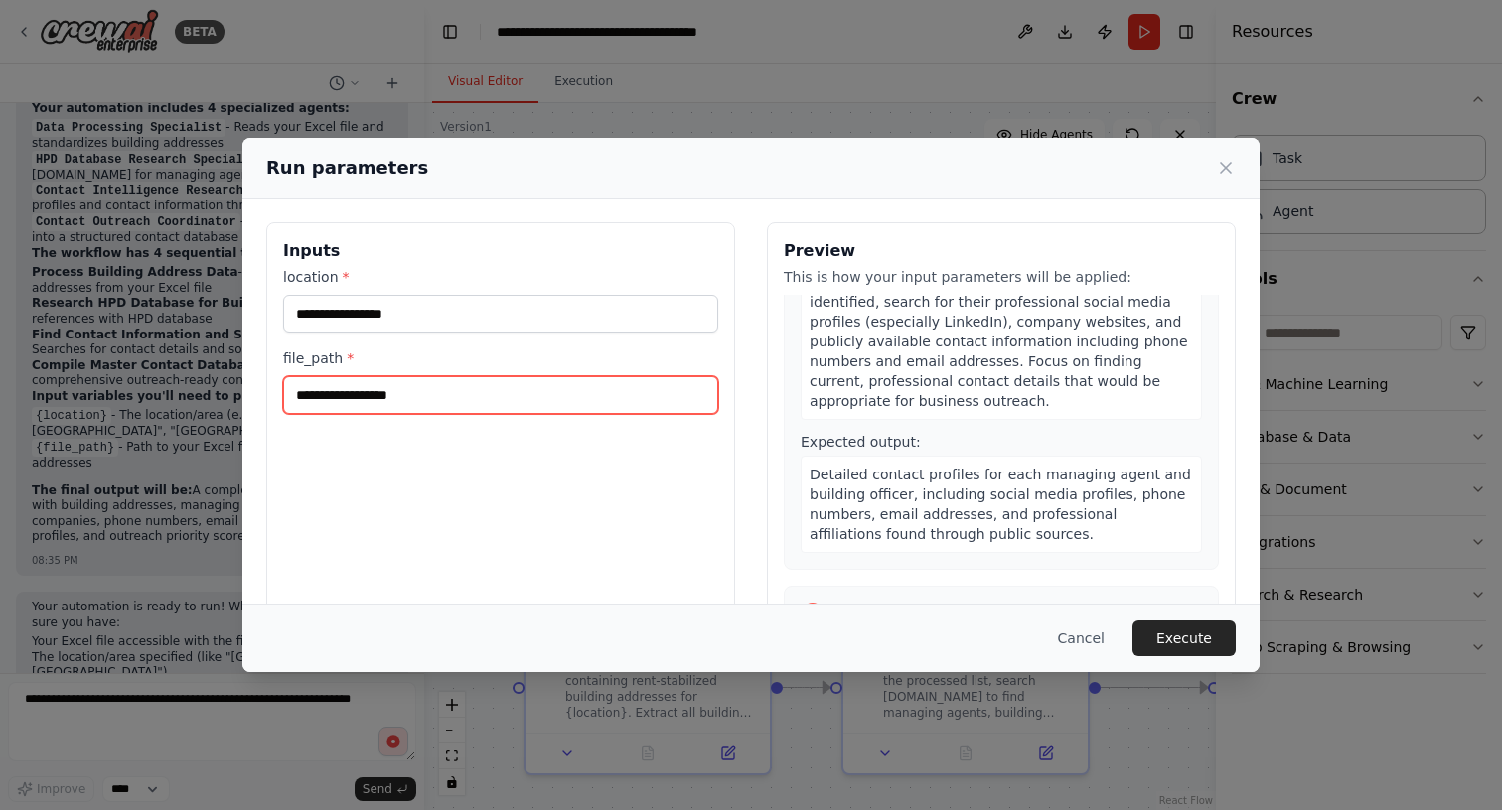
click at [450, 394] on input "file_path *" at bounding box center [500, 395] width 435 height 38
click at [1085, 637] on button "Cancel" at bounding box center [1081, 639] width 78 height 36
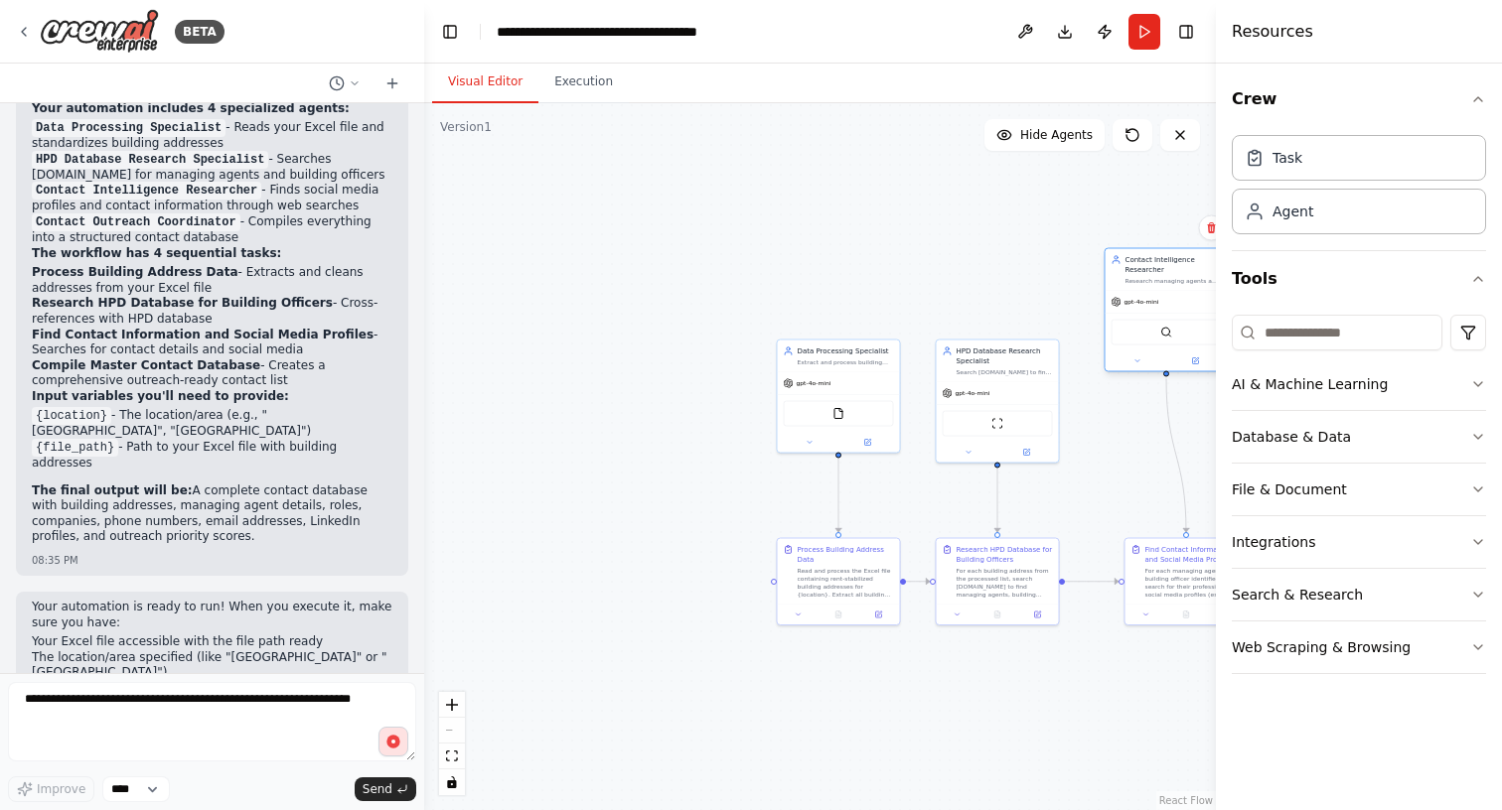
drag, startPoint x: 1099, startPoint y: 453, endPoint x: 1106, endPoint y: 371, distance: 81.7
click at [1107, 370] on div at bounding box center [1166, 362] width 122 height 20
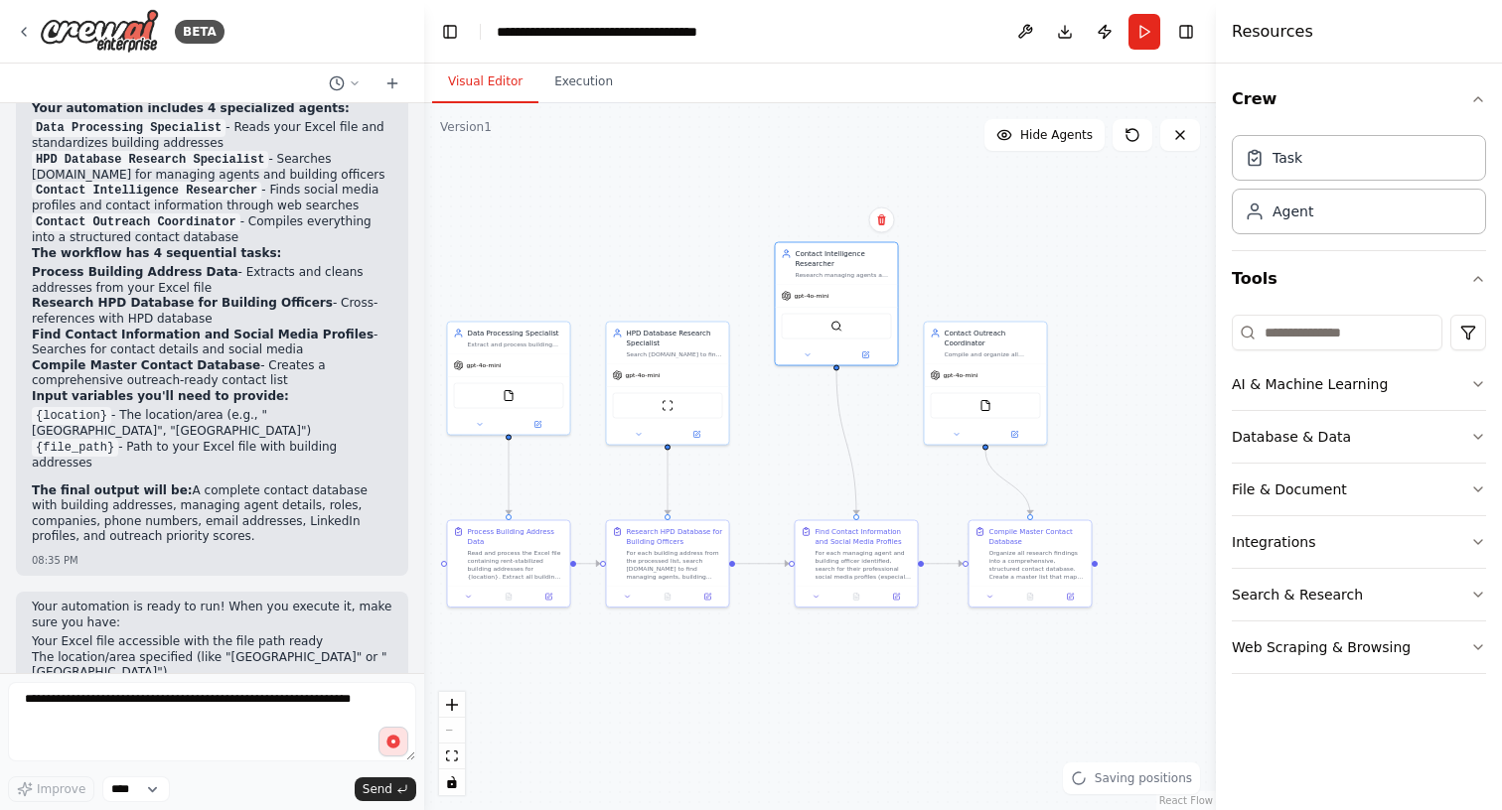
drag, startPoint x: 1106, startPoint y: 436, endPoint x: 779, endPoint y: 419, distance: 328.2
click at [779, 419] on div ".deletable-edge-delete-btn { width: 20px; height: 20px; border: 0px solid #ffff…" at bounding box center [820, 456] width 792 height 707
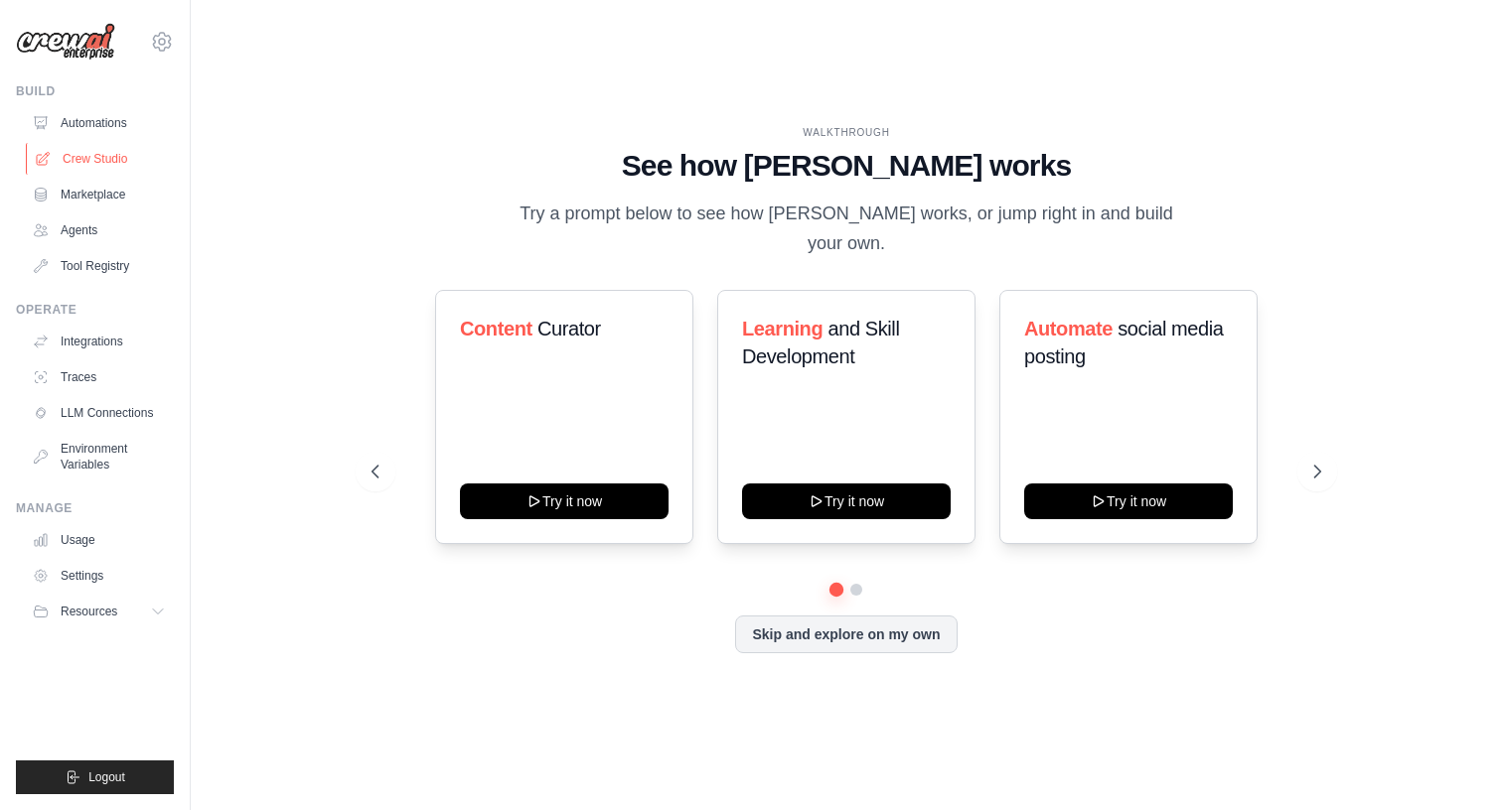
click at [90, 157] on link "Crew Studio" at bounding box center [101, 159] width 150 height 32
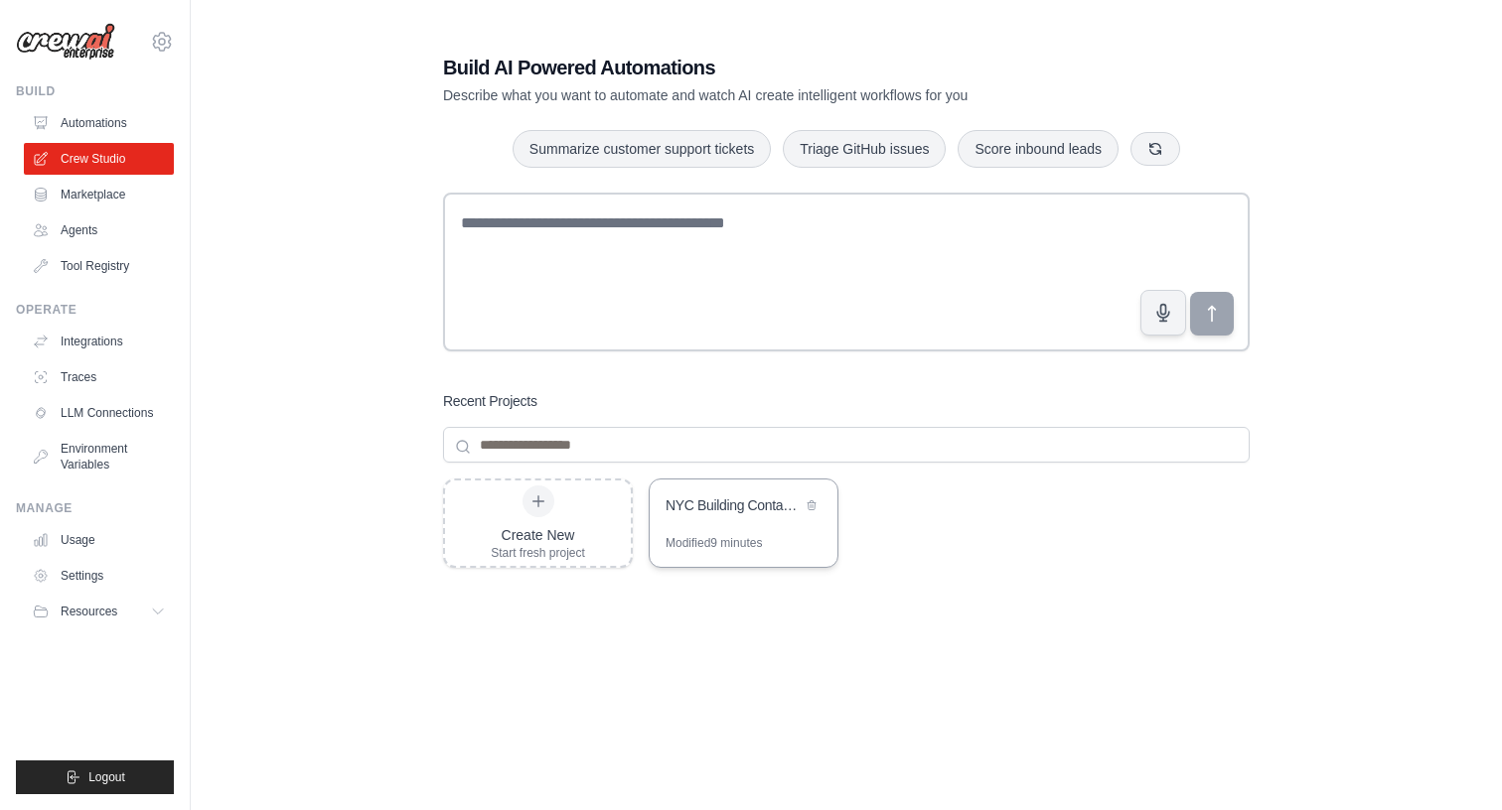
click at [752, 535] on div "Modified 9 minutes" at bounding box center [713, 543] width 96 height 16
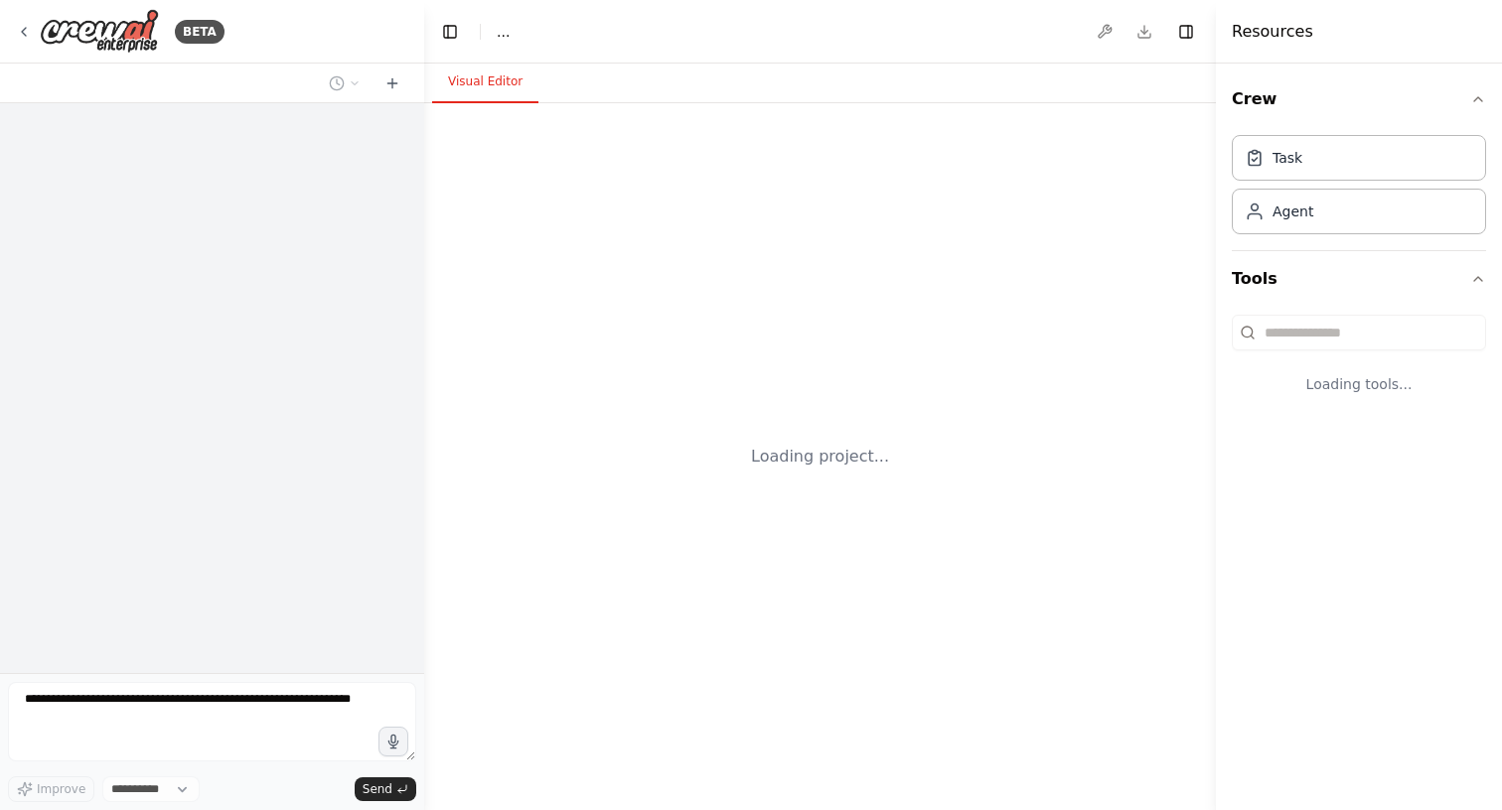
select select "****"
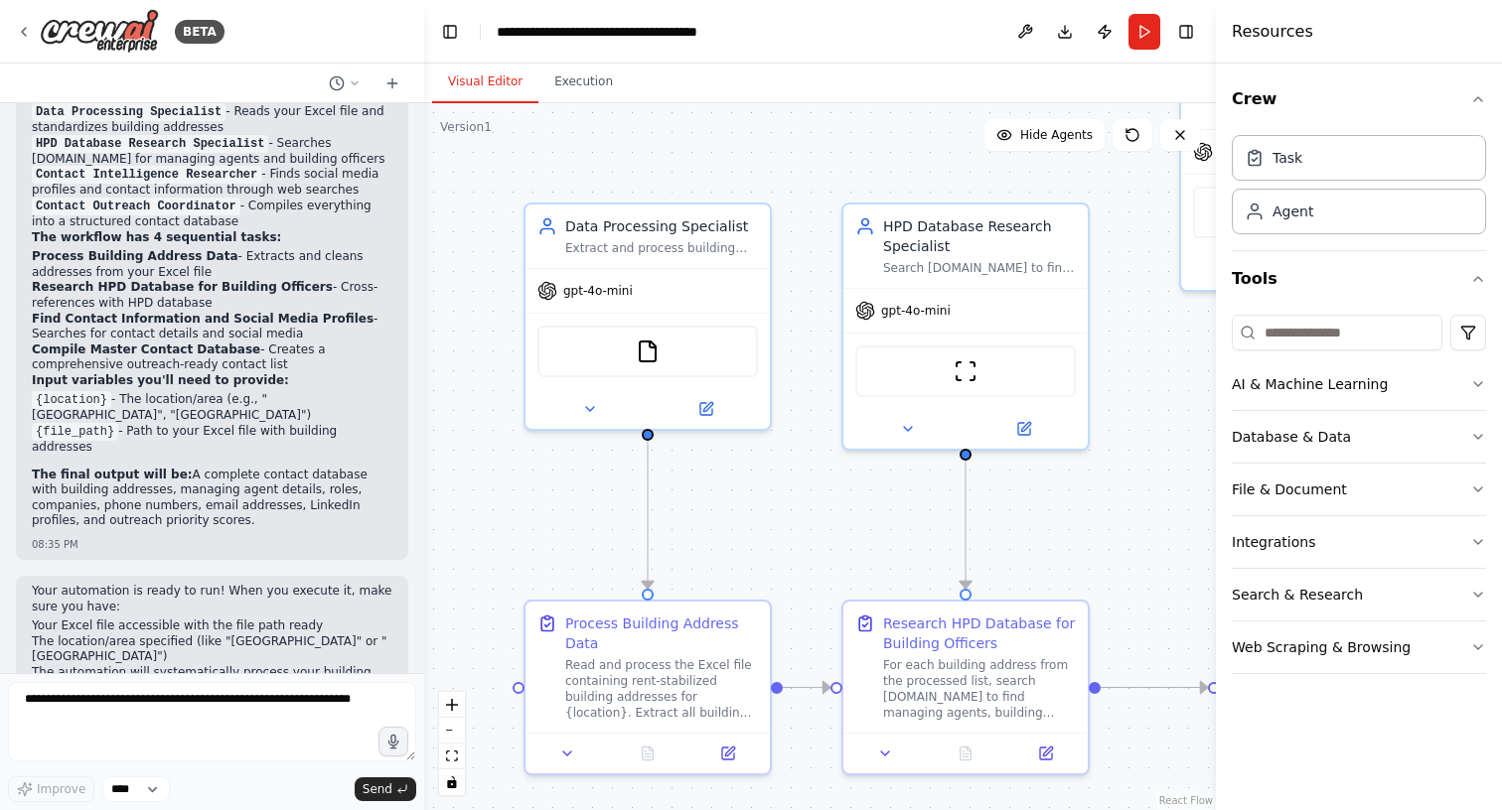
scroll to position [1897, 0]
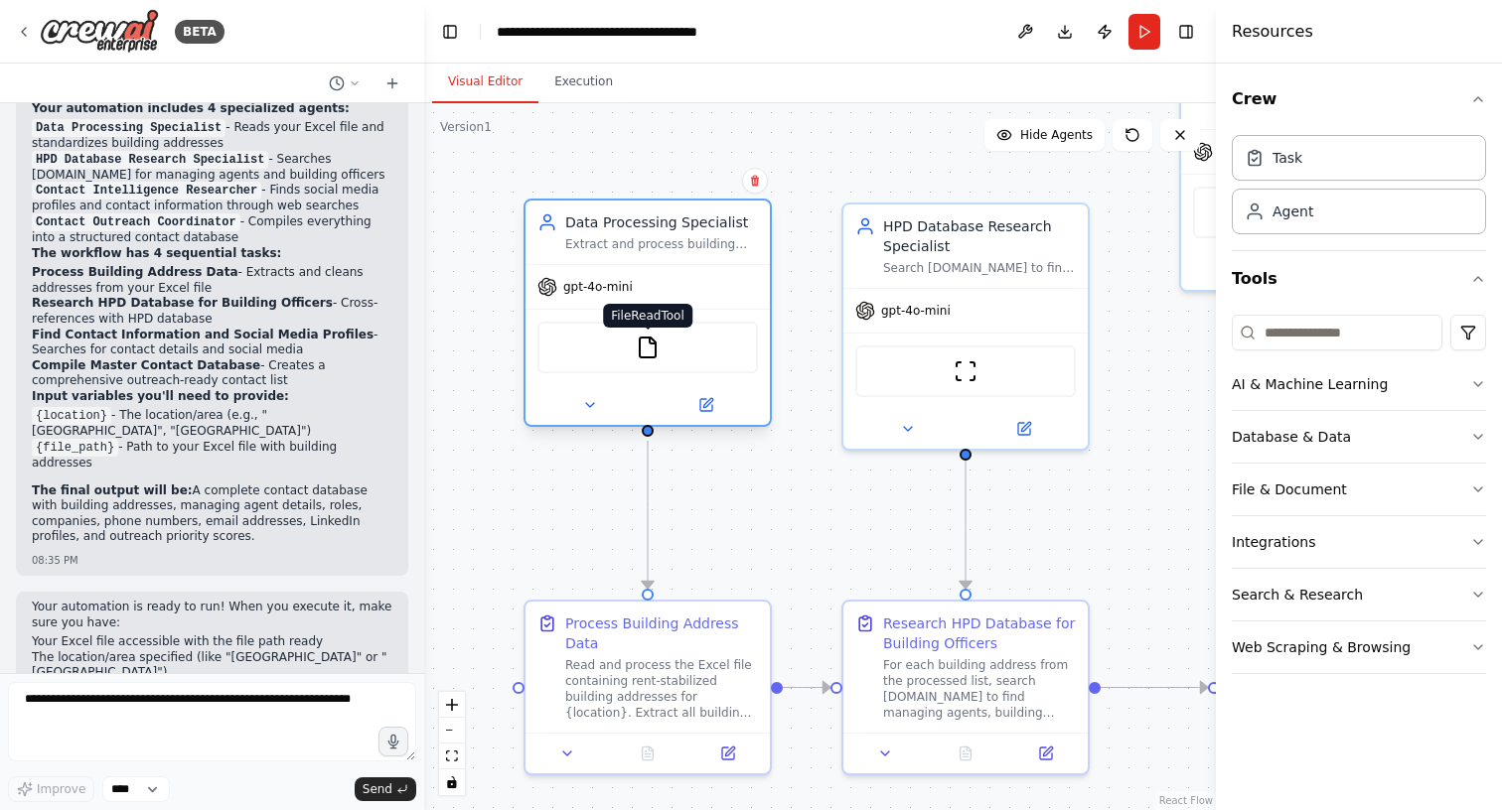
click at [658, 356] on img at bounding box center [648, 348] width 24 height 24
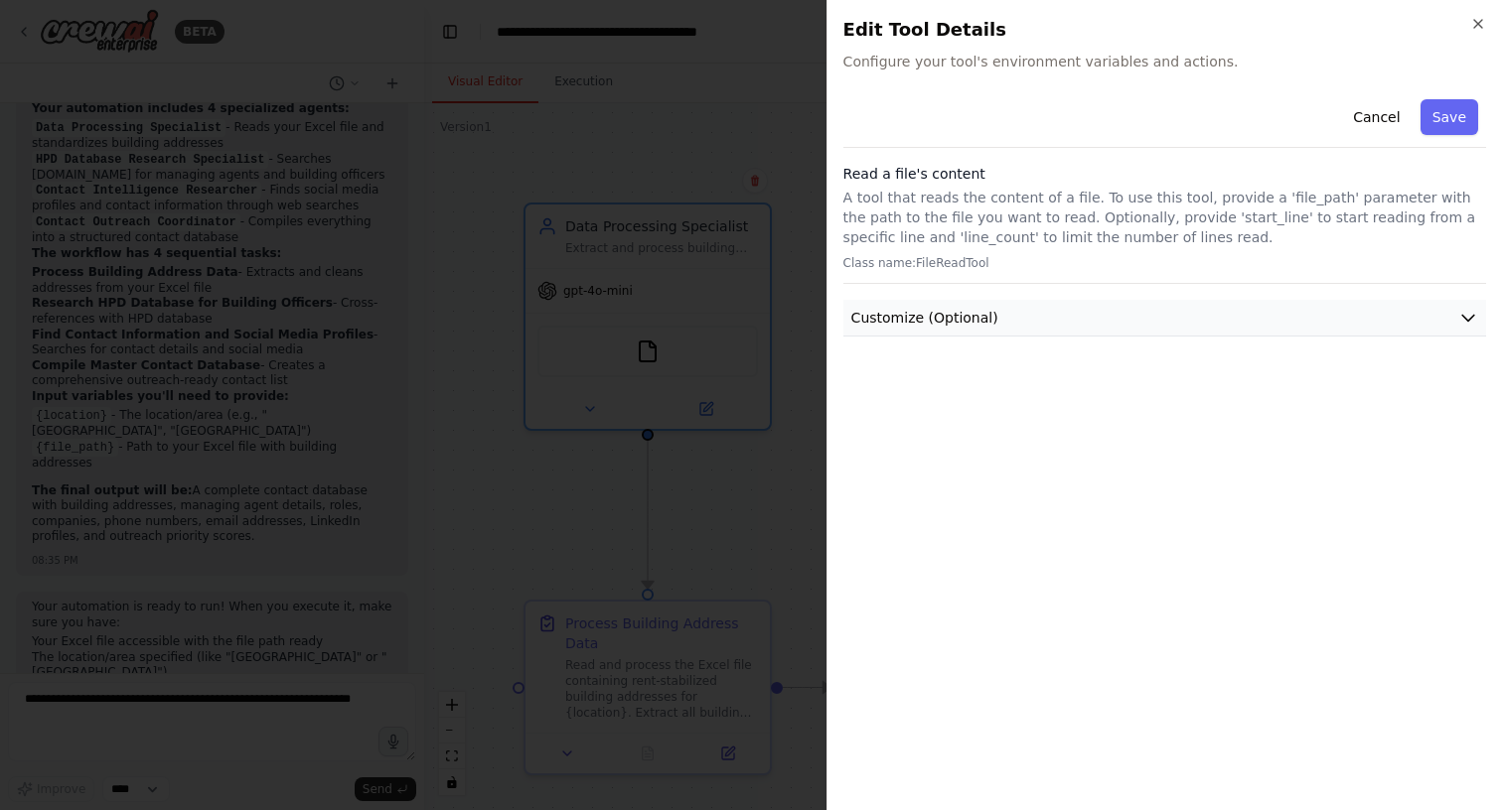
click at [994, 322] on button "Customize (Optional)" at bounding box center [1164, 318] width 643 height 37
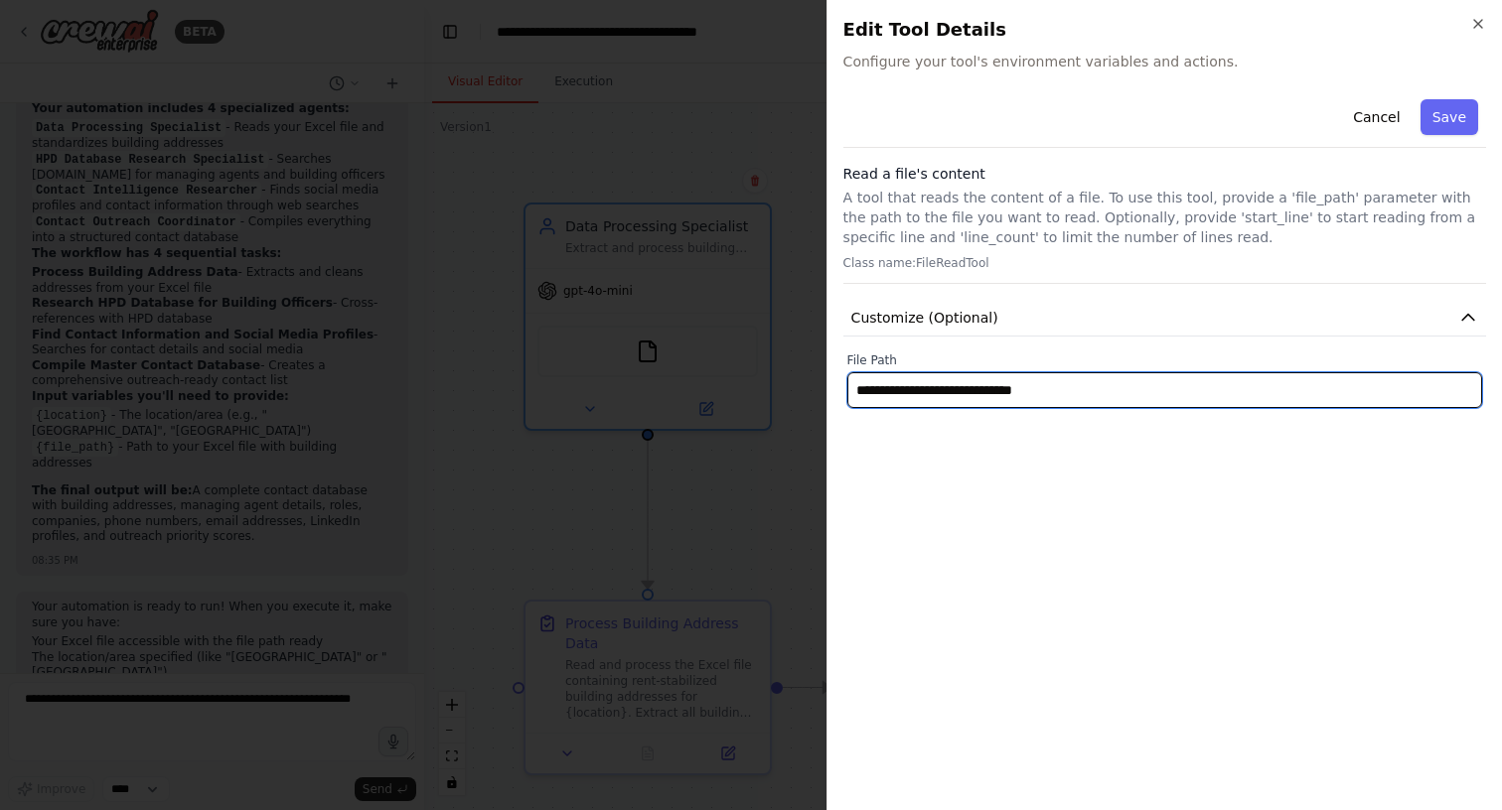
click at [1100, 402] on input "**********" at bounding box center [1164, 390] width 635 height 36
paste input "**********"
type input "**********"
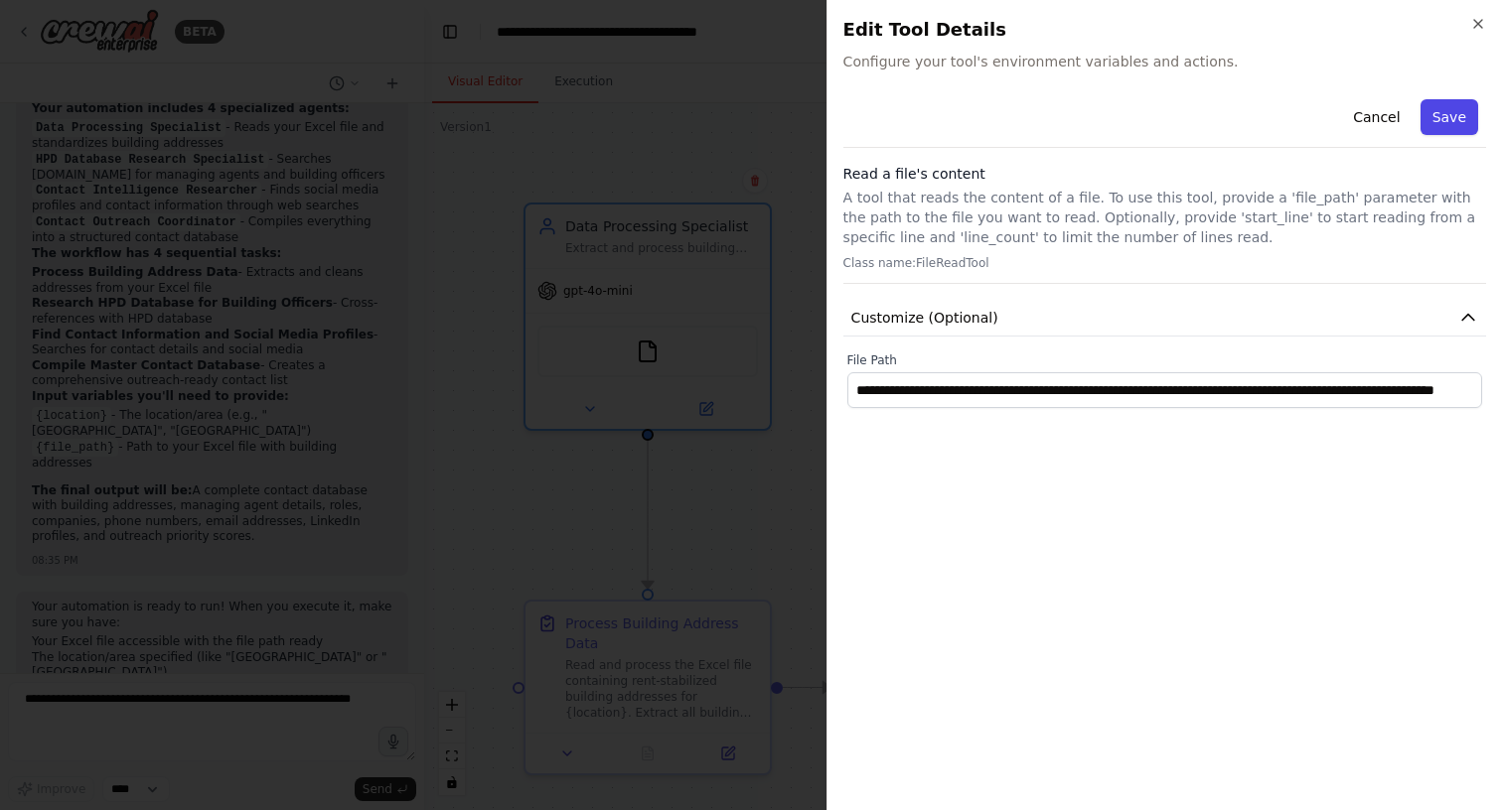
click at [1447, 123] on button "Save" at bounding box center [1449, 117] width 58 height 36
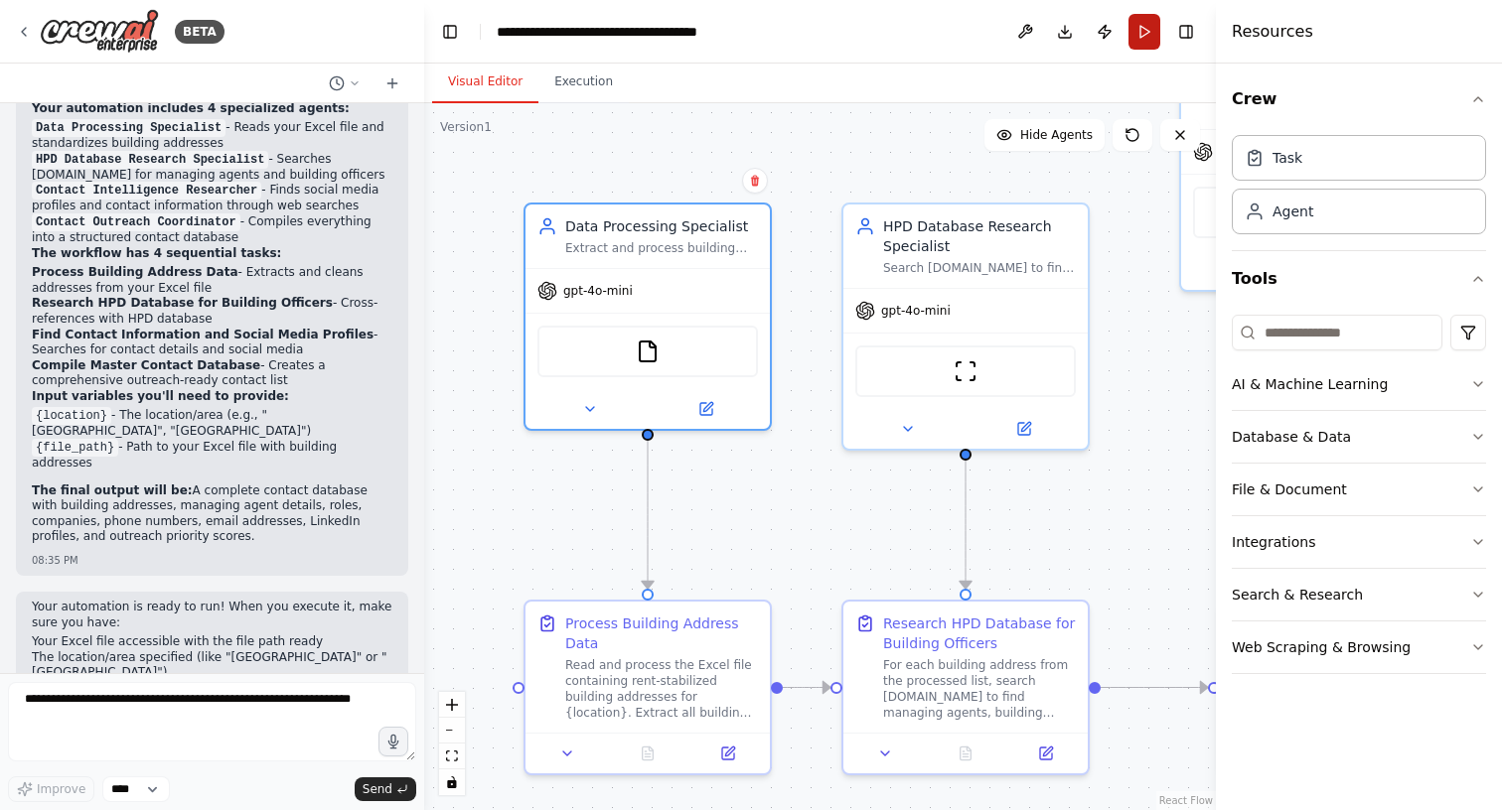
click at [1140, 41] on button "Run" at bounding box center [1144, 32] width 32 height 36
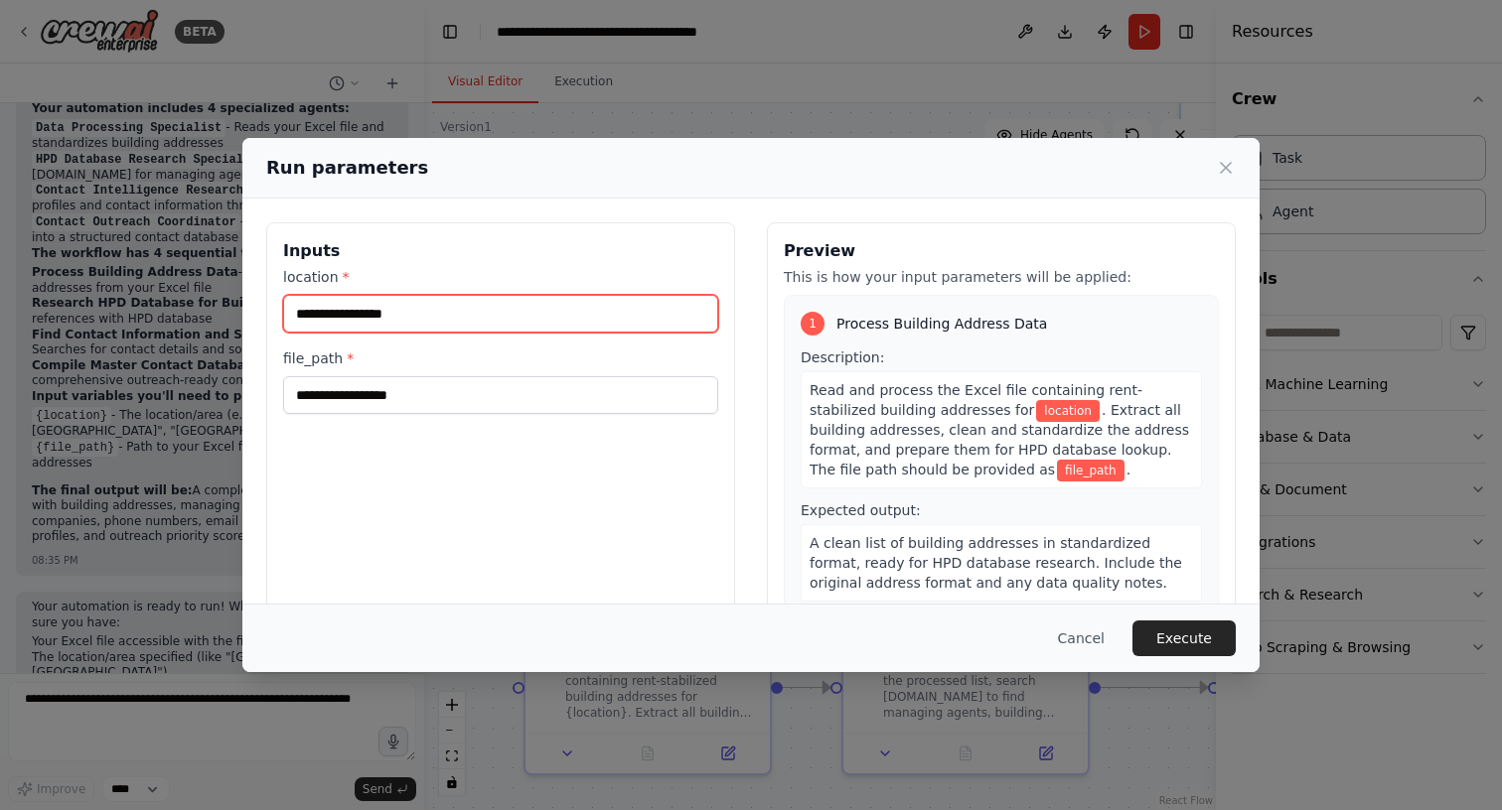
click at [515, 303] on input "location *" at bounding box center [500, 314] width 435 height 38
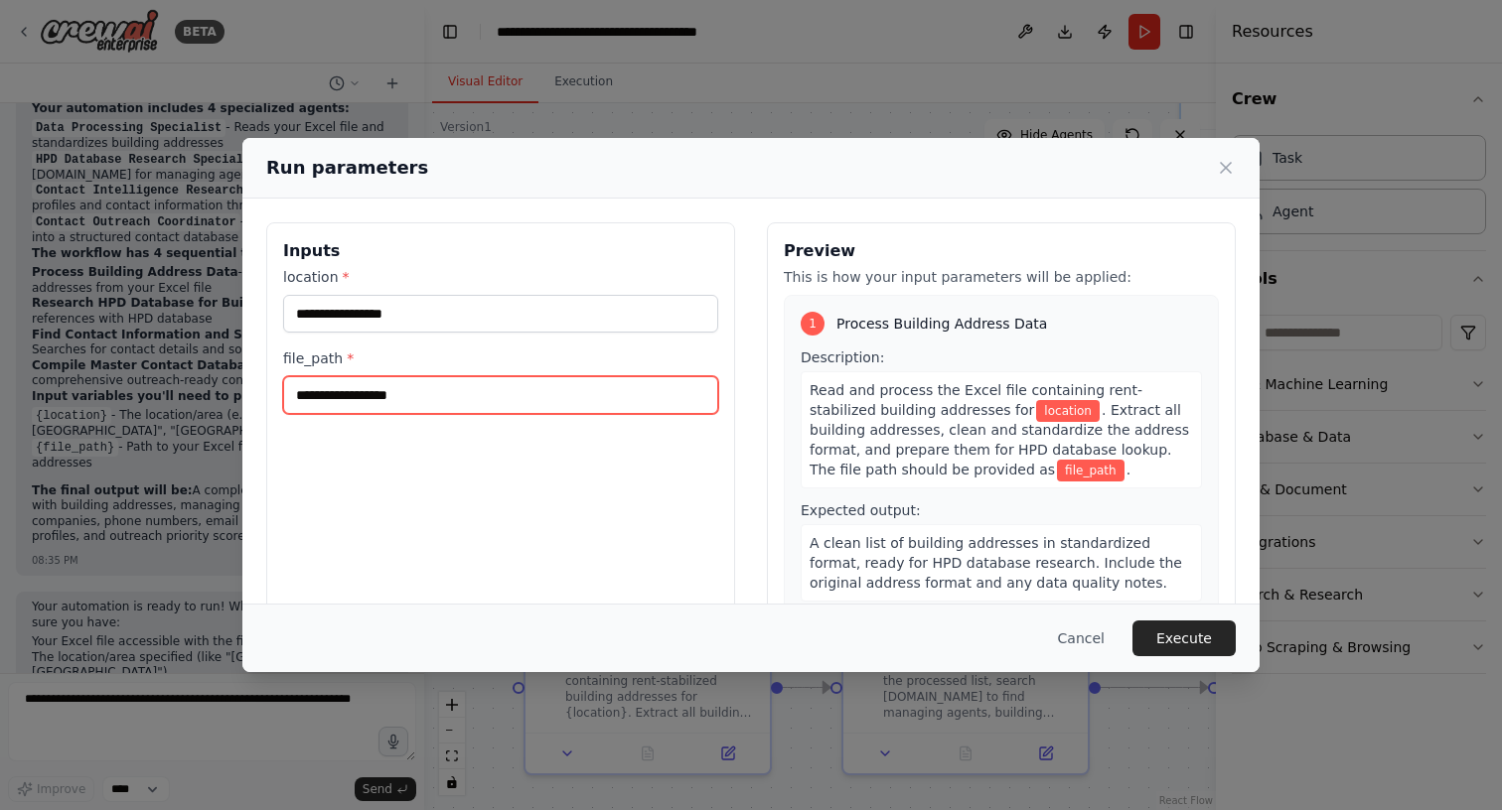
click at [468, 395] on input "file_path *" at bounding box center [500, 395] width 435 height 38
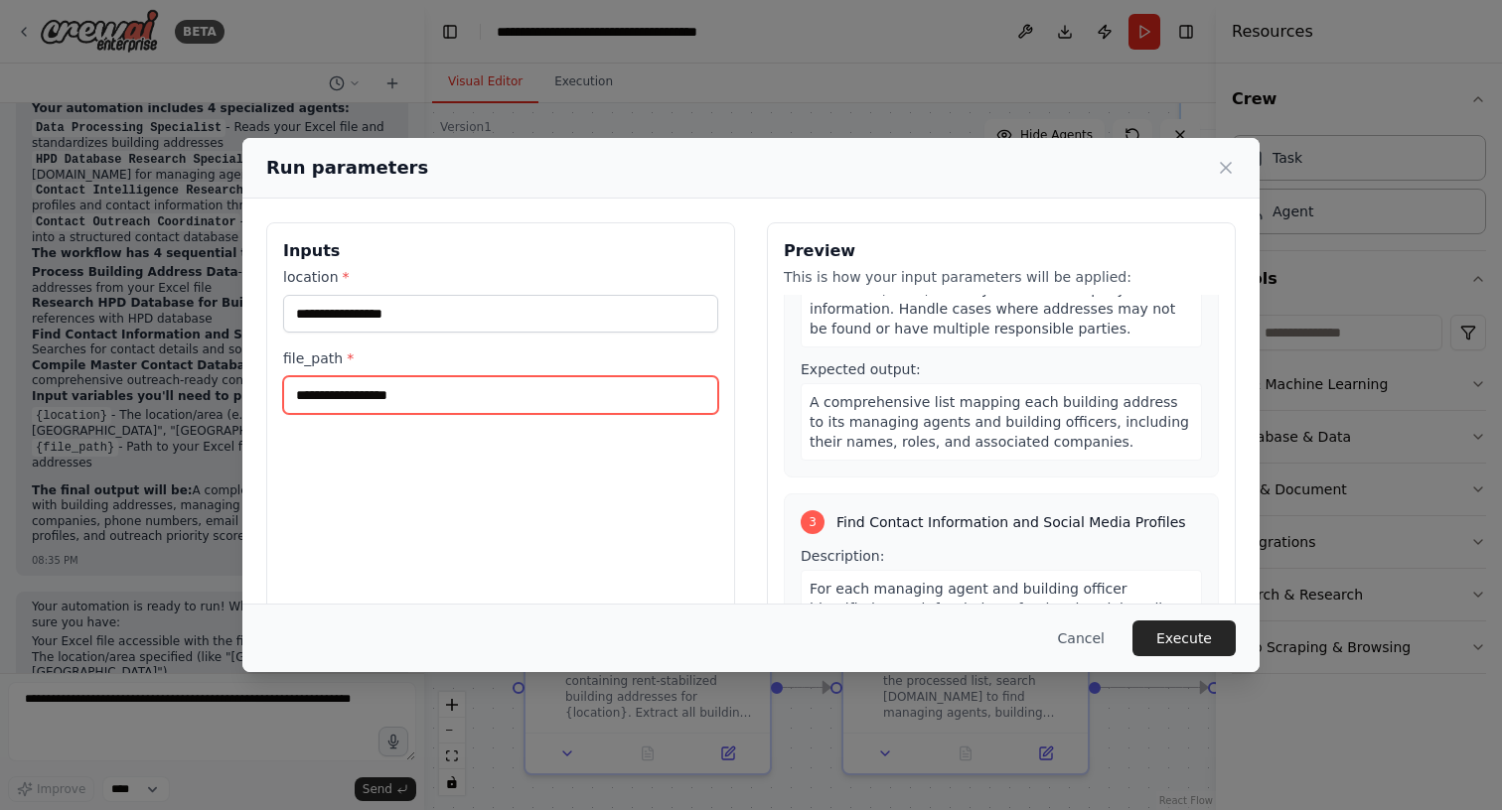
scroll to position [516, 0]
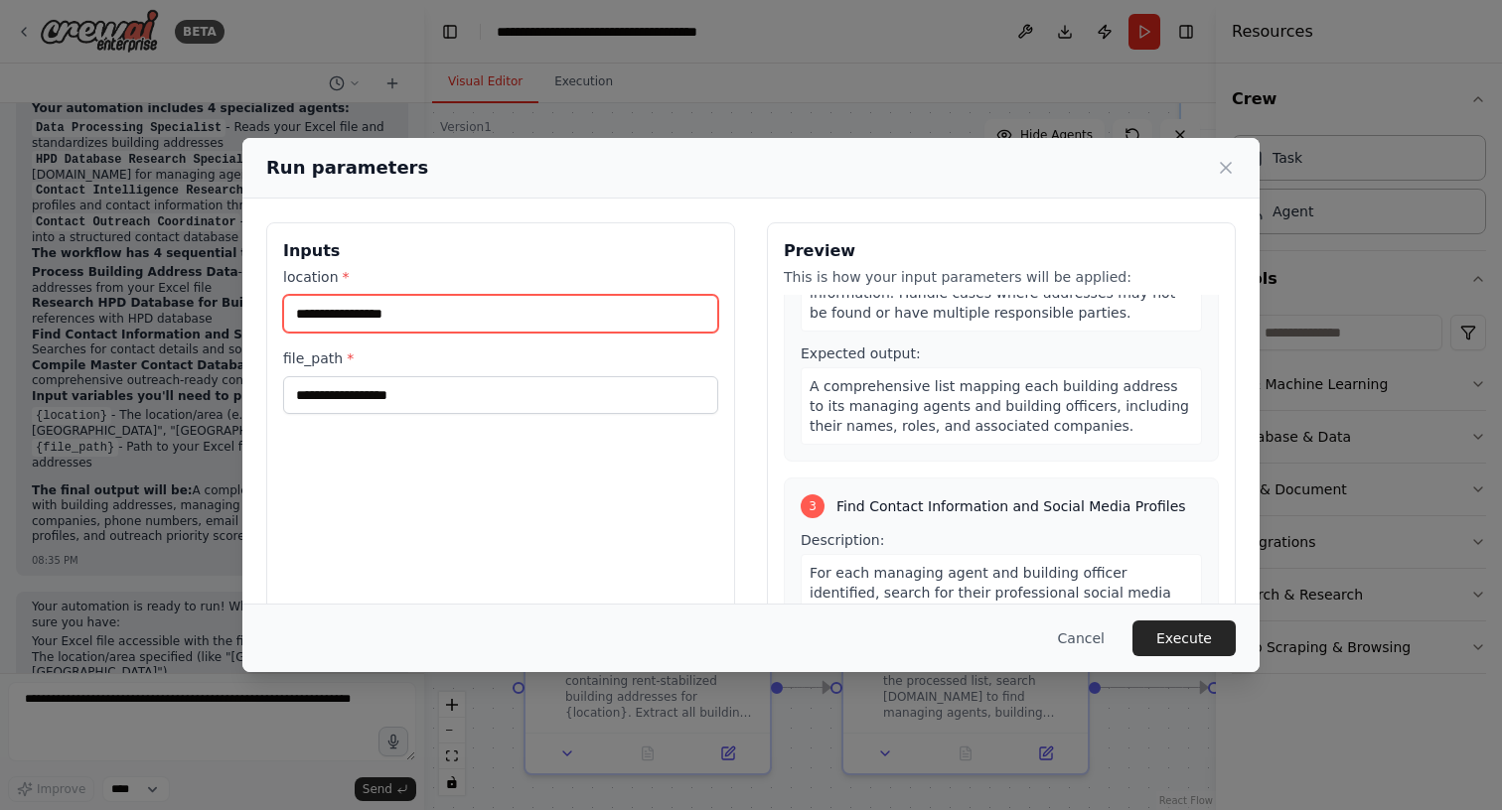
click at [483, 319] on input "location *" at bounding box center [500, 314] width 435 height 38
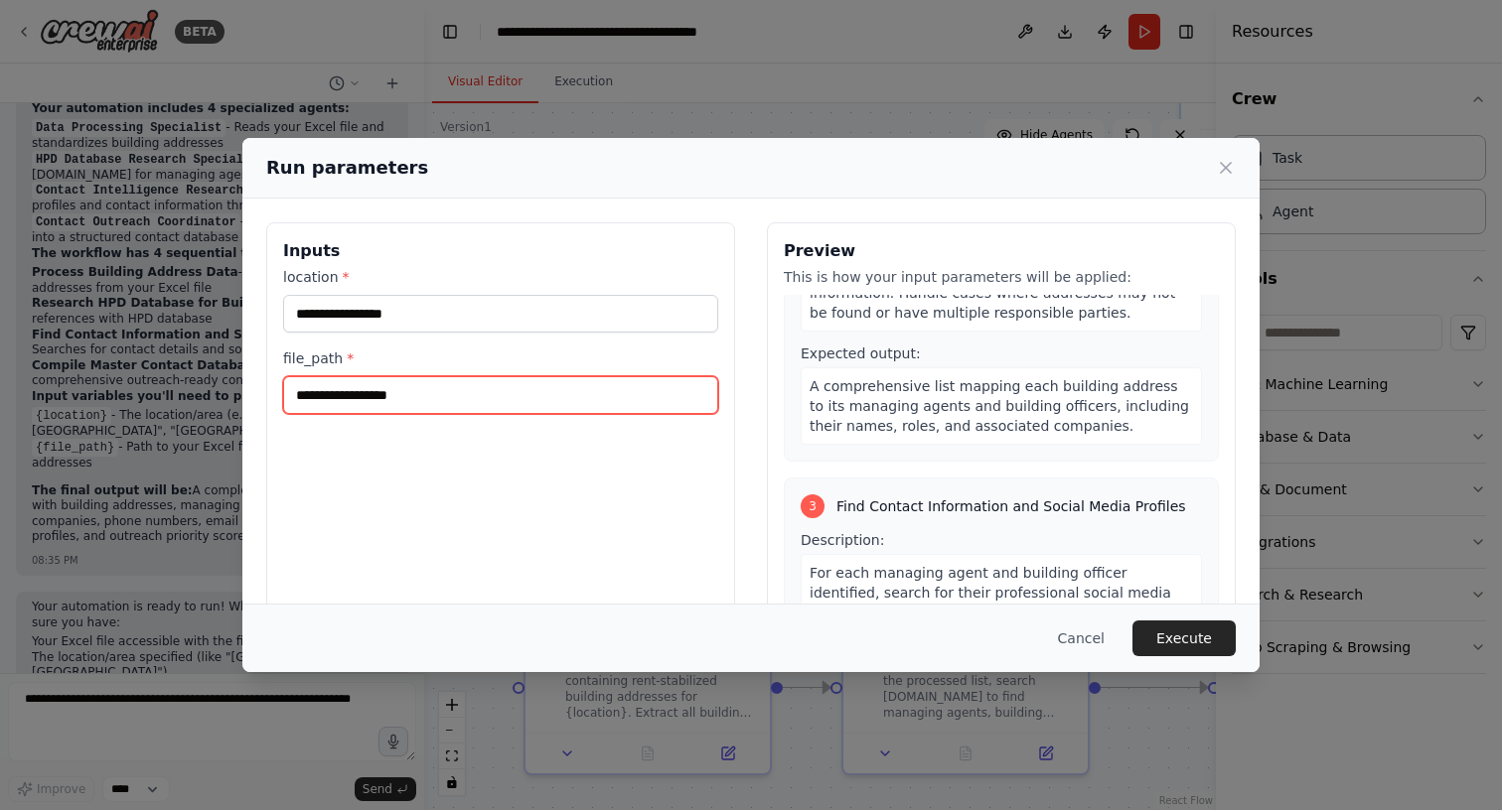
click at [476, 396] on input "file_path *" at bounding box center [500, 395] width 435 height 38
click at [1227, 172] on icon at bounding box center [1226, 168] width 20 height 20
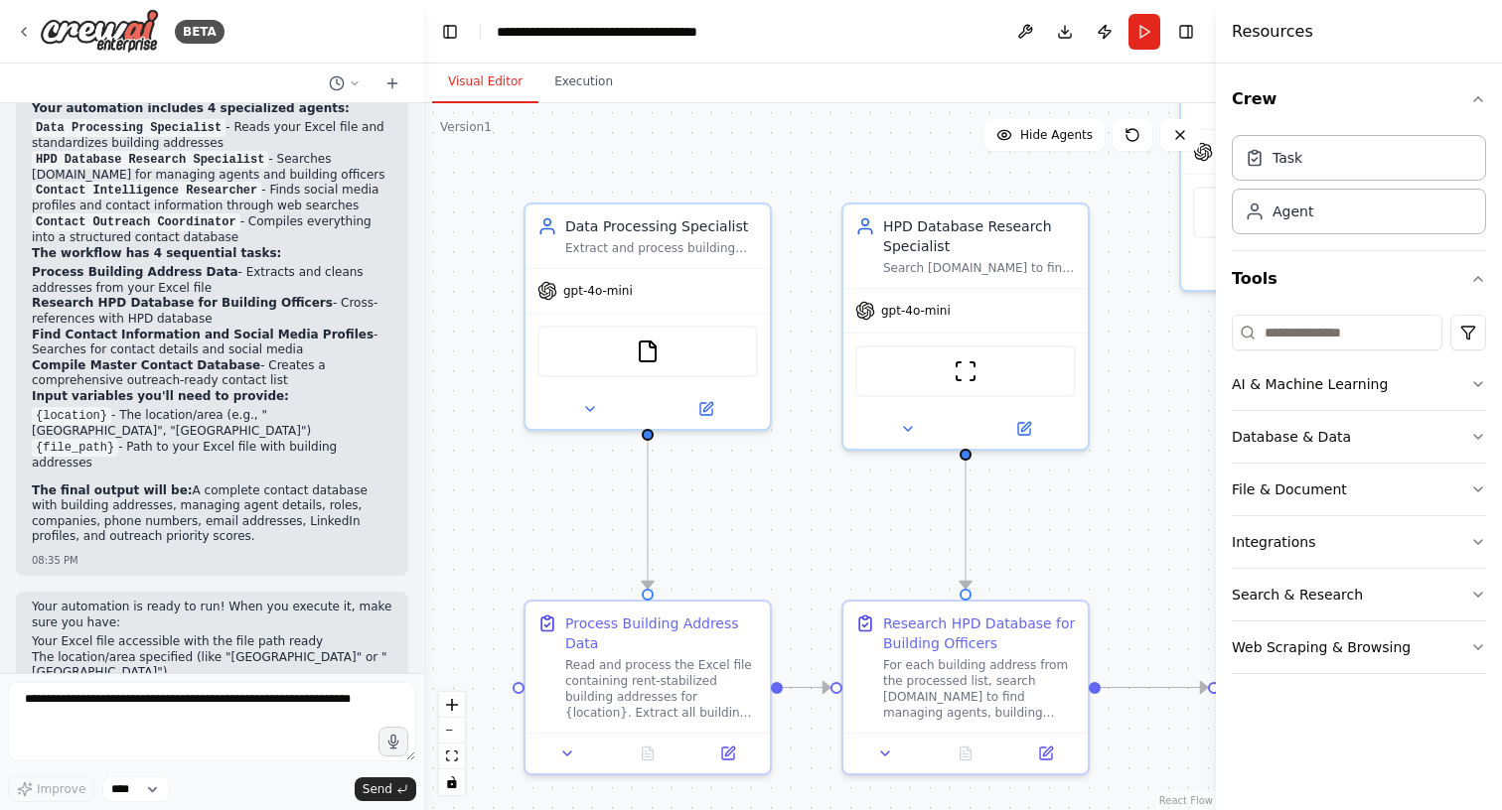
click at [835, 26] on header "**********" at bounding box center [820, 32] width 792 height 64
